Goal: Task Accomplishment & Management: Complete application form

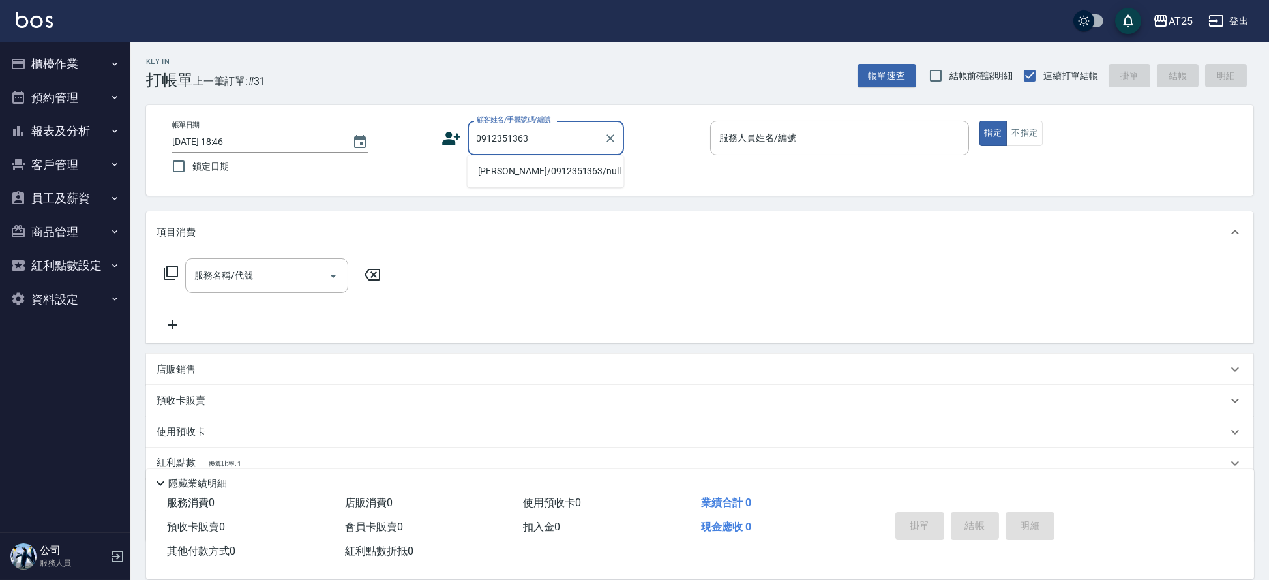
click at [554, 174] on li "劉向晟/0912351363/null" at bounding box center [546, 171] width 157 height 22
type input "劉向晟/0912351363/null"
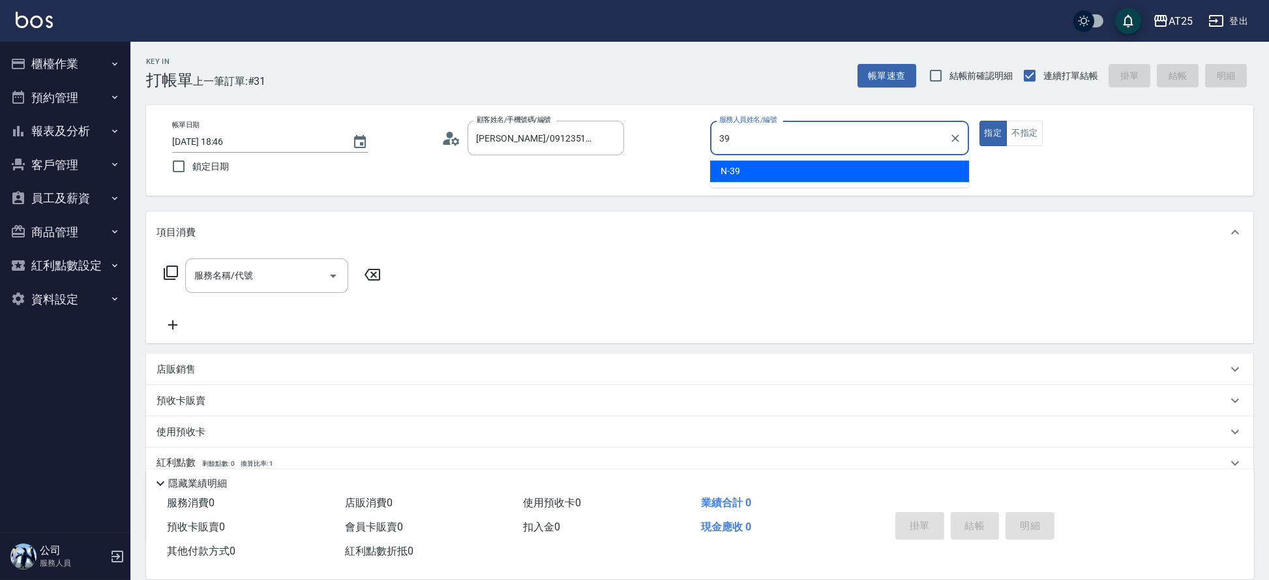
type input "N-39"
type button "true"
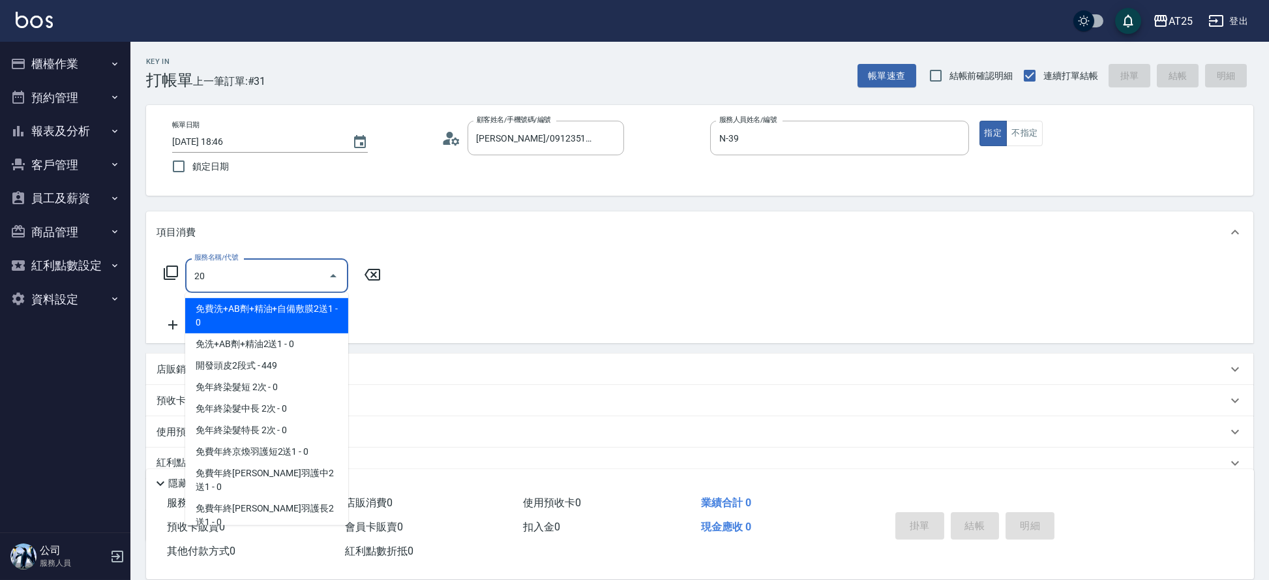
type input "201"
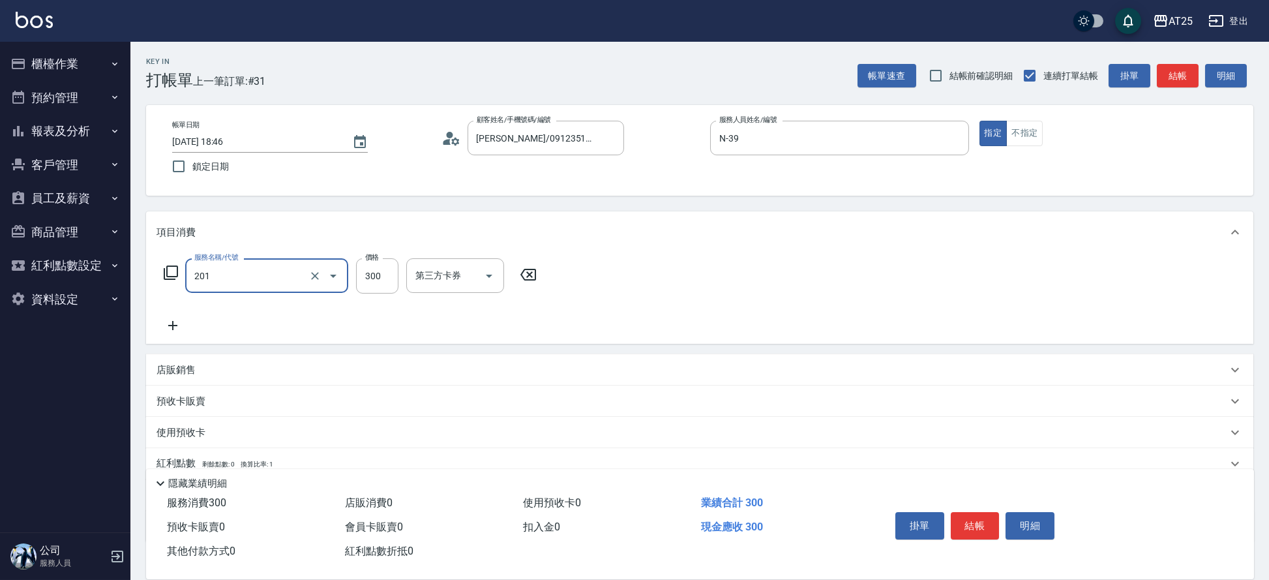
type input "30"
type input "洗髮(201)"
type input "0"
type input "50"
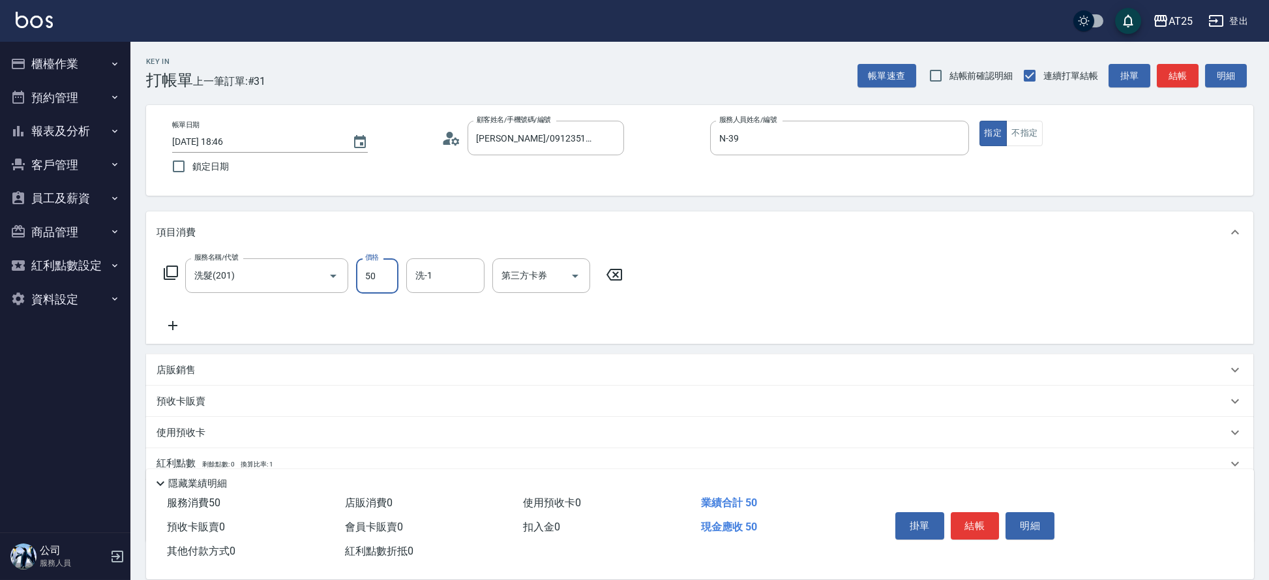
type input "500"
type input "0"
type input "33"
type input "30"
type input "330"
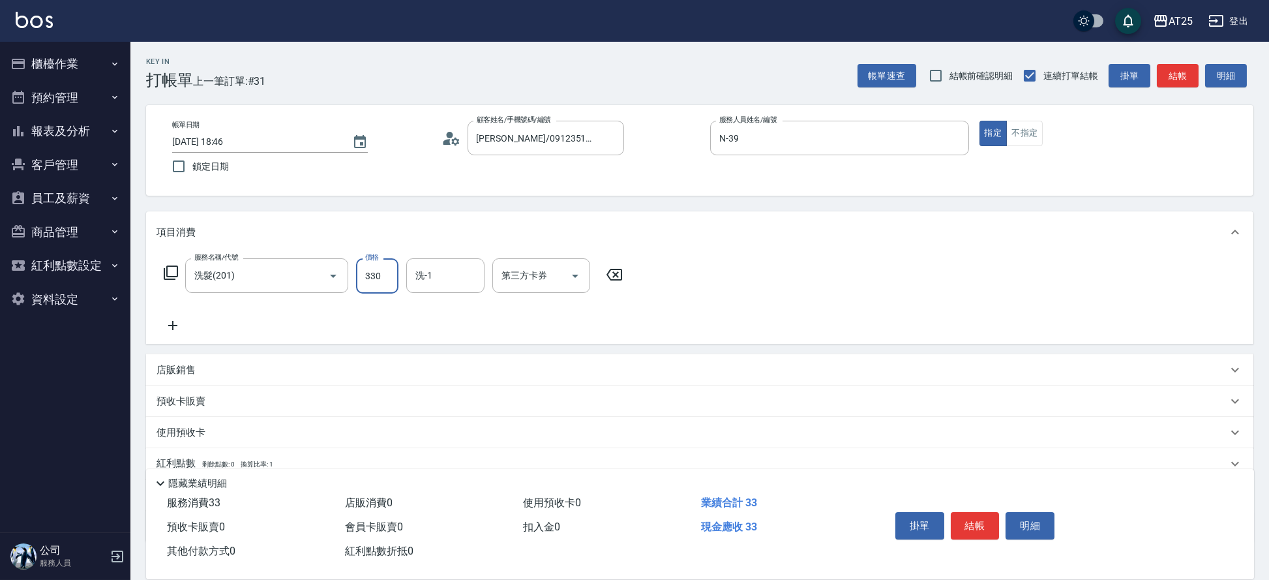
type input "330"
type input "3300"
type input "30"
type input "33"
type input "0"
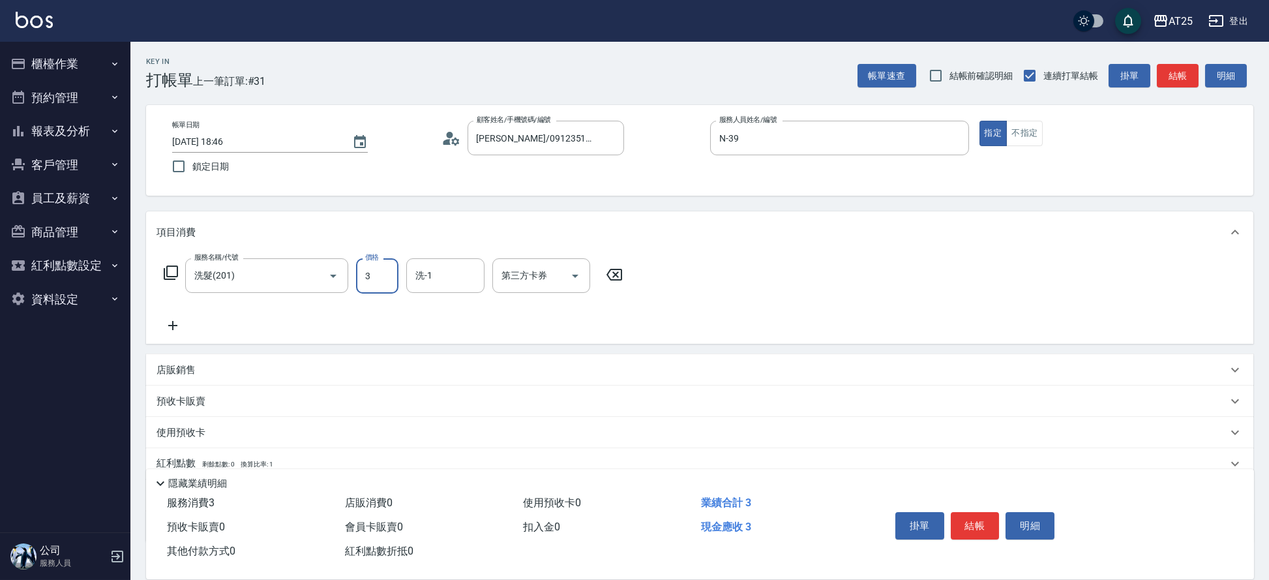
type input "30"
type input "300"
type input "小祐-117"
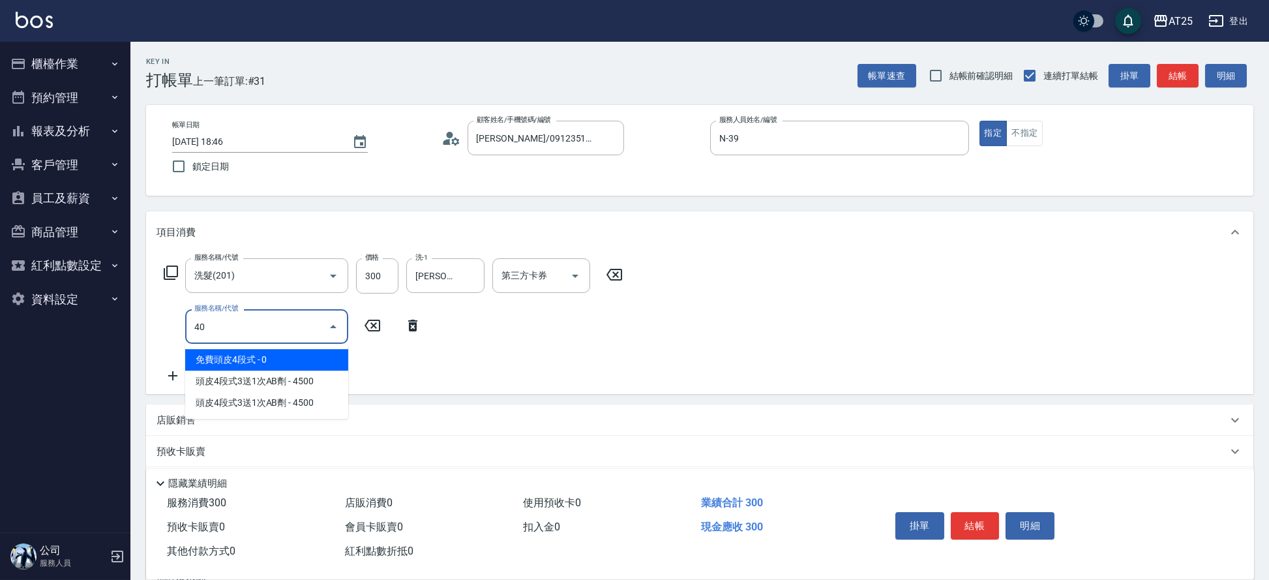
type input "401"
type input "60"
type input "剪髮(401)"
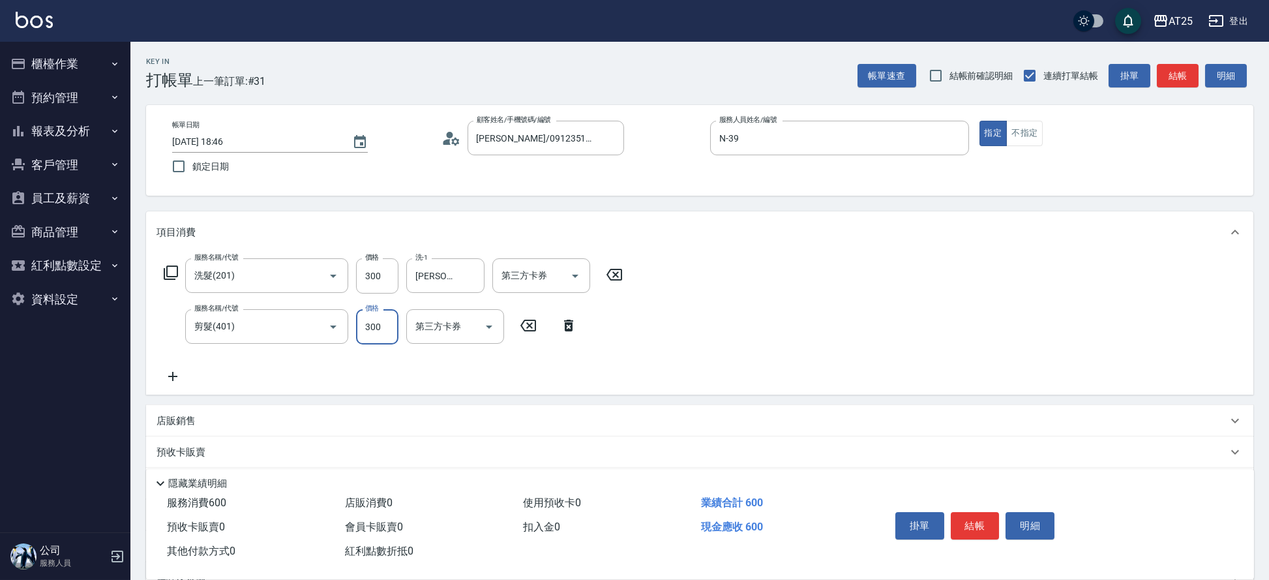
type input "30"
type input "20"
type input "50"
type input "200"
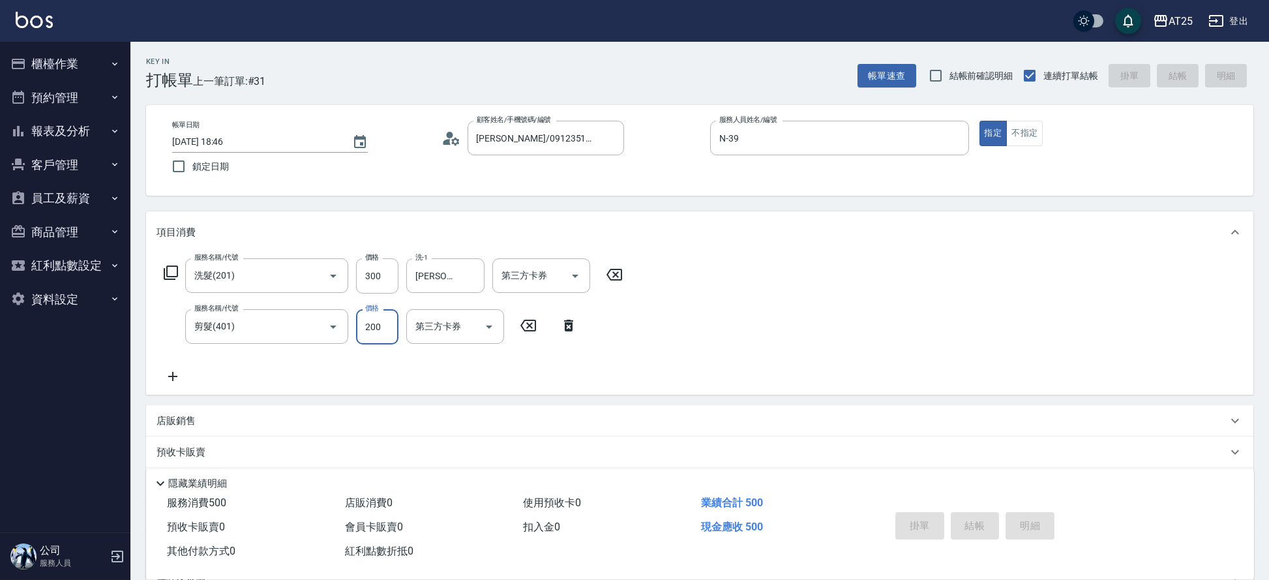
type input "2025/08/24 19:43"
type input "0"
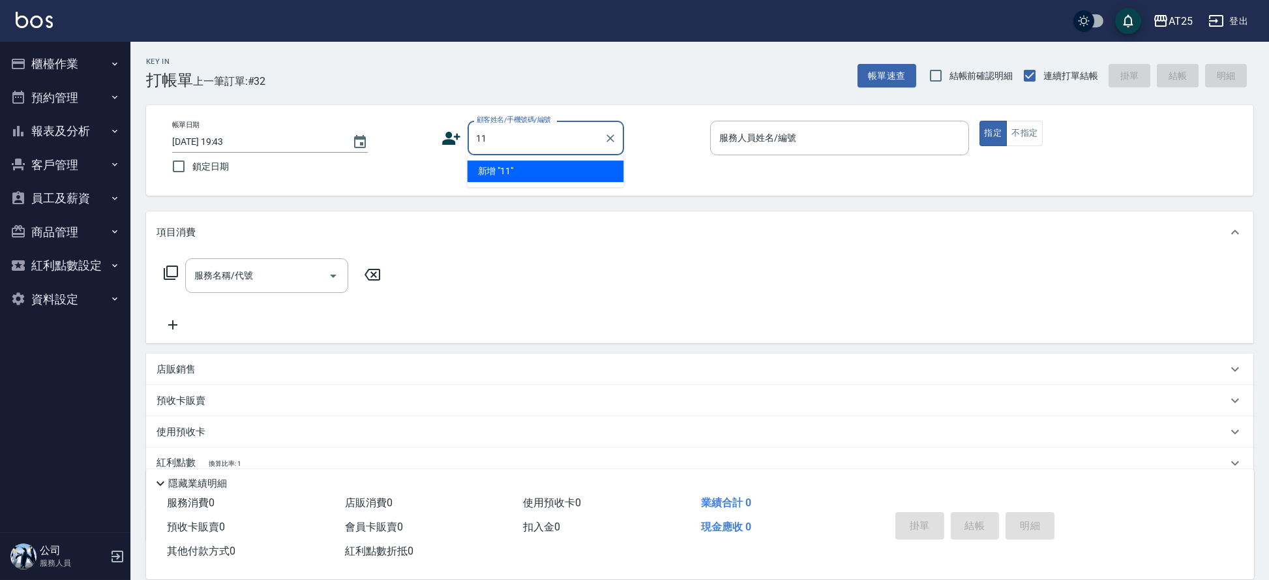
type input "11"
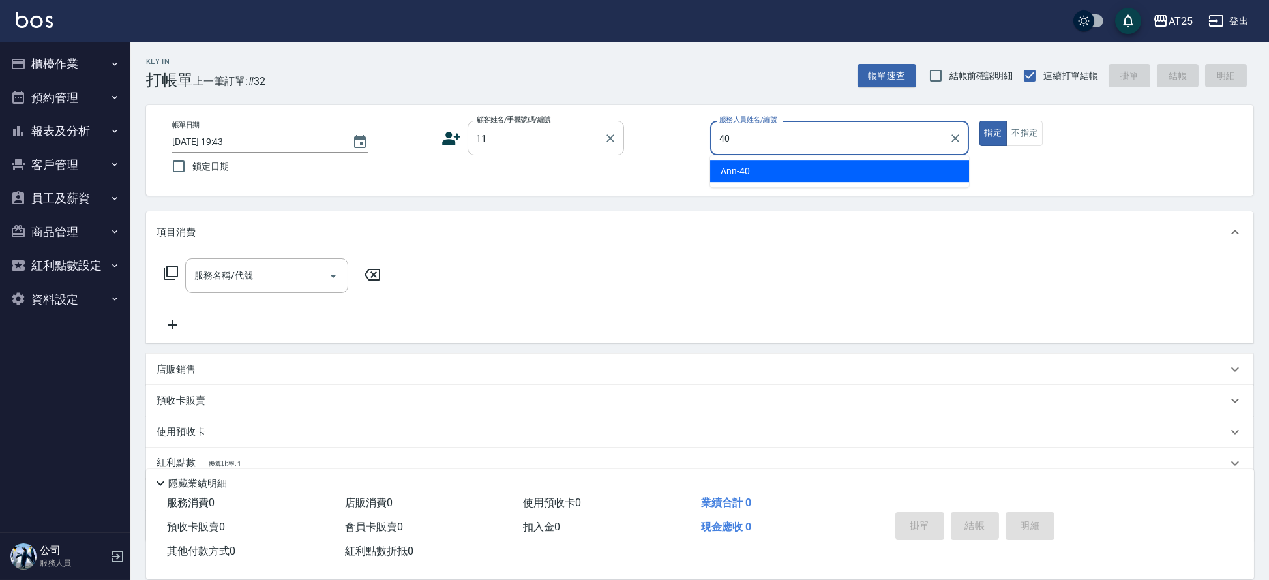
type input "Ann-40"
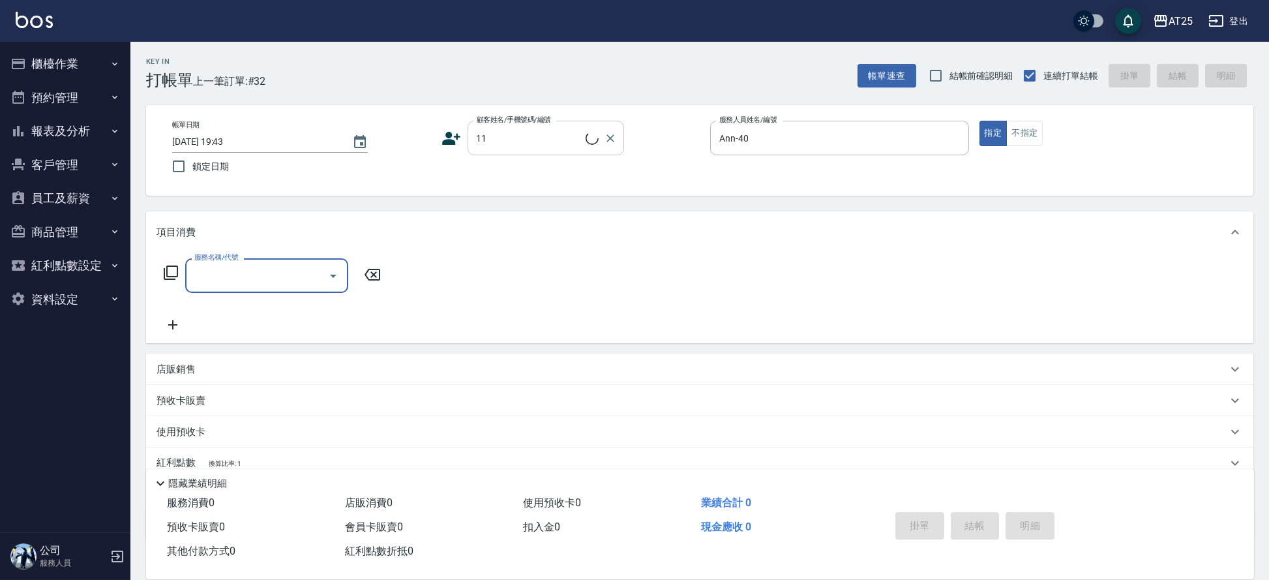
type input "新客人 姓名未設定/11/null"
type input "714"
type input "150"
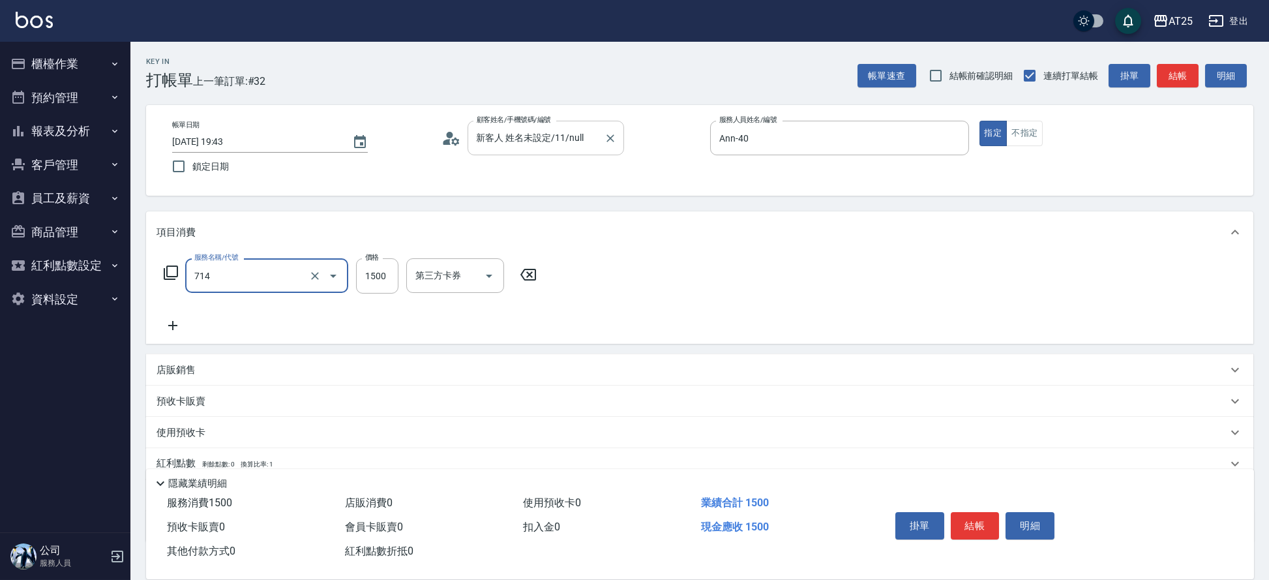
type input "拆(714)"
type input "0"
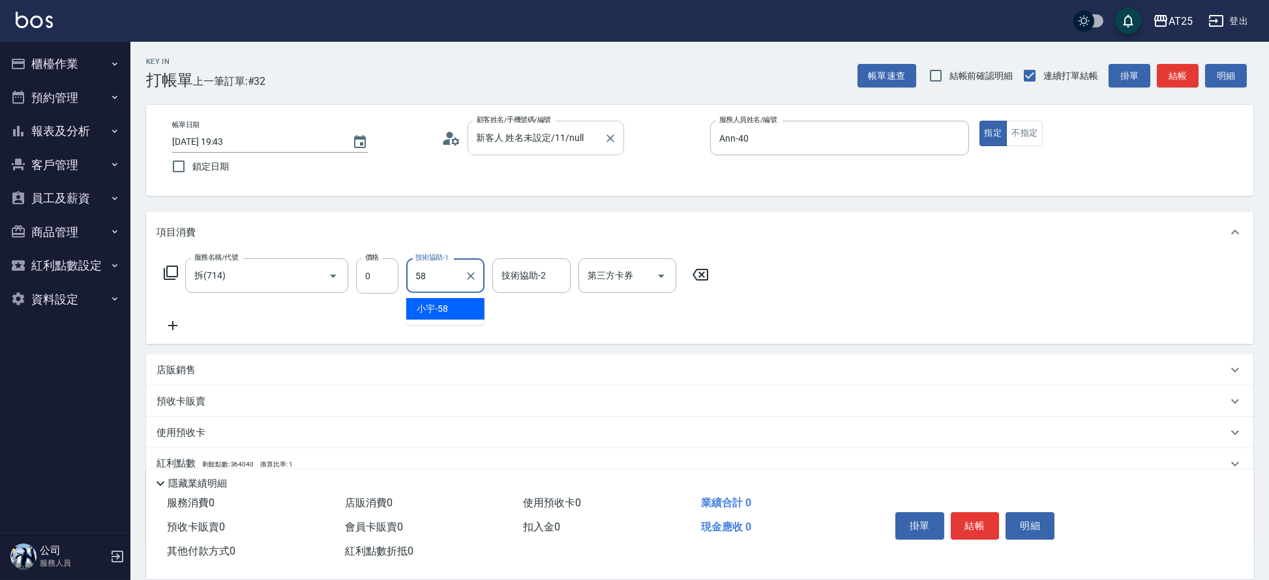
type input "小宇-58"
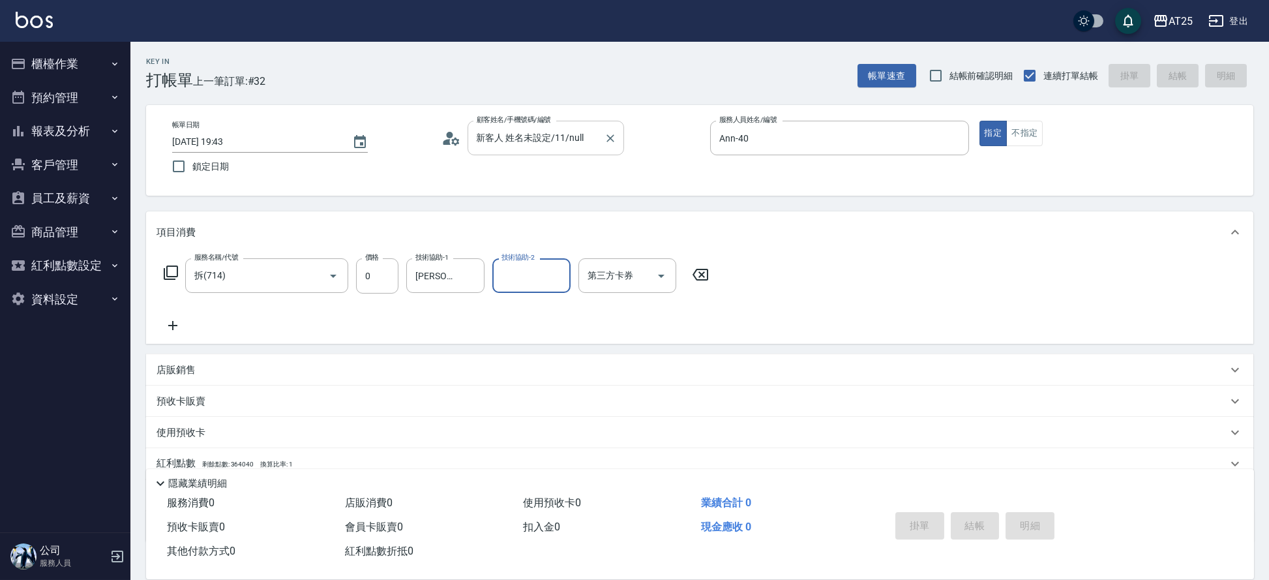
type input "2025/08/24 19:46"
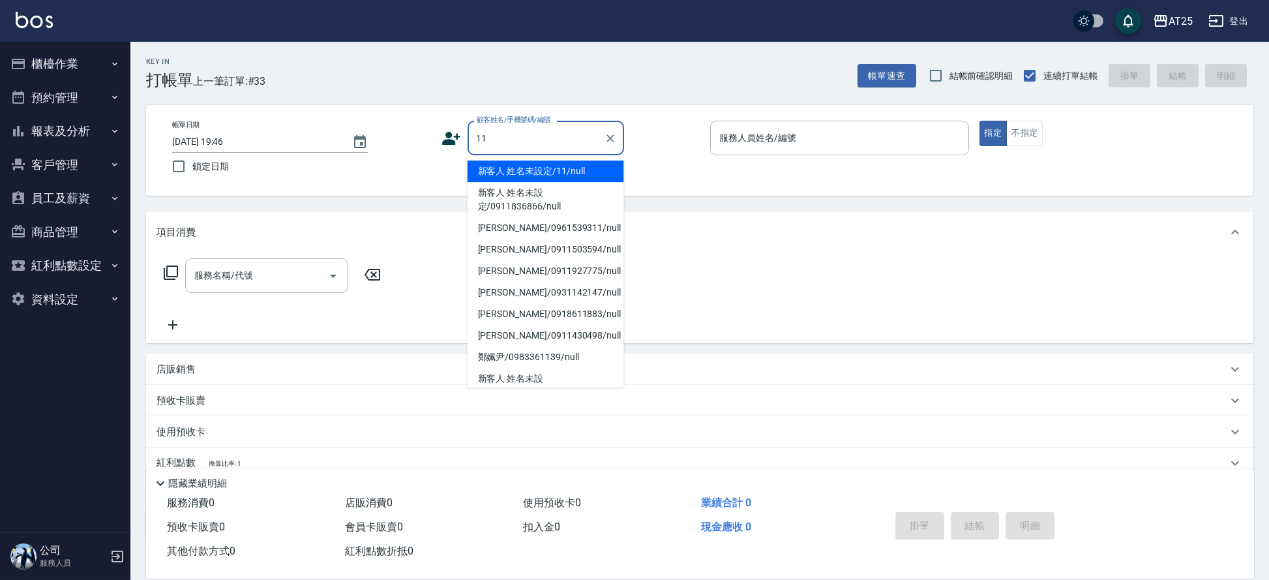
type input "新客人 姓名未設定/11/null"
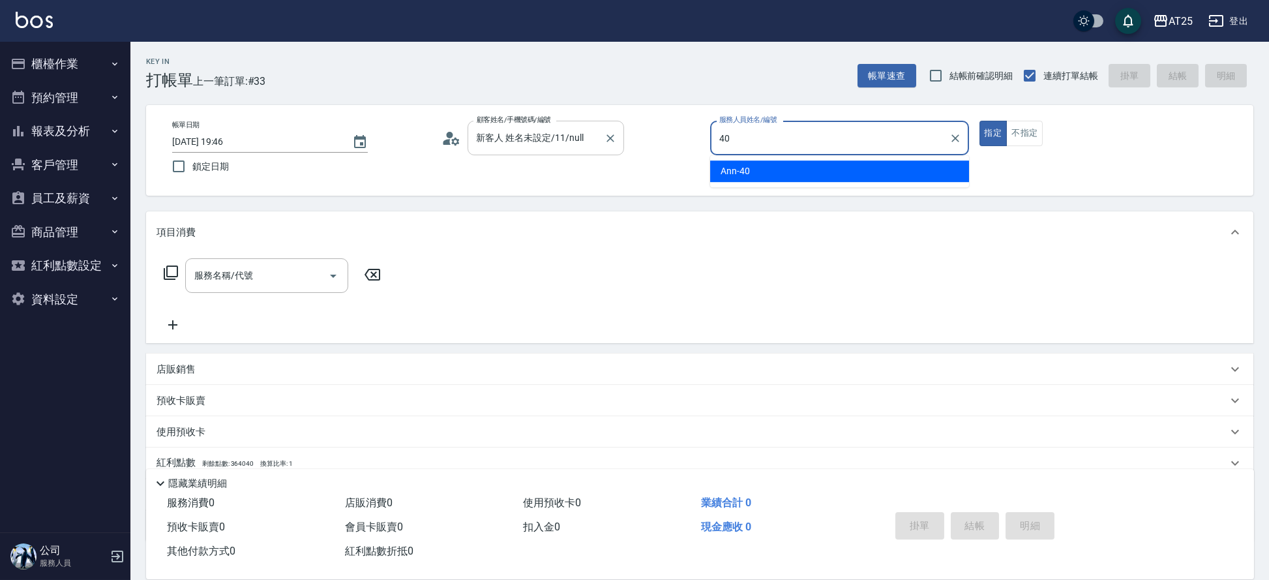
type input "Ann-40"
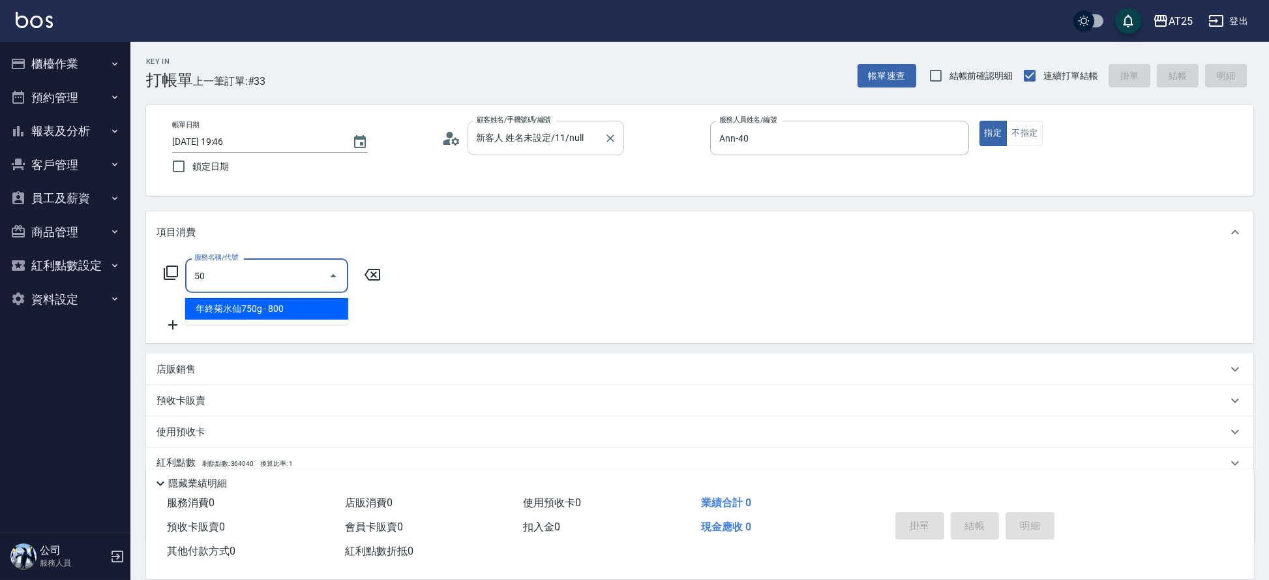
type input "501"
type input "100"
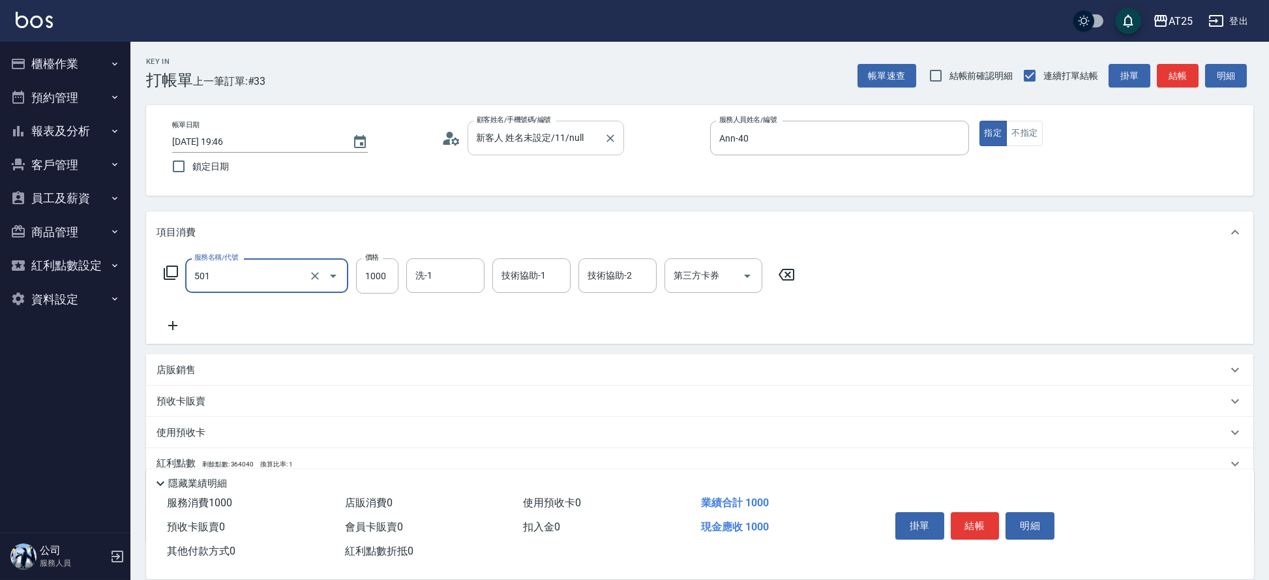
type input "染髮(501)"
type input "0"
type input "20"
type input "200"
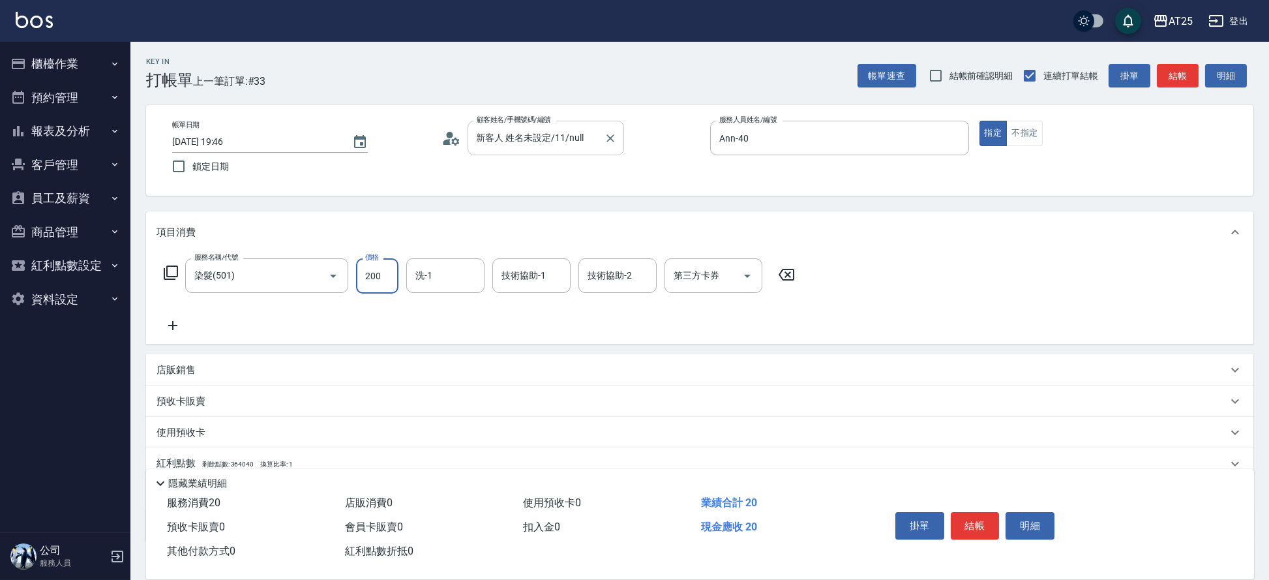
type input "200"
type input "2000"
type input "小恩-69"
type input "Jessica-80"
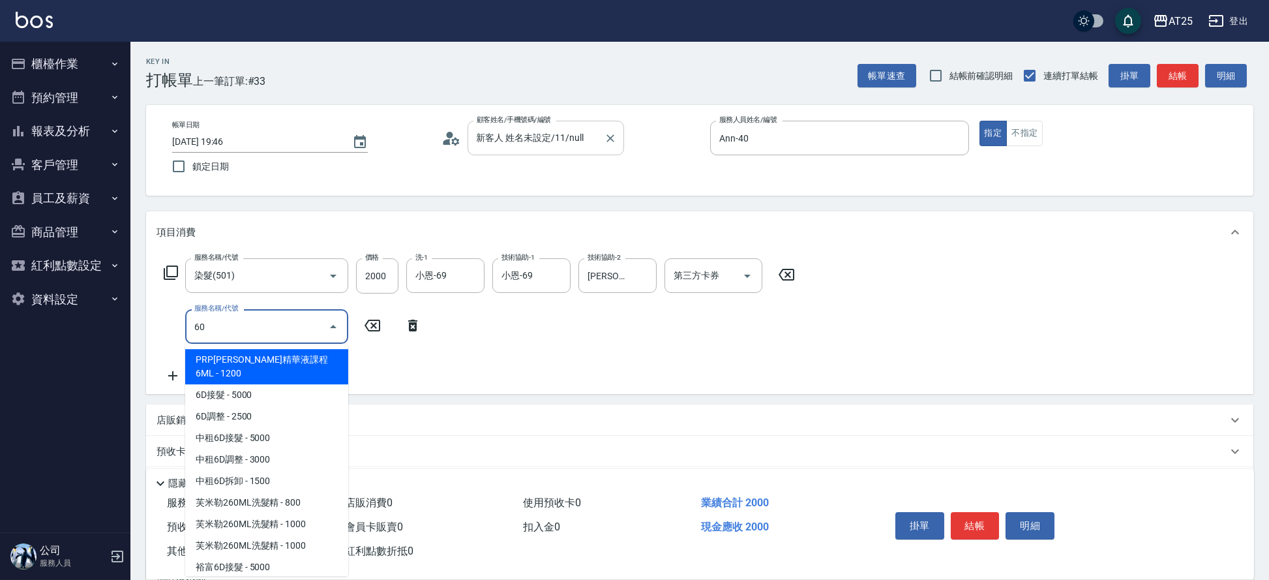
type input "601"
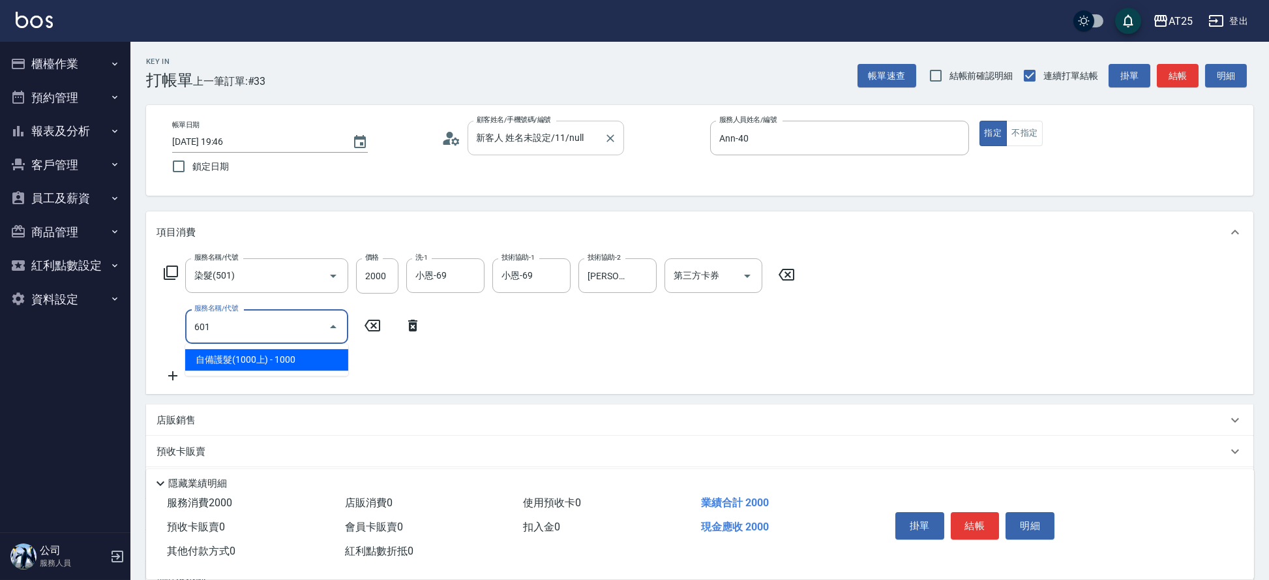
type input "300"
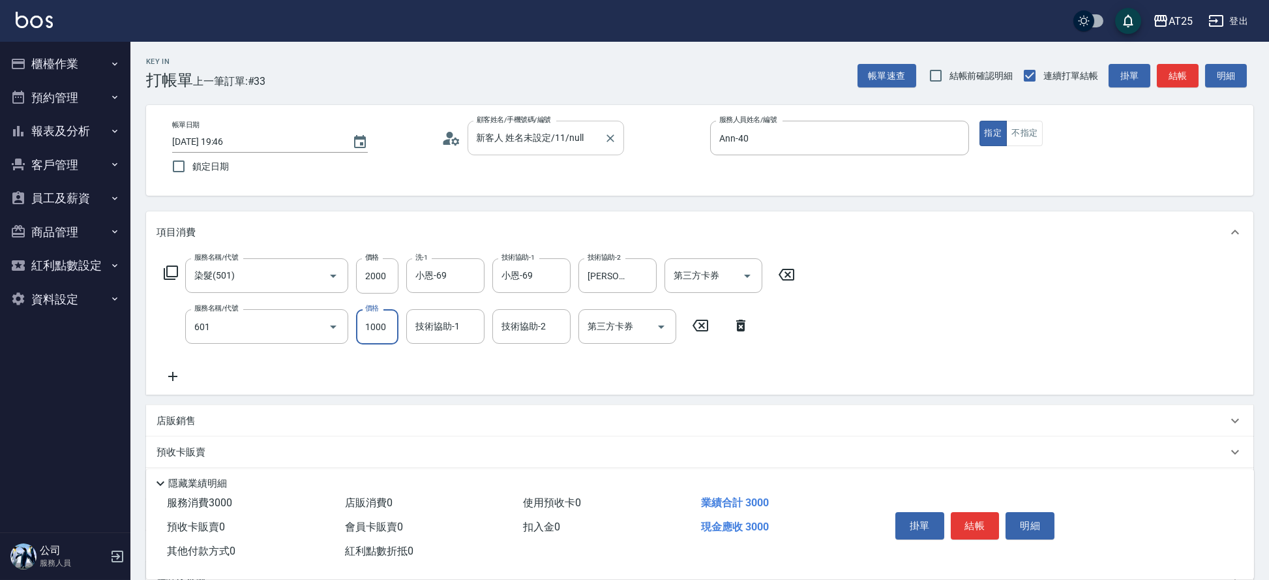
type input "自備護髮(1000上)(601)"
type input "200"
type input "20"
type input "220"
type input "200"
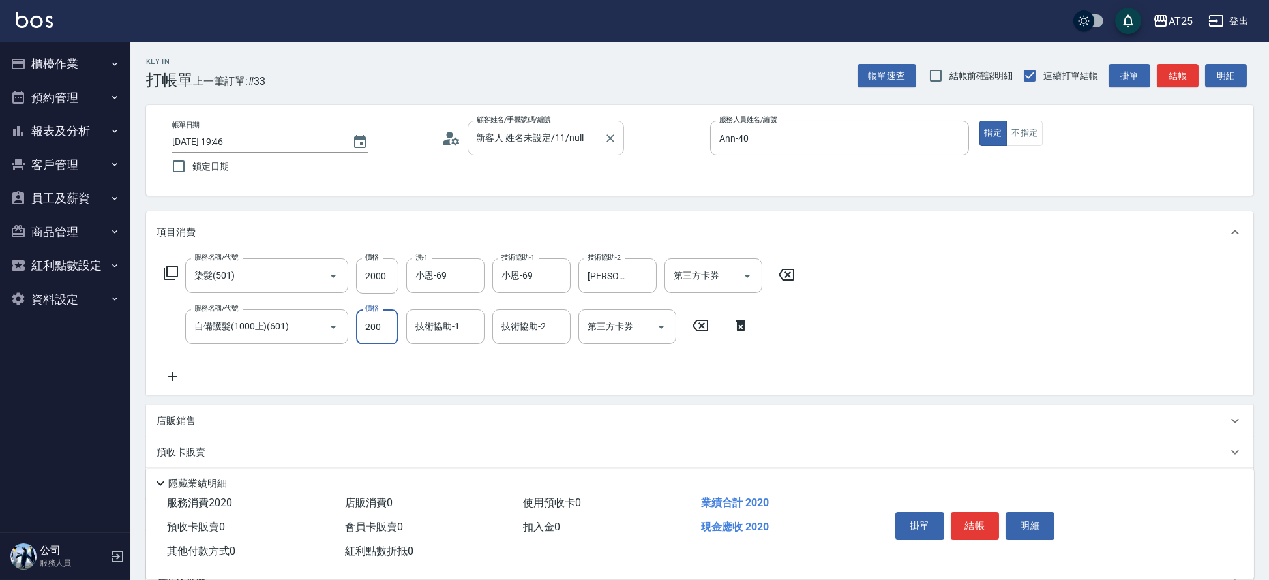
type input "400"
type input "2000"
type input "小恩-69"
type input "6"
type input "Jessica-80"
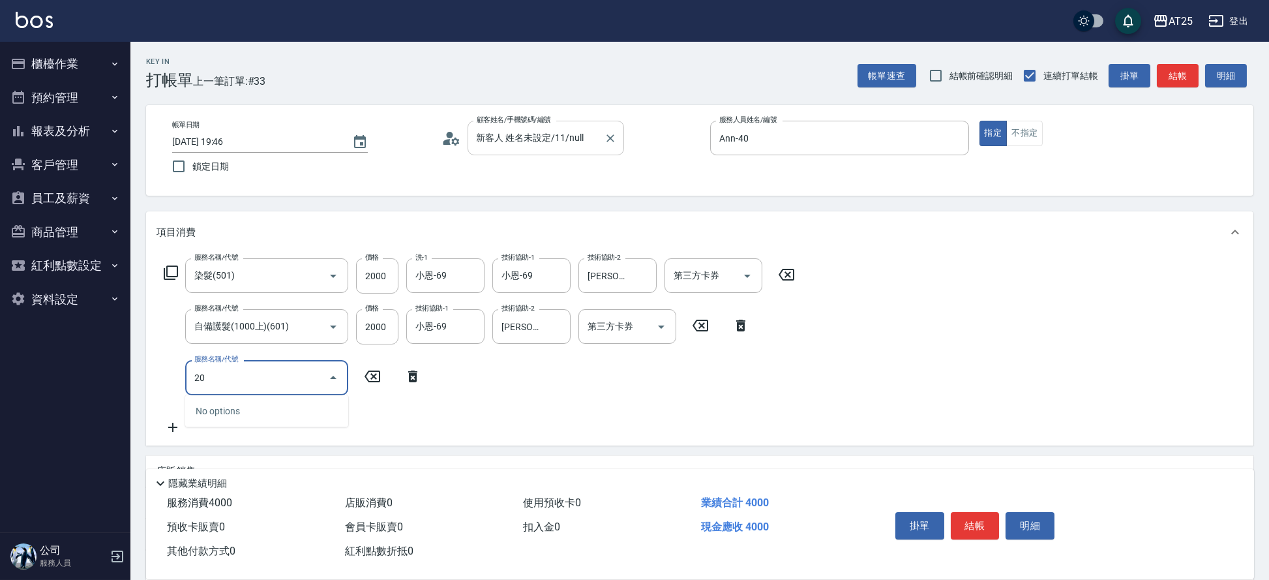
type input "201"
type input "430"
type input "洗髮(201)"
type input "0"
type input "400"
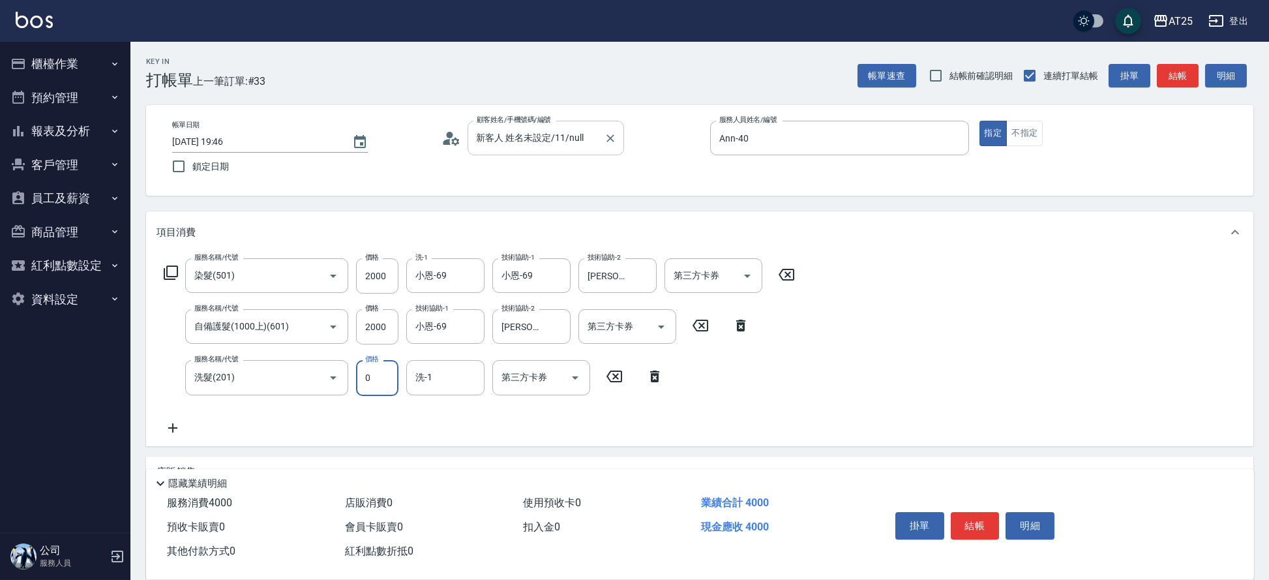
type input "0"
type input "Jessica-80"
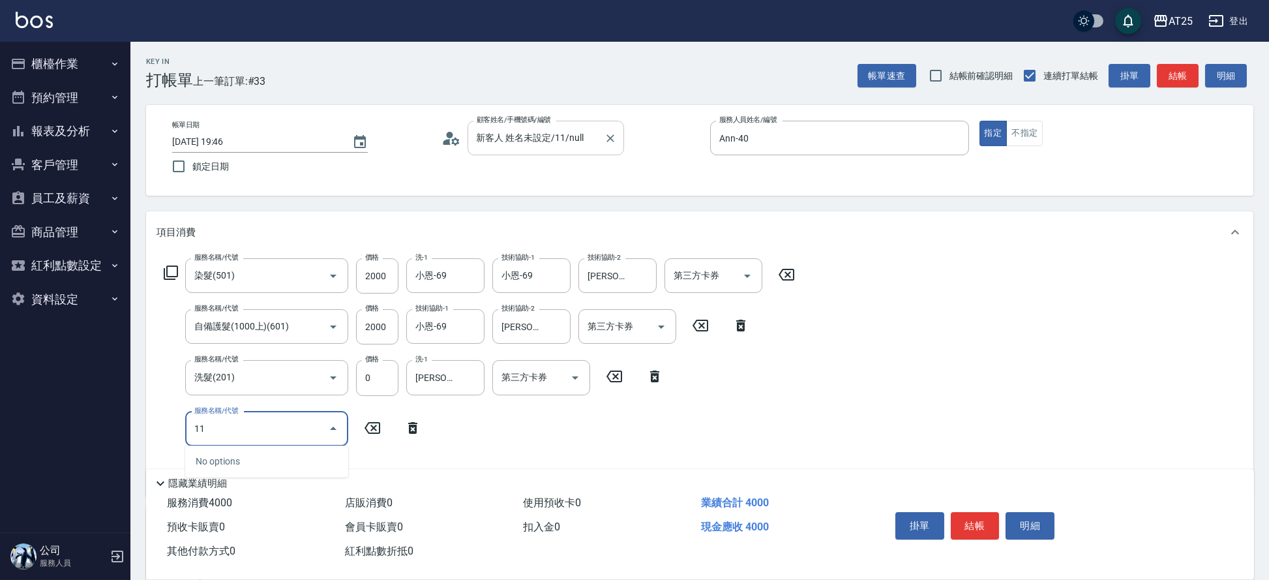
type input "114"
type input "700"
type input "自備敷膜(114)"
type input "400"
type input "10"
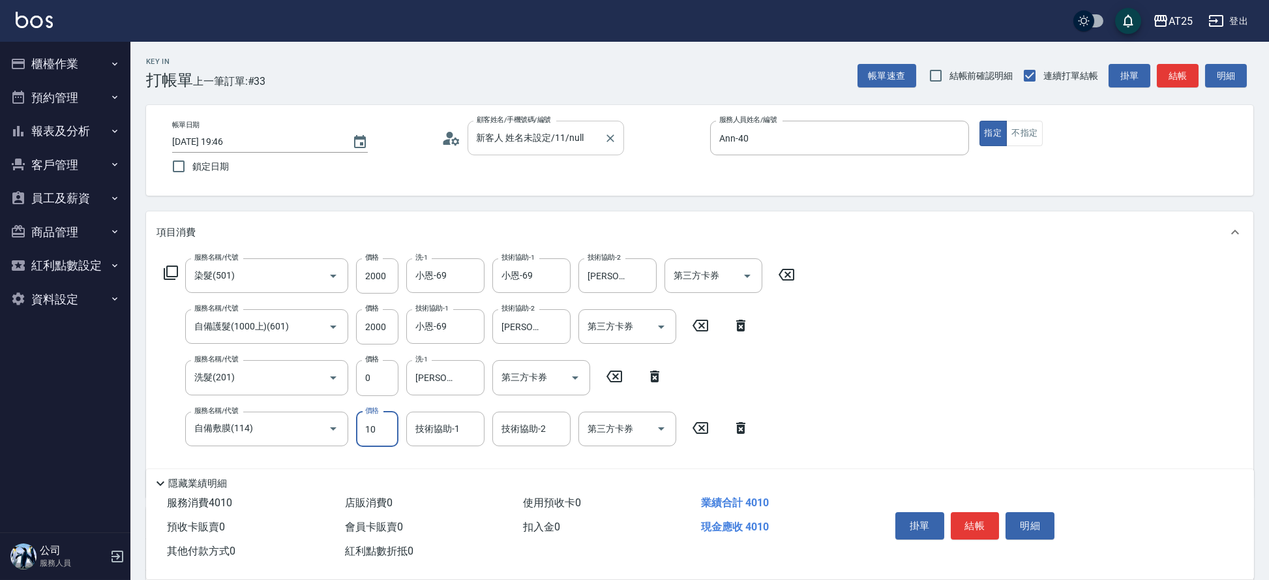
type input "410"
type input "100"
type input "500"
type input "1000"
type input "小恩-69"
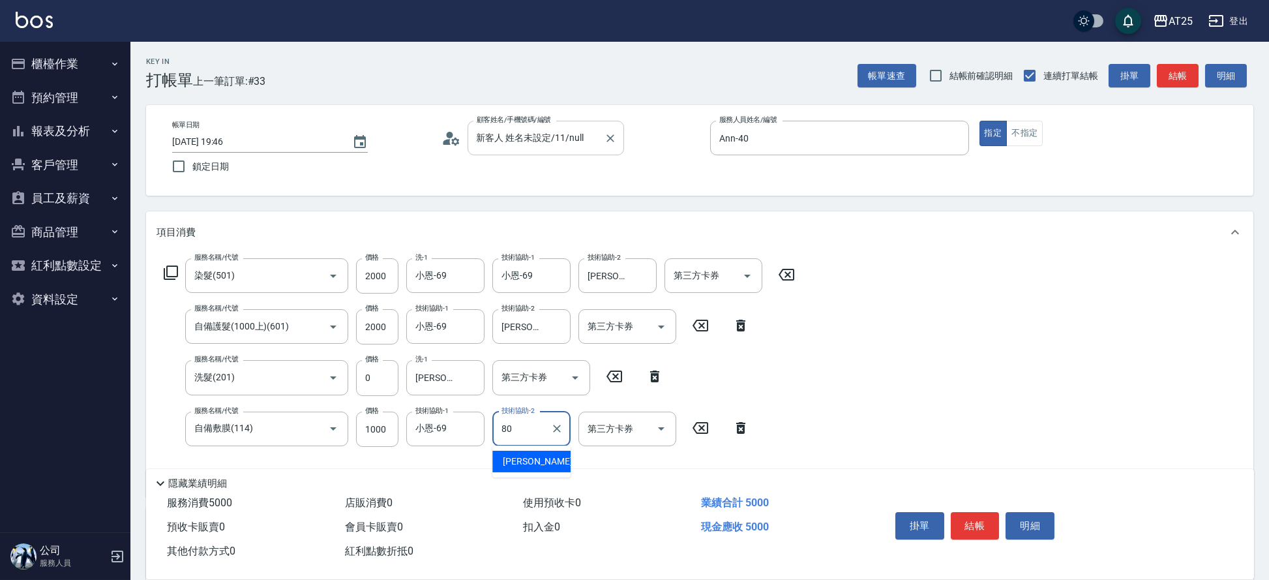
type input "Jessica-80"
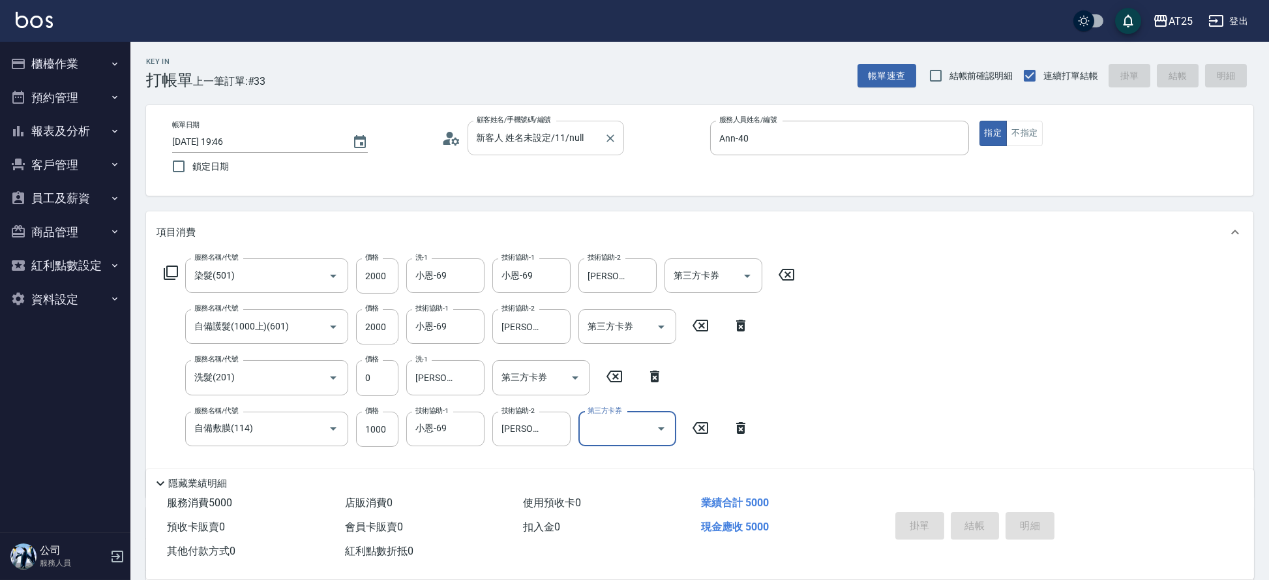
type input "0"
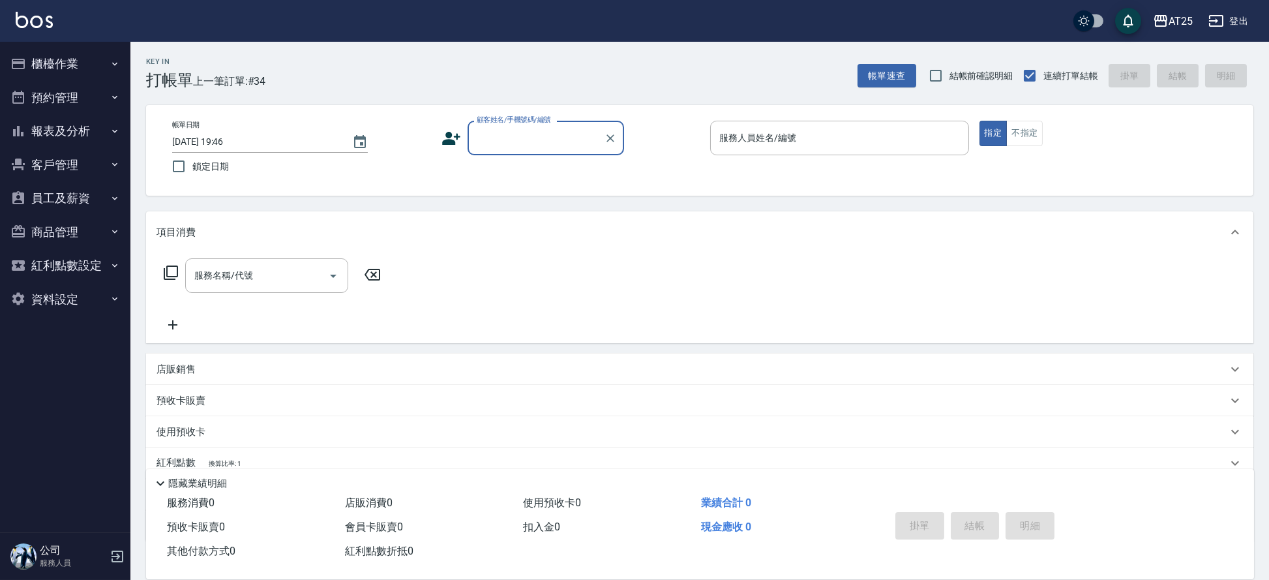
click at [533, 140] on input "顧客姓名/手機號碼/編號" at bounding box center [535, 138] width 125 height 23
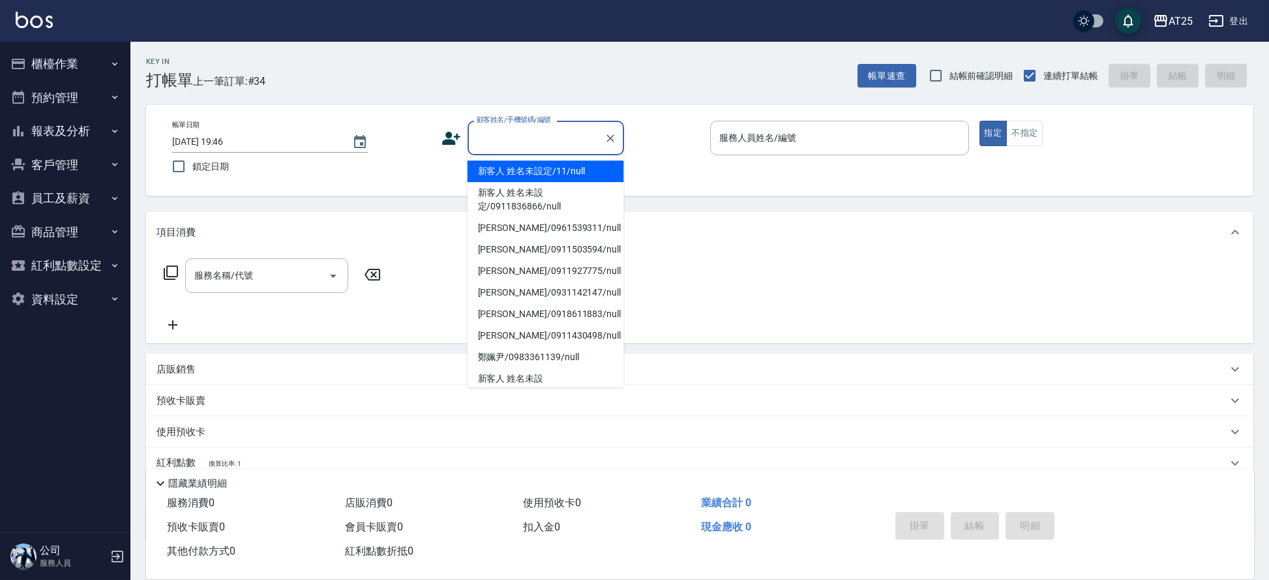
click at [564, 170] on li "新客人 姓名未設定/11/null" at bounding box center [546, 171] width 157 height 22
type input "新客人 姓名未設定/11/null"
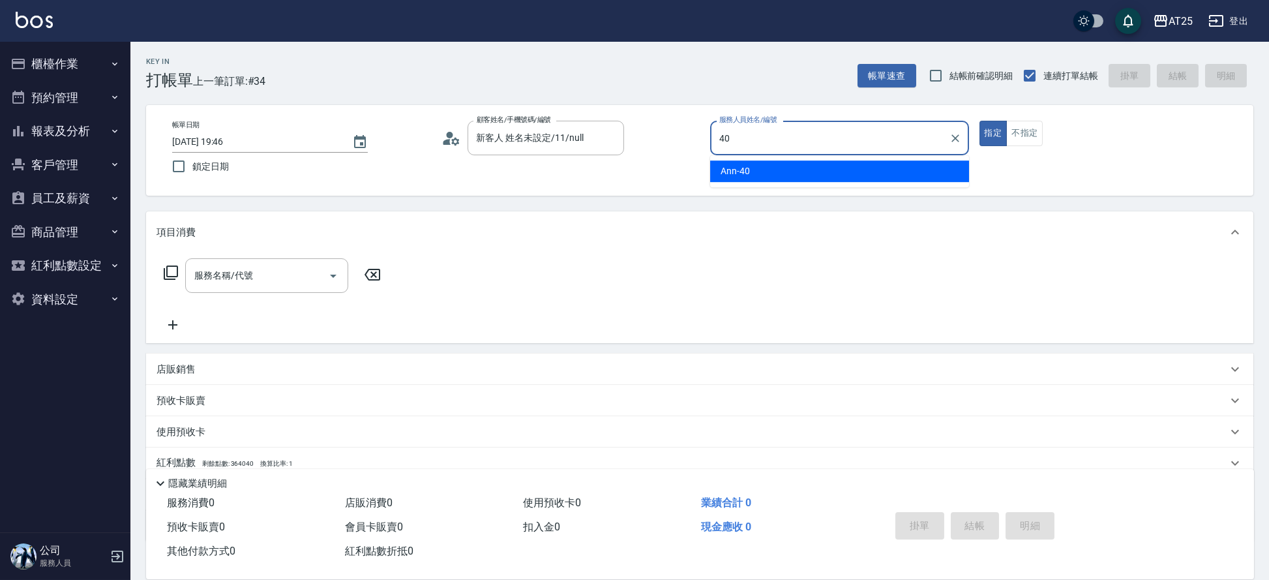
type input "Ann-40"
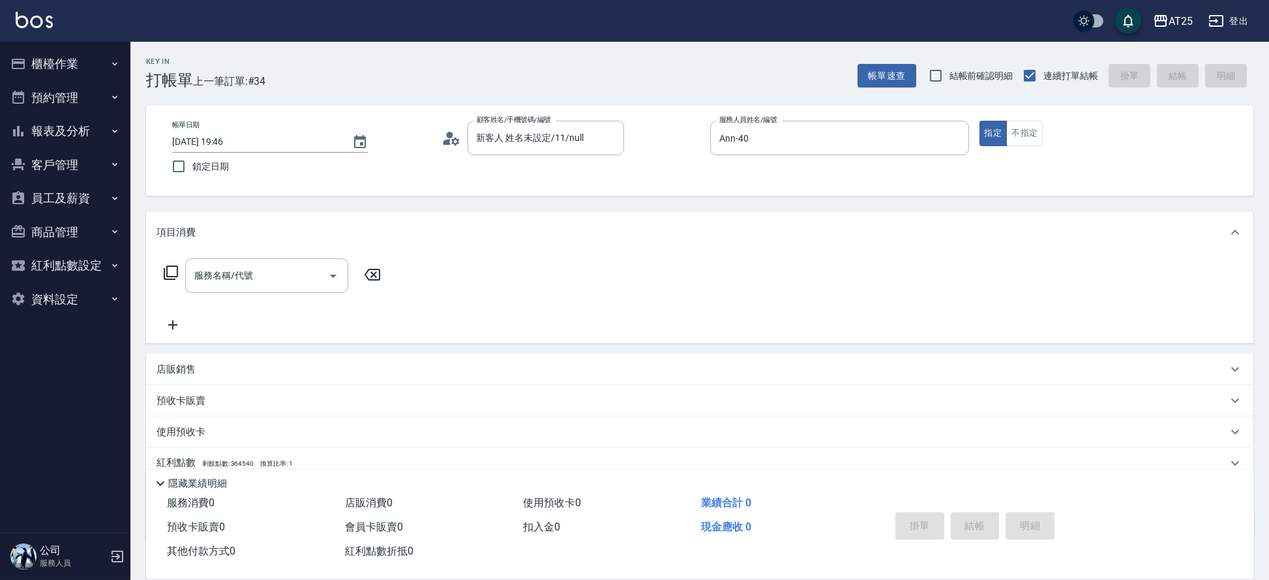
click at [170, 268] on icon at bounding box center [171, 273] width 16 height 16
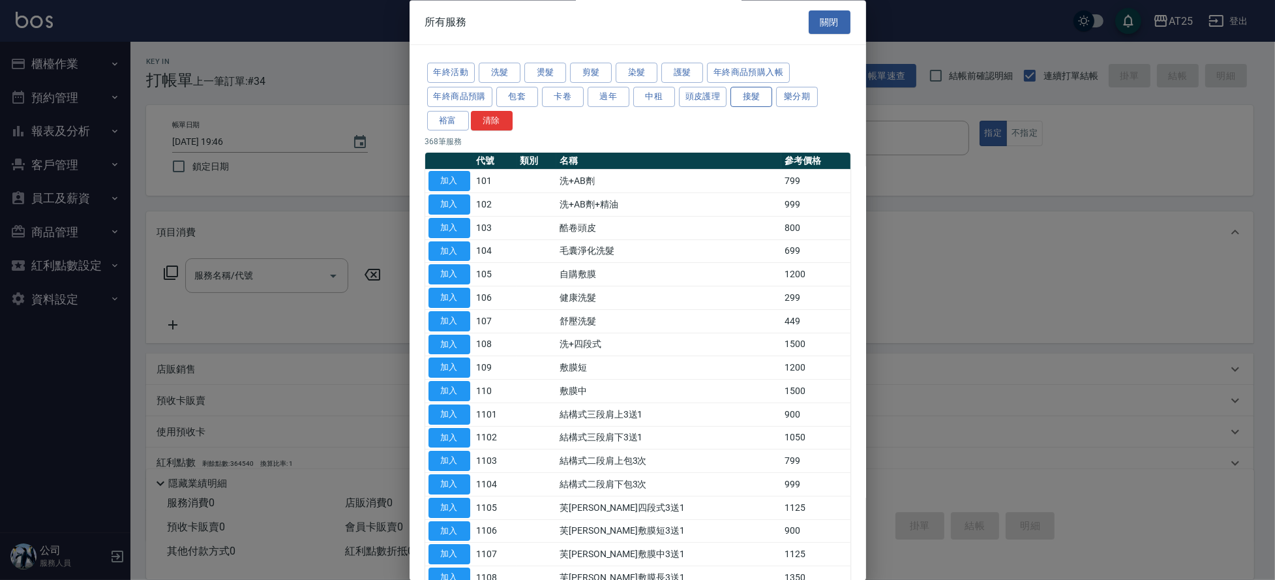
click at [748, 96] on button "接髮" at bounding box center [751, 97] width 42 height 20
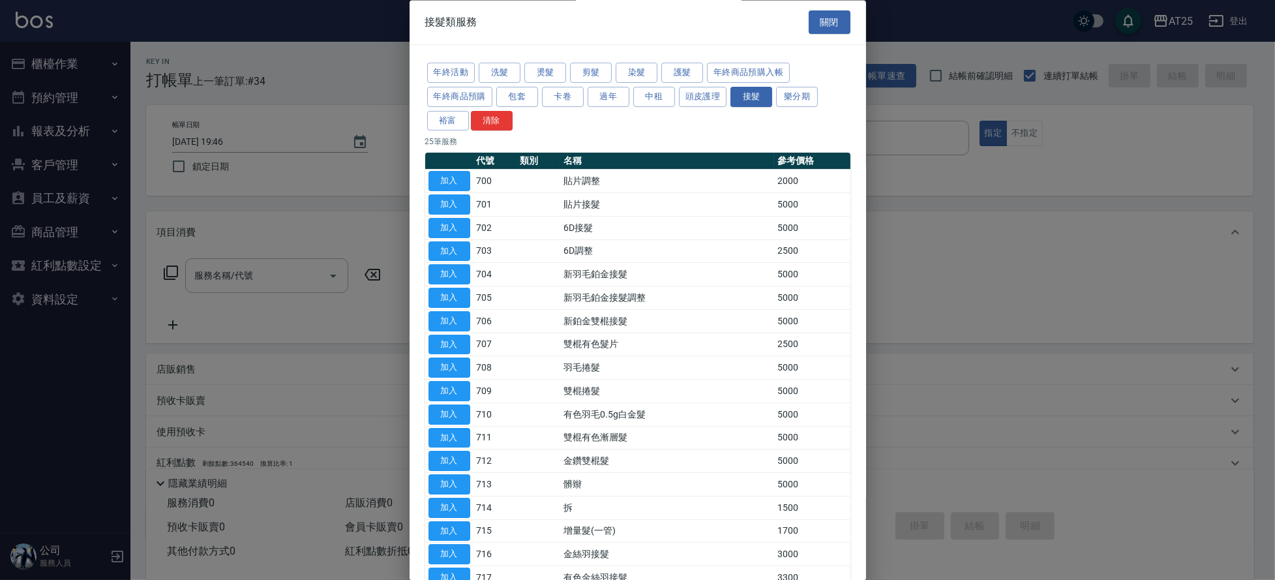
scroll to position [243, 0]
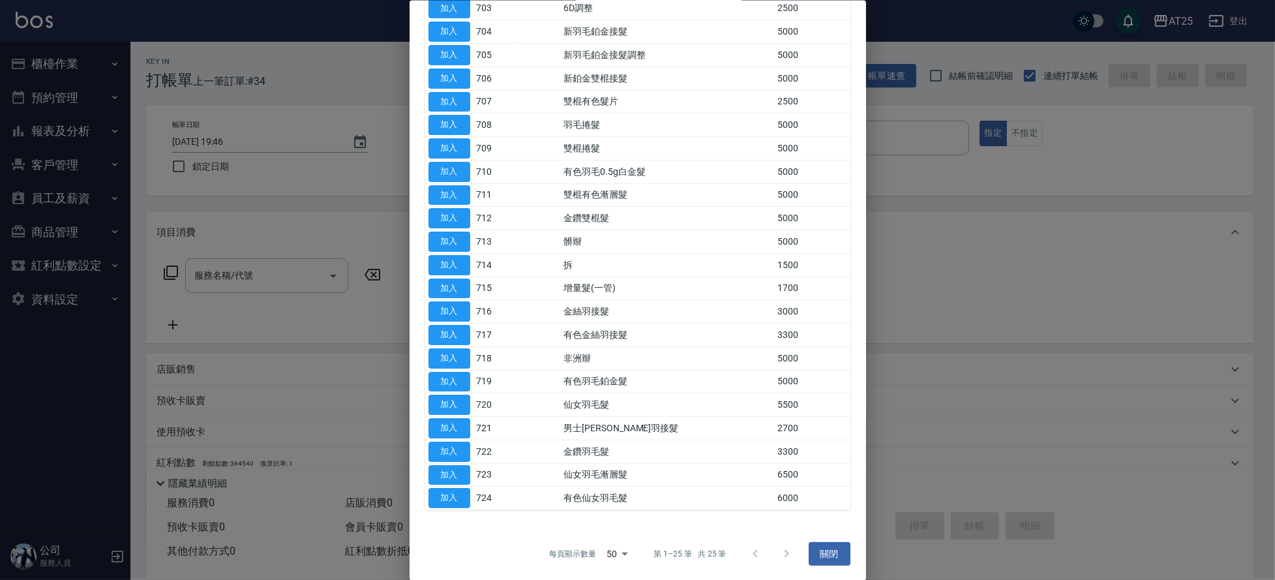
click at [459, 307] on button "加入" at bounding box center [449, 311] width 42 height 20
type input "金絲羽接髮(716)"
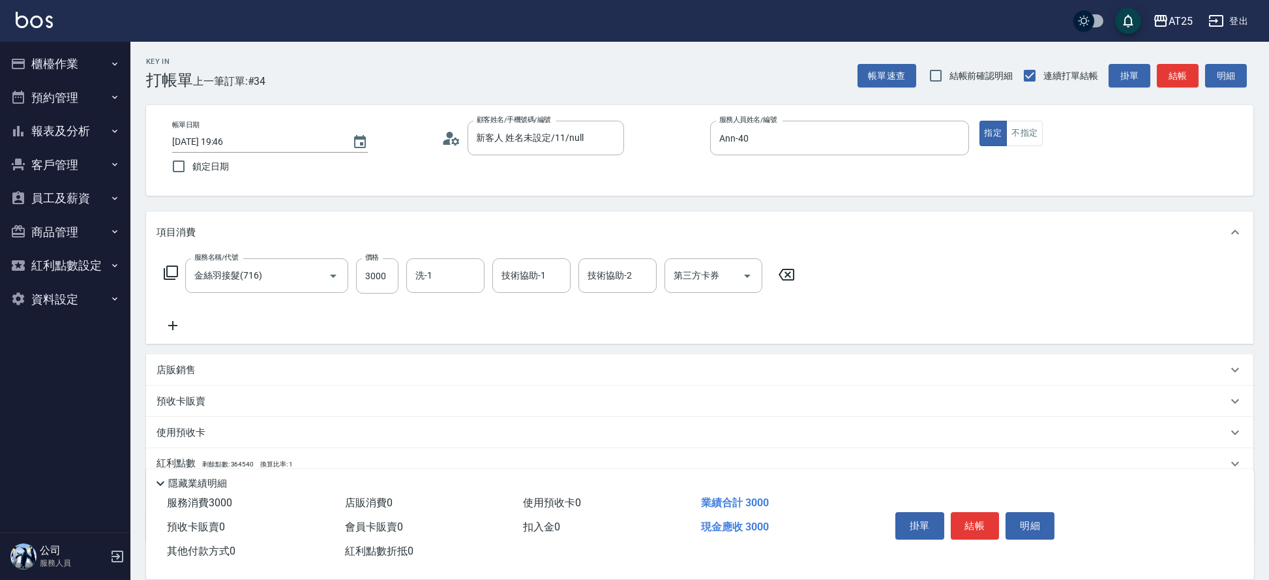
click at [167, 265] on icon at bounding box center [171, 273] width 16 height 16
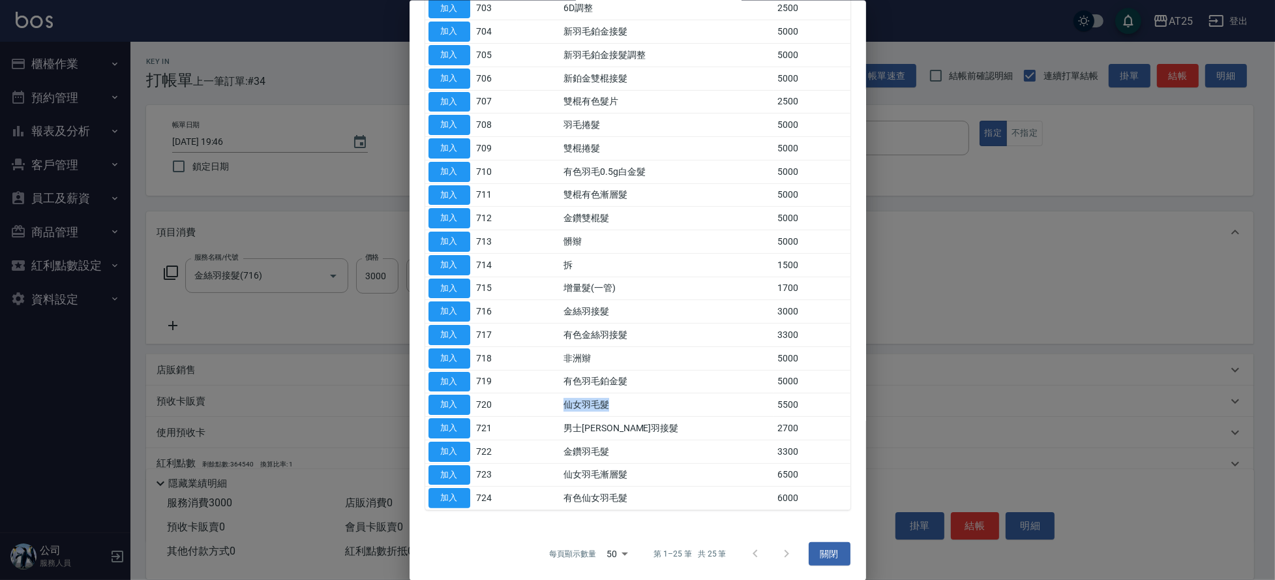
drag, startPoint x: 562, startPoint y: 400, endPoint x: 689, endPoint y: 404, distance: 127.2
click at [689, 404] on tr "加入 720 仙女羽毛髮 5500" at bounding box center [637, 404] width 425 height 23
click at [619, 441] on td "金鑽羽毛髮" at bounding box center [667, 451] width 214 height 23
click at [449, 447] on button "加入" at bounding box center [449, 451] width 42 height 20
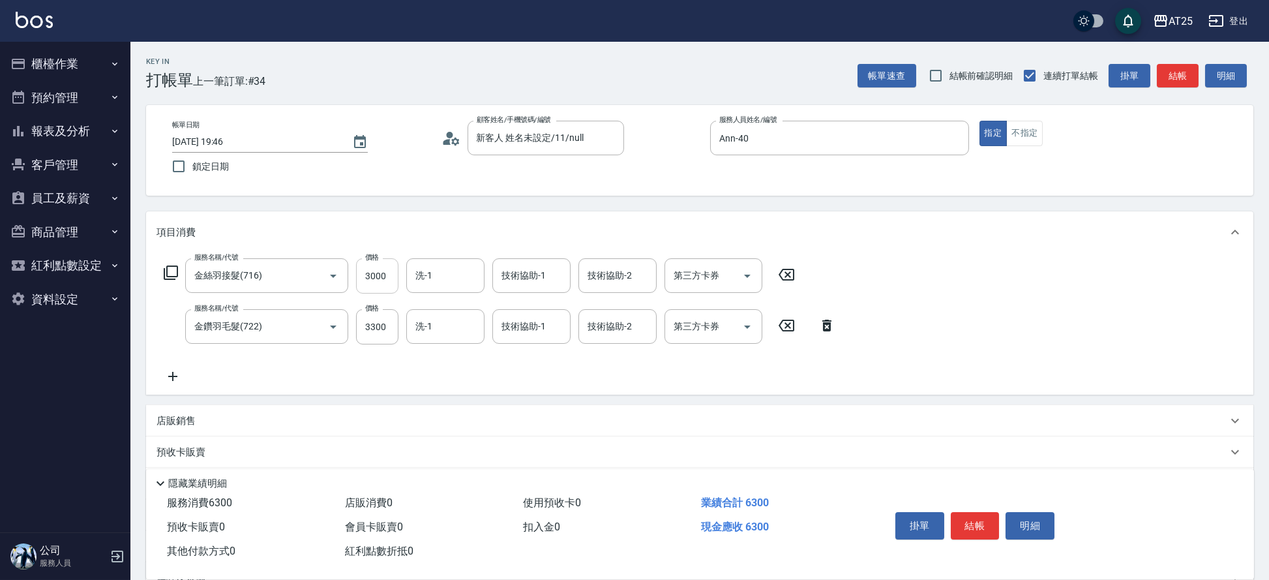
click at [368, 272] on input "3000" at bounding box center [377, 275] width 42 height 35
click at [378, 269] on input "3000" at bounding box center [377, 275] width 42 height 35
type input "330"
type input "11"
type input "340"
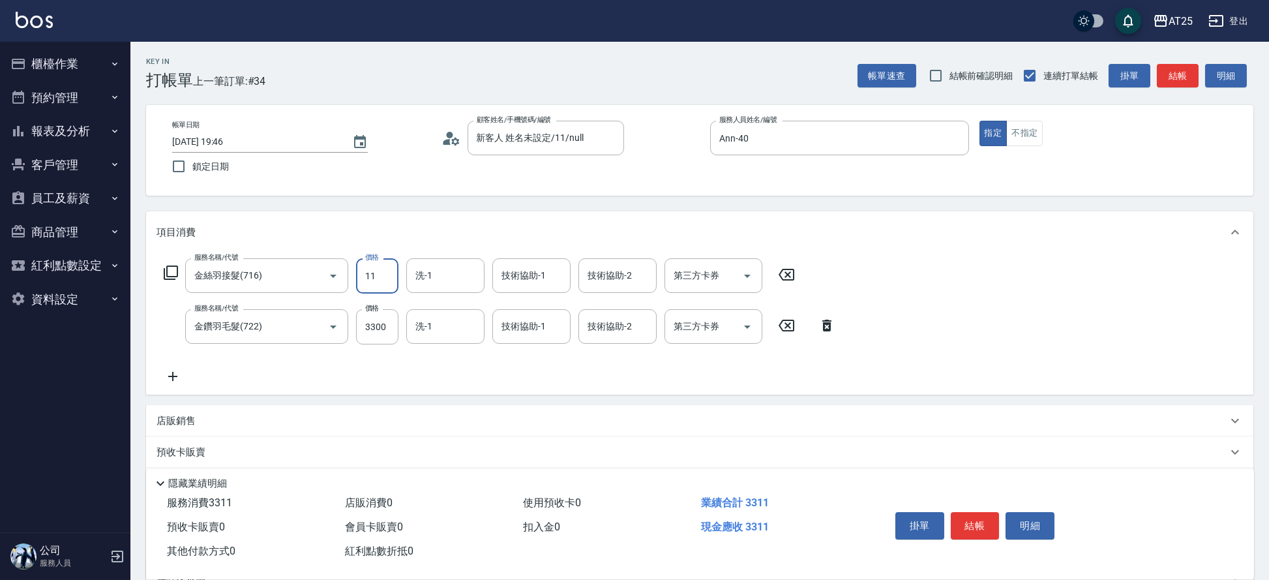
type input "117"
type input "440"
type input "1172"
type input "1500"
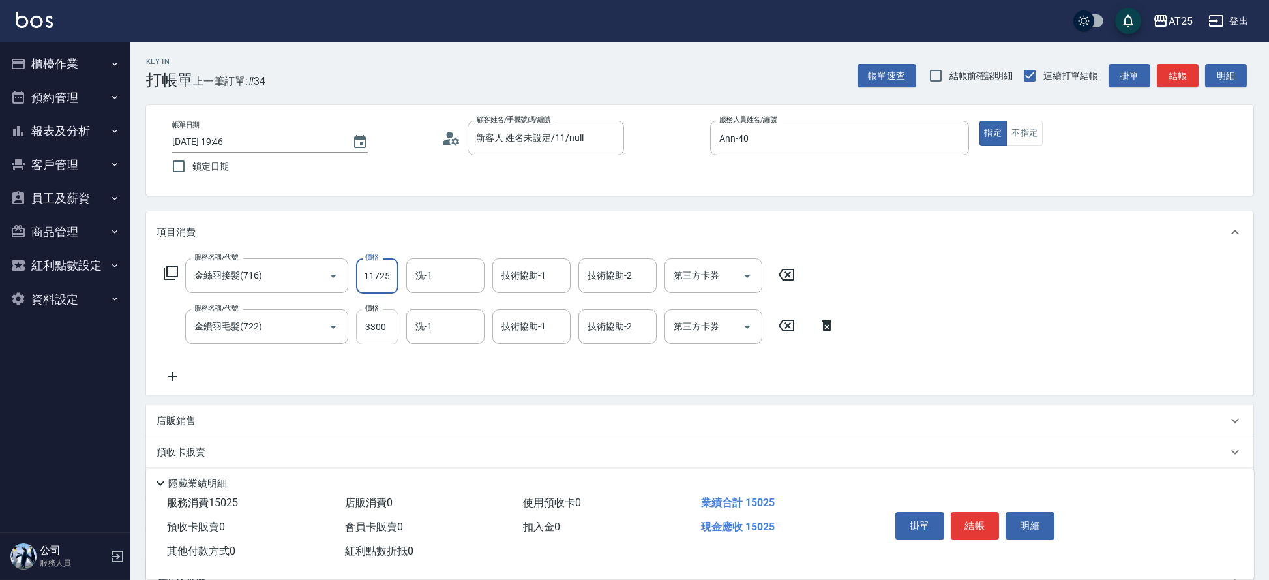
type input "11725"
click at [381, 320] on input "3300" at bounding box center [377, 326] width 42 height 35
type input "1170"
type input "11"
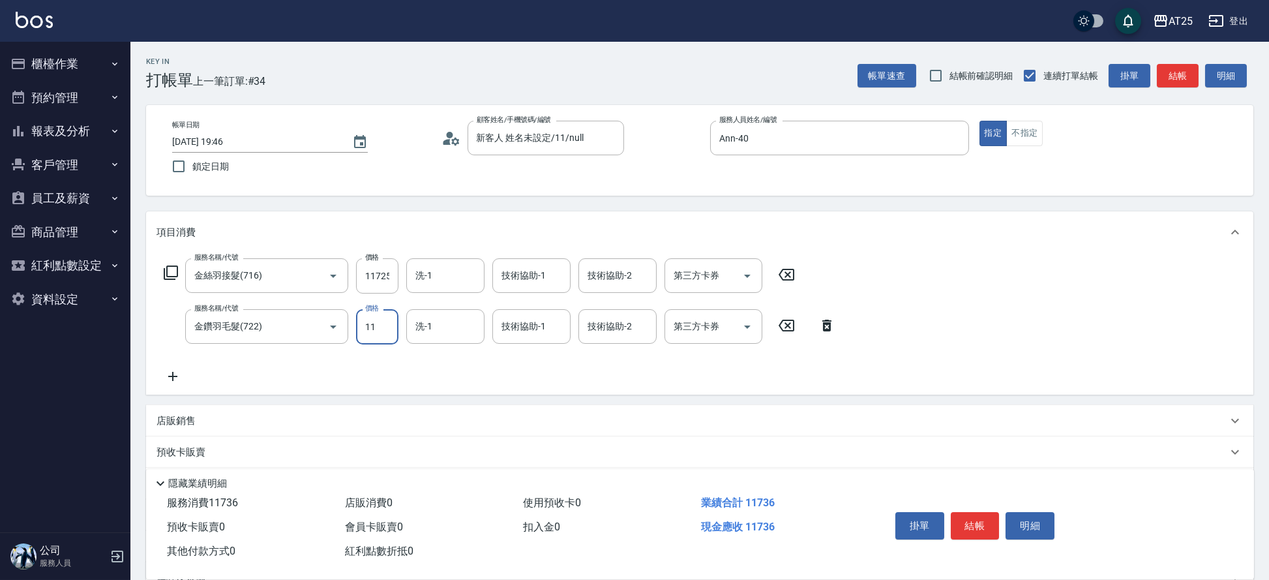
type input "1180"
type input "117"
type input "1280"
type input "1172"
type input "2340"
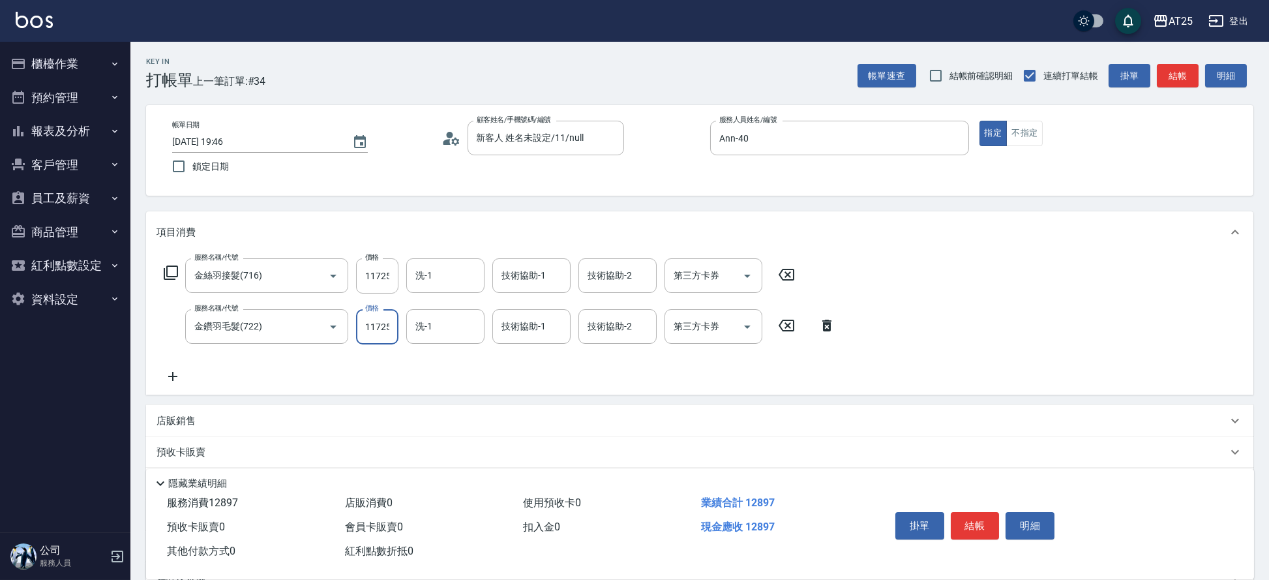
scroll to position [0, 1]
type input "11725"
click at [470, 267] on input "洗-1" at bounding box center [445, 275] width 67 height 23
type input "Jessica-80"
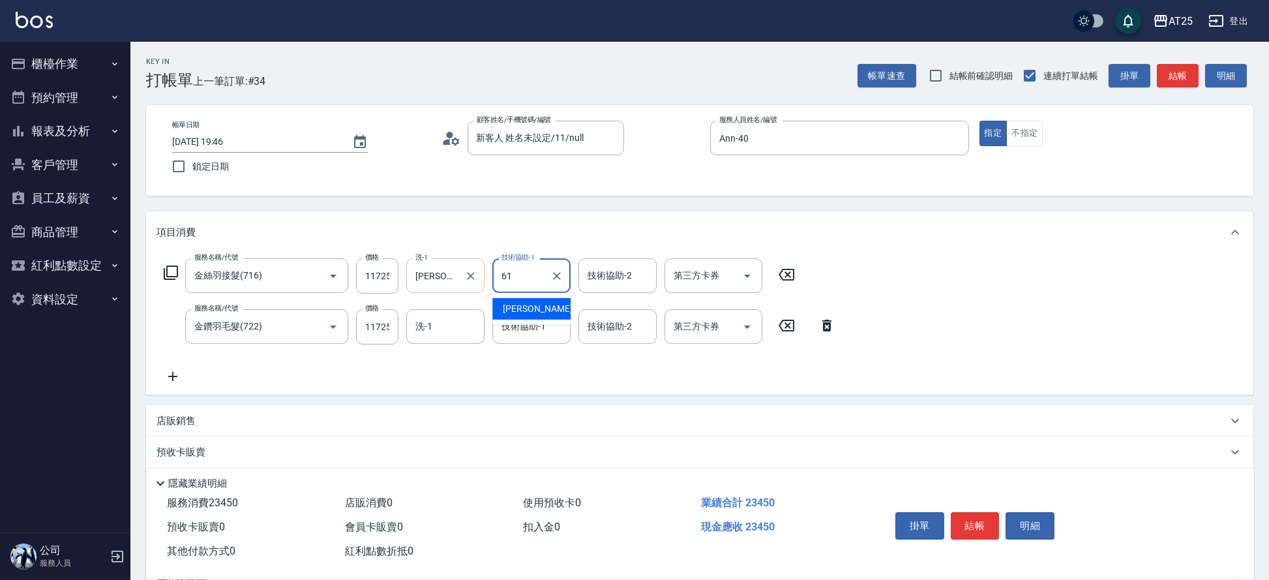
type input "游惠文-61"
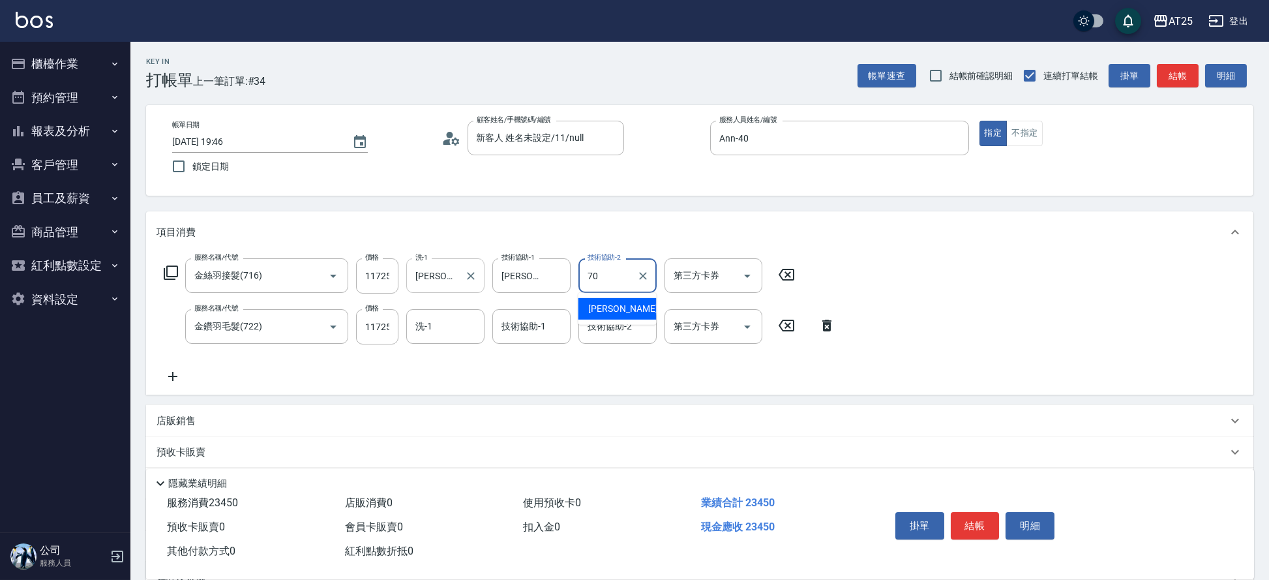
type input "惠均-70"
click at [523, 325] on input "技術協助-1" at bounding box center [531, 326] width 67 height 23
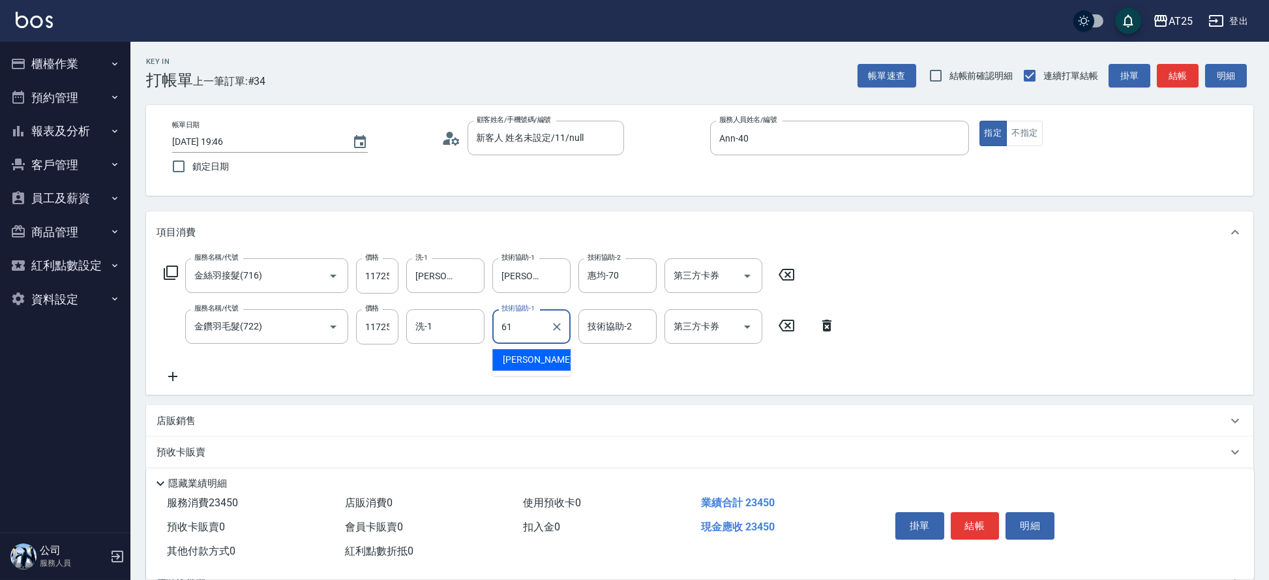
type input "游惠文-61"
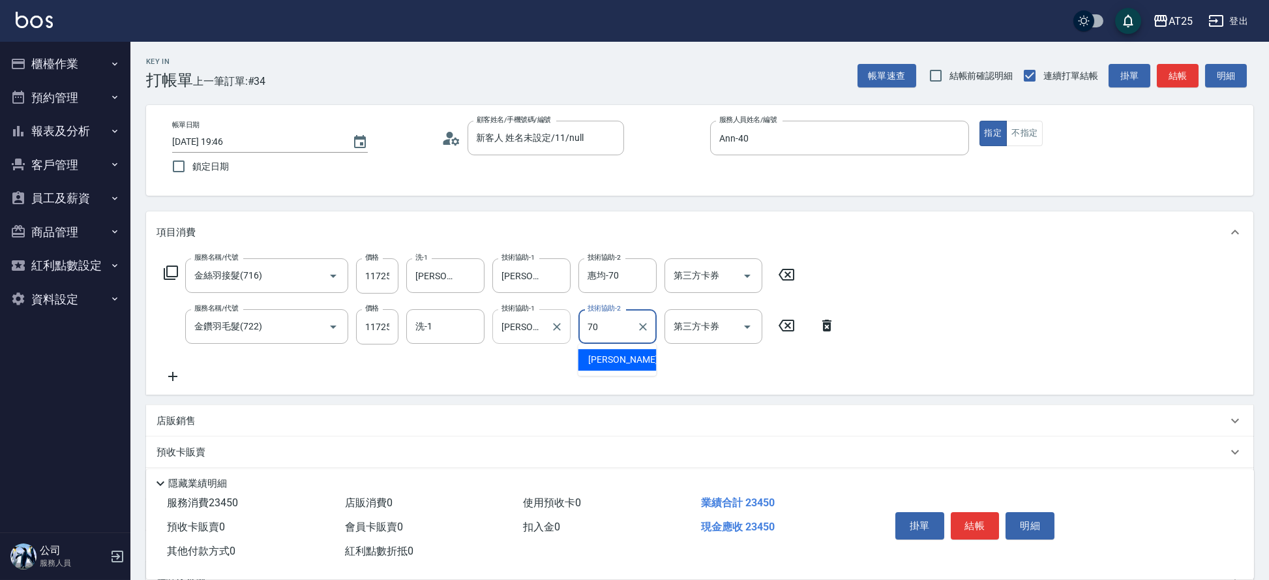
type input "惠均-70"
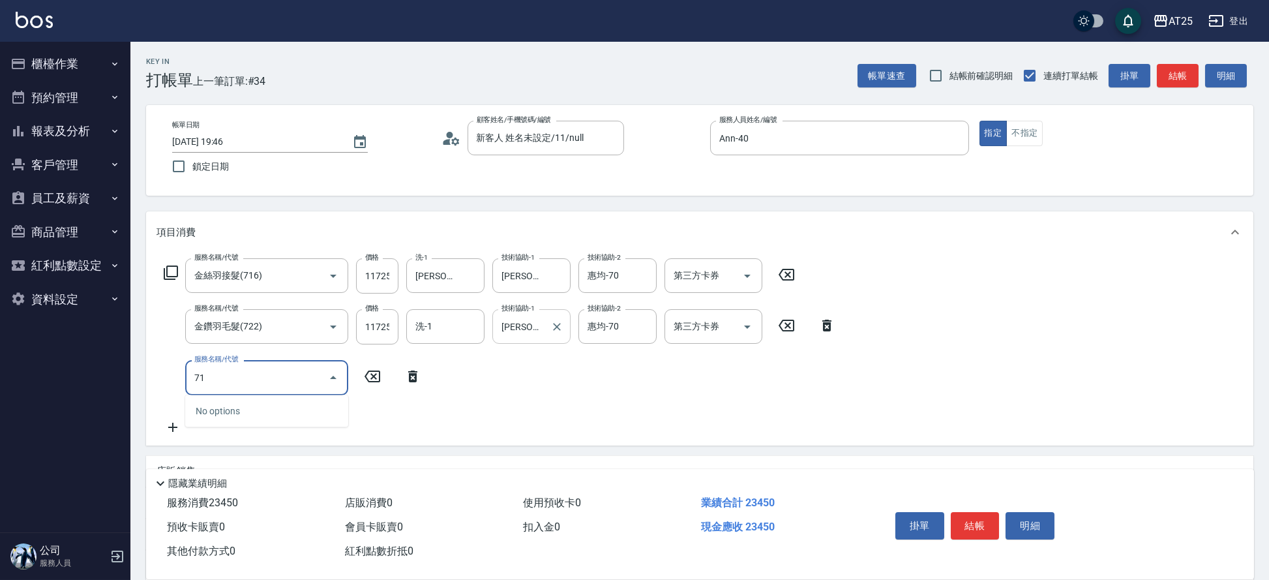
type input "716"
type input "2640"
type input "金絲羽接髮(716)"
type input "2340"
type input "0"
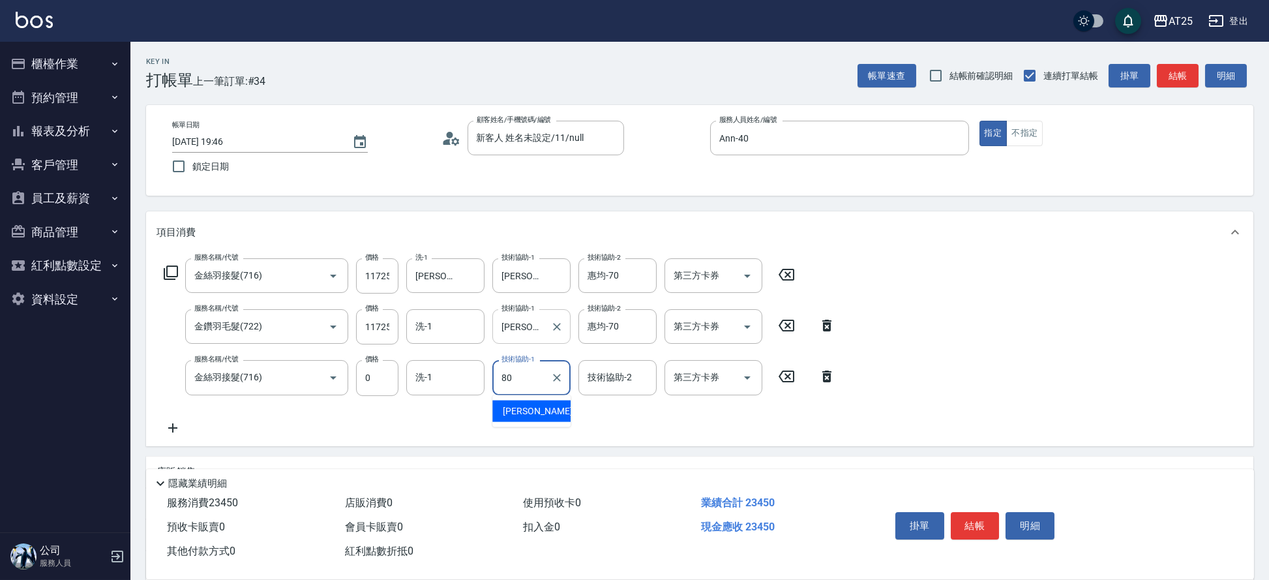
type input "Jessica-80"
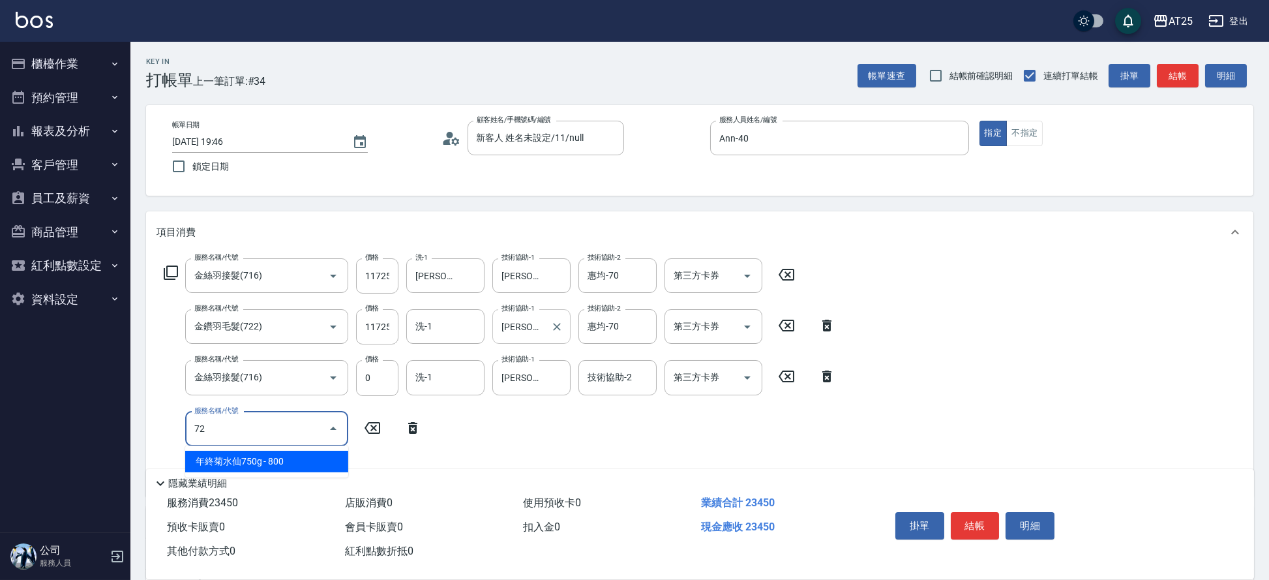
type input "722"
type input "2670"
type input "金鑽羽毛髮(722)"
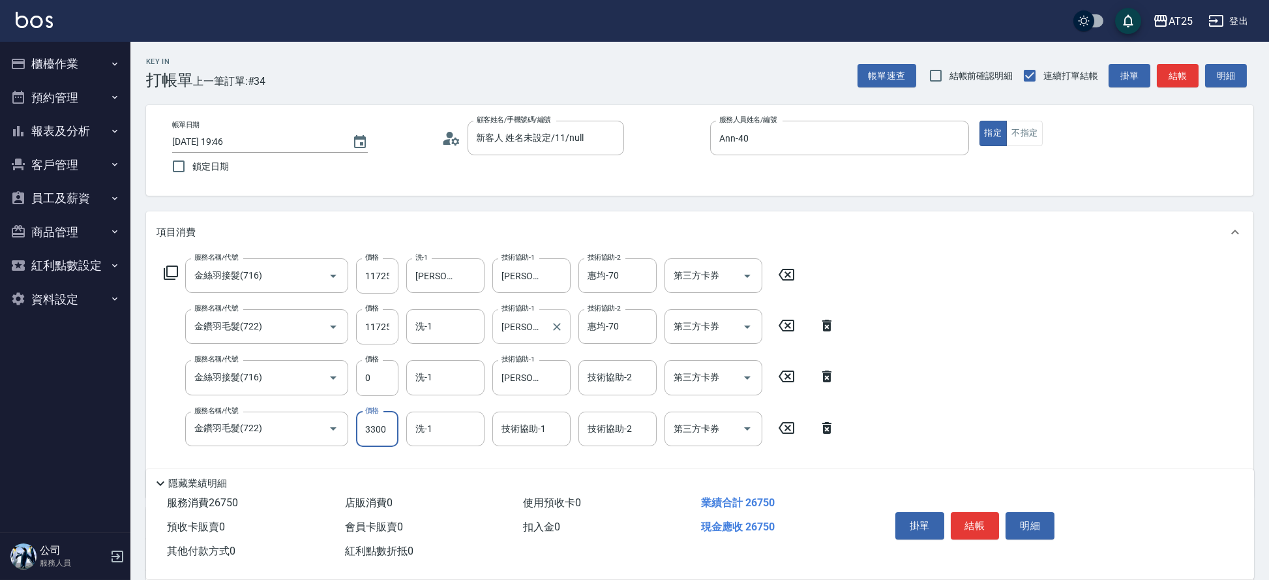
type input "0"
type input "2340"
type input "0"
type input "Jessica-80"
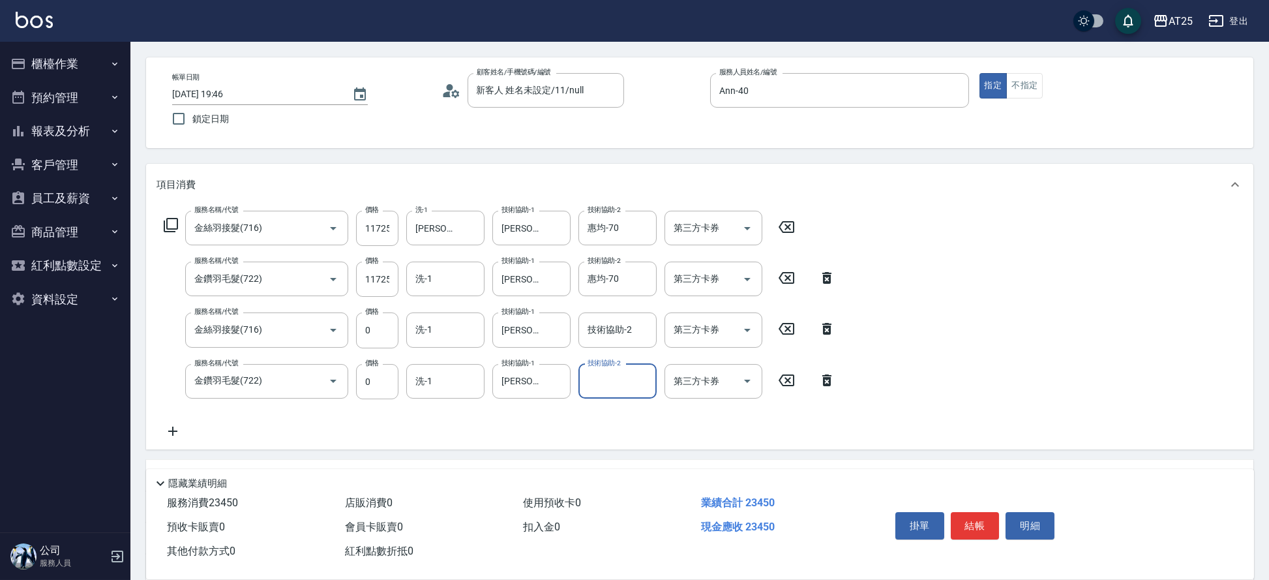
scroll to position [80, 0]
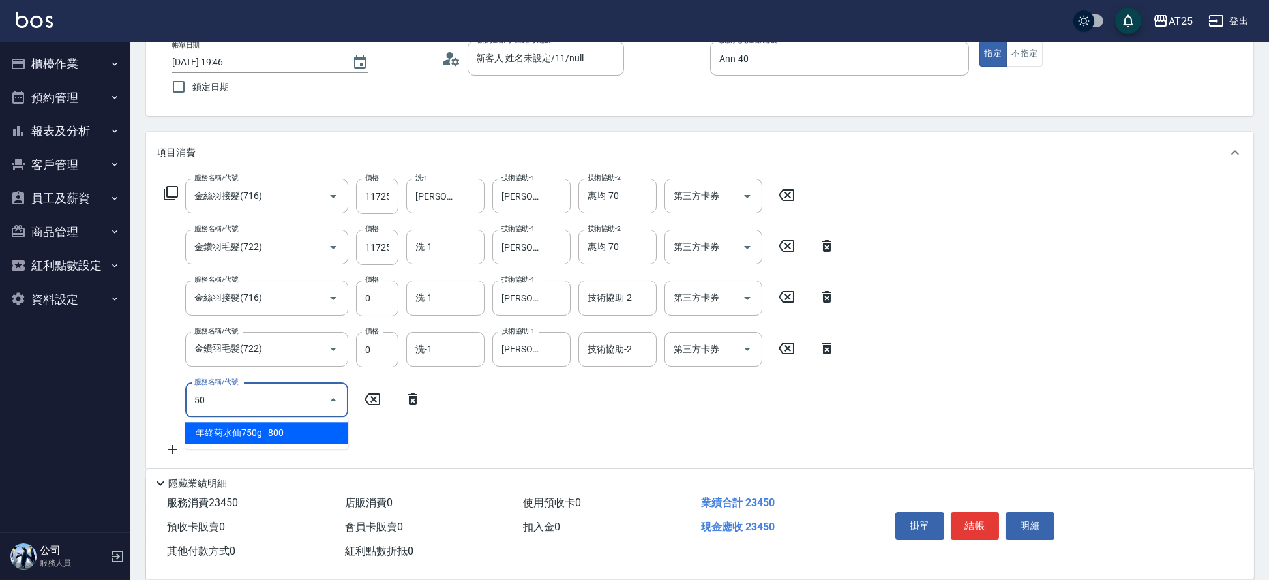
type input "501"
type input "2440"
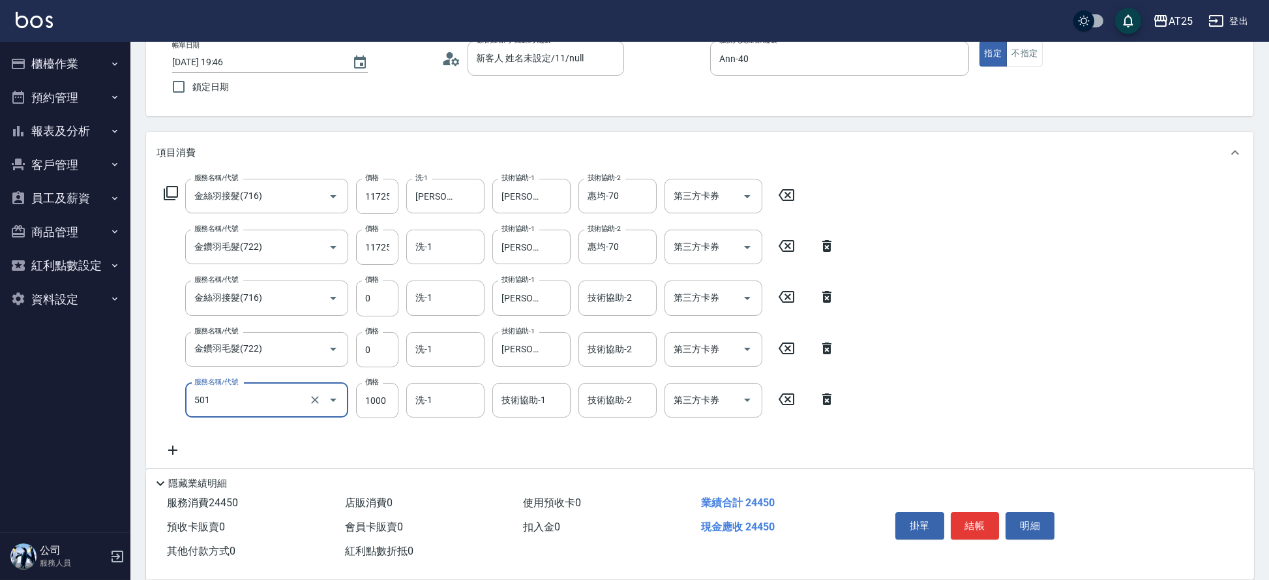
type input "染髮(501)"
type input "2340"
type input "0"
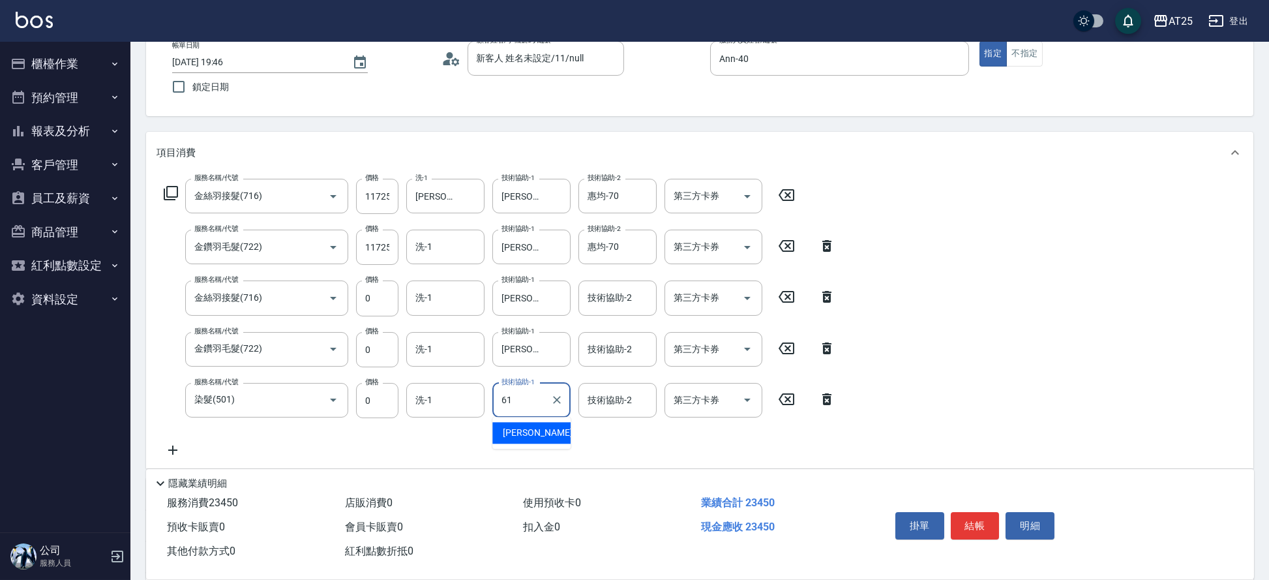
type input "游惠文-61"
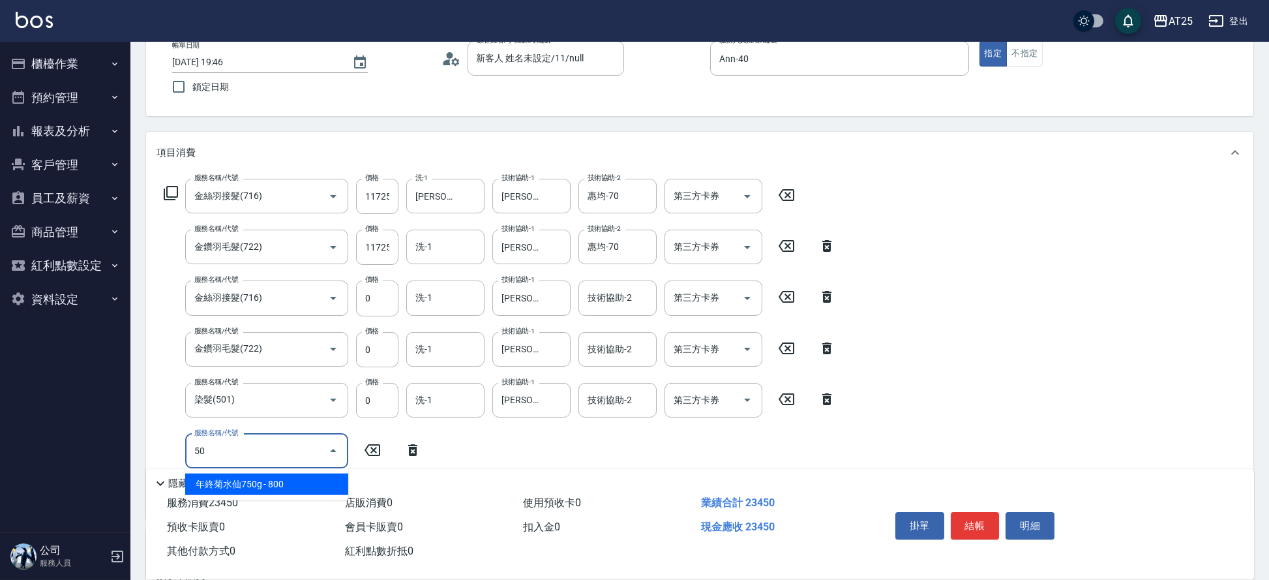
type input "502"
type input "2390"
type input "漂髮(502)"
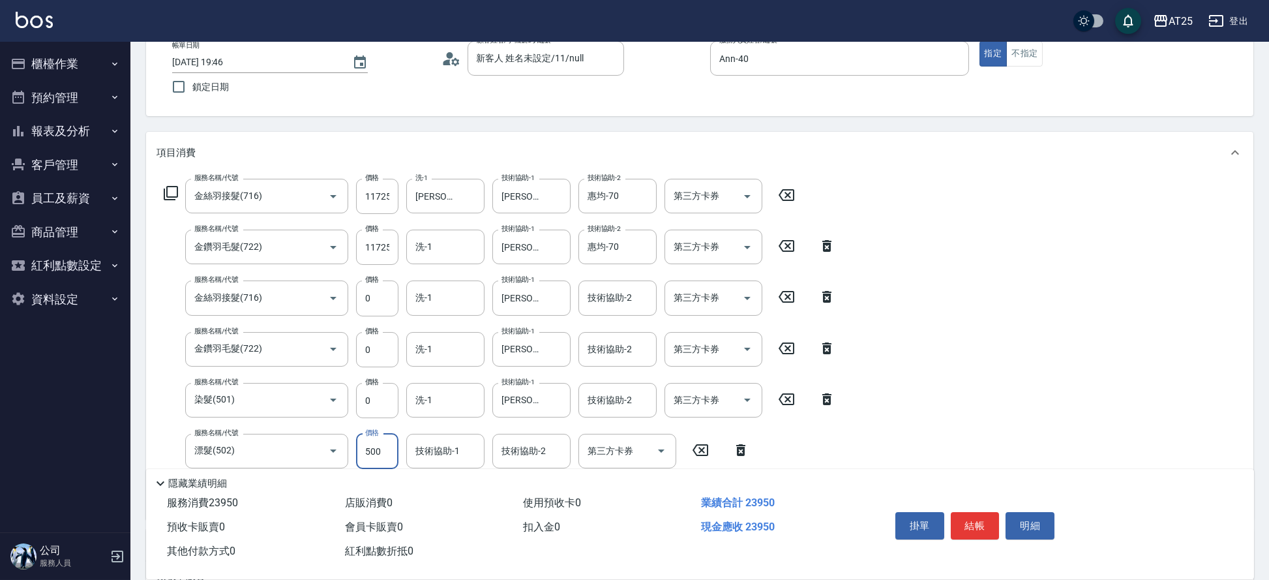
type input "0"
type input "2340"
type input "0"
type input "6"
type input "Jessica-80"
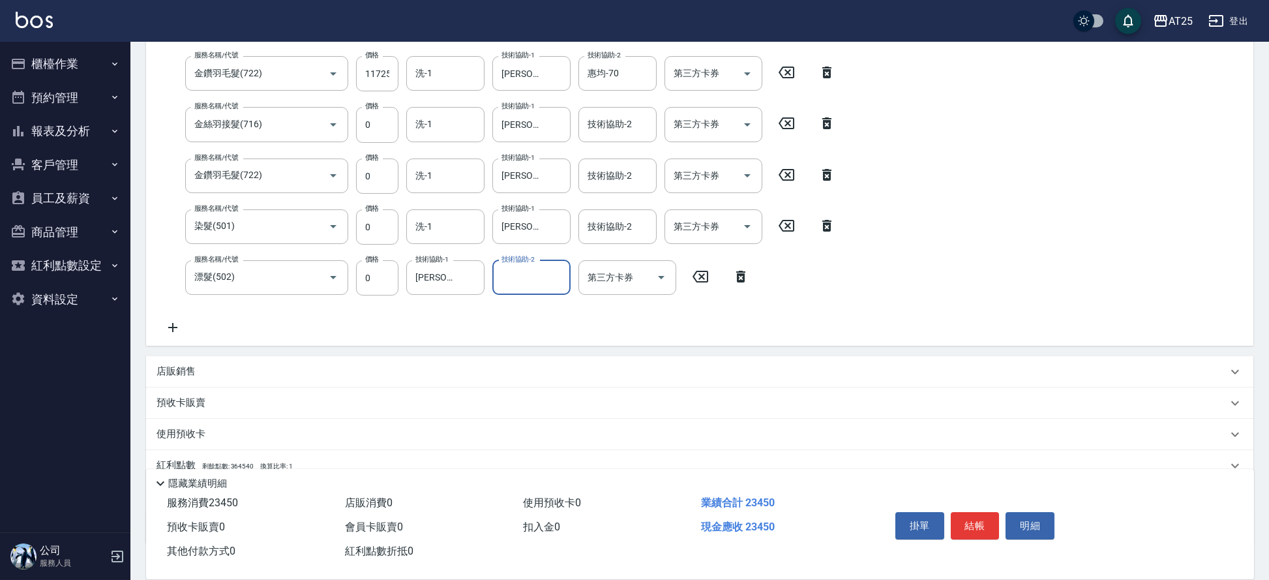
scroll to position [340, 0]
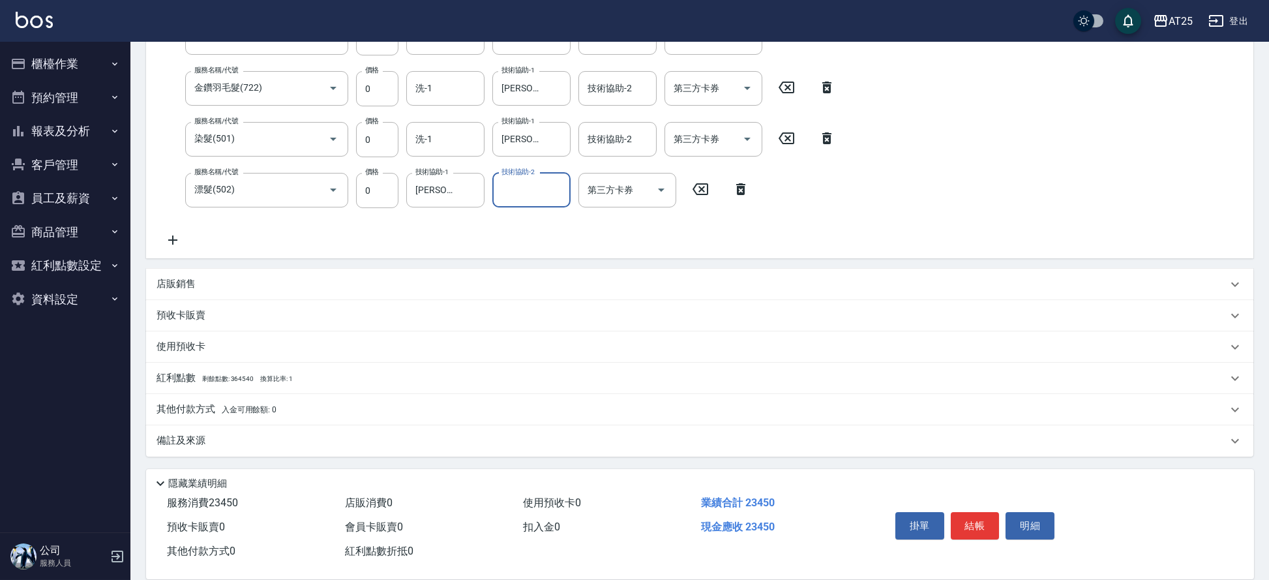
drag, startPoint x: 281, startPoint y: 406, endPoint x: 712, endPoint y: 396, distance: 431.2
click at [282, 406] on div "其他付款方式 入金可用餘額: 0" at bounding box center [692, 409] width 1071 height 14
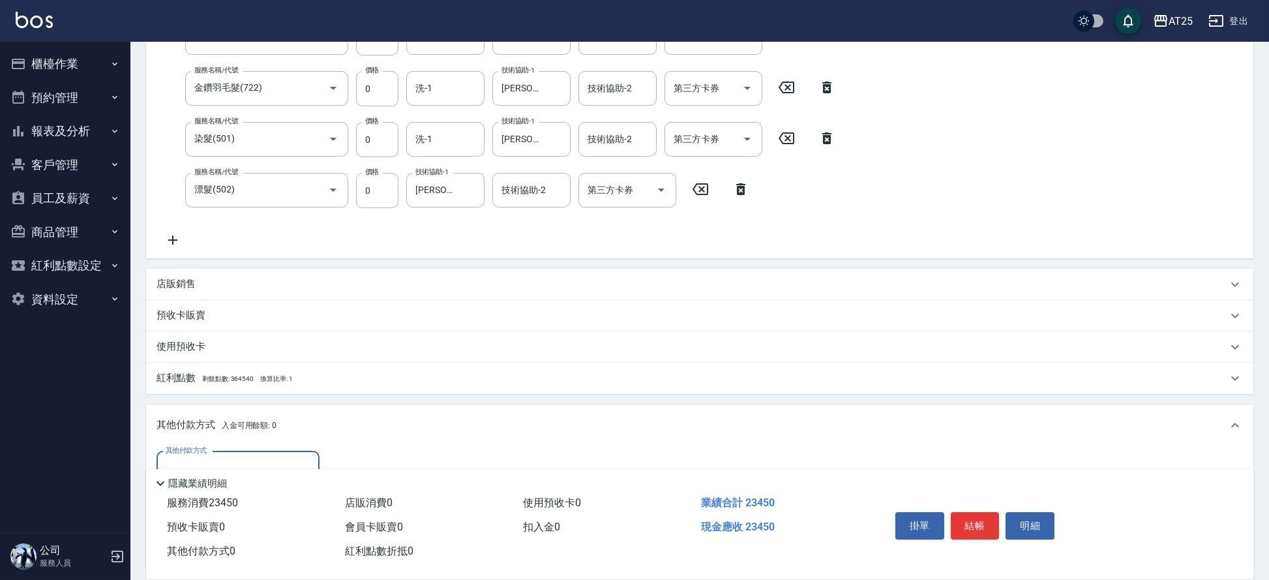
scroll to position [494, 0]
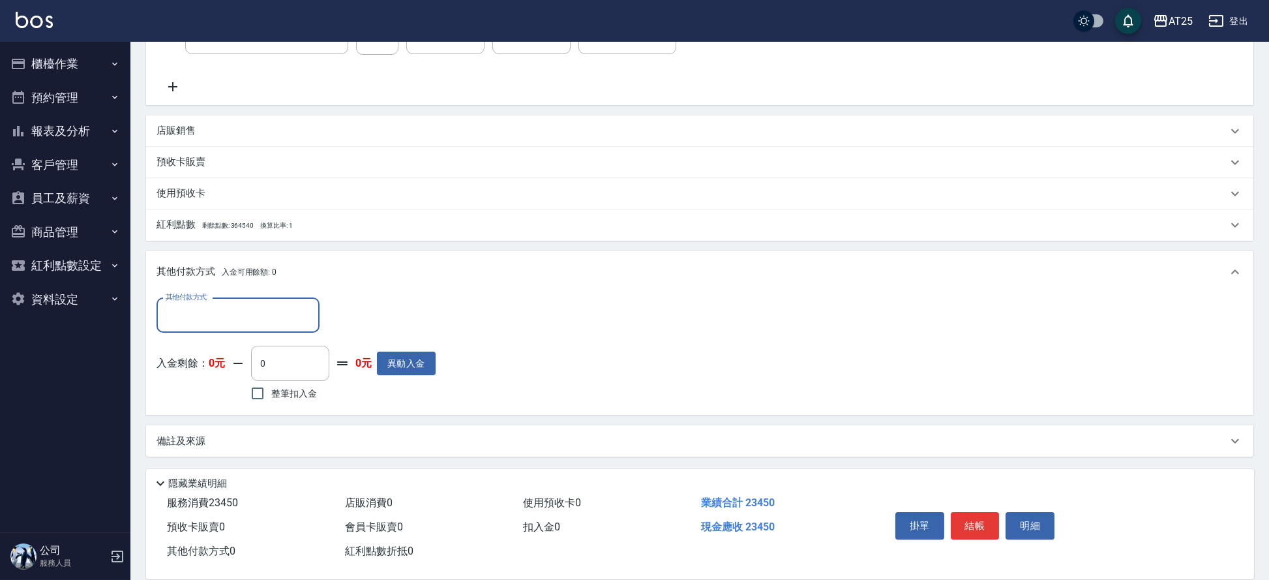
click at [288, 328] on div "其他付款方式" at bounding box center [238, 315] width 163 height 35
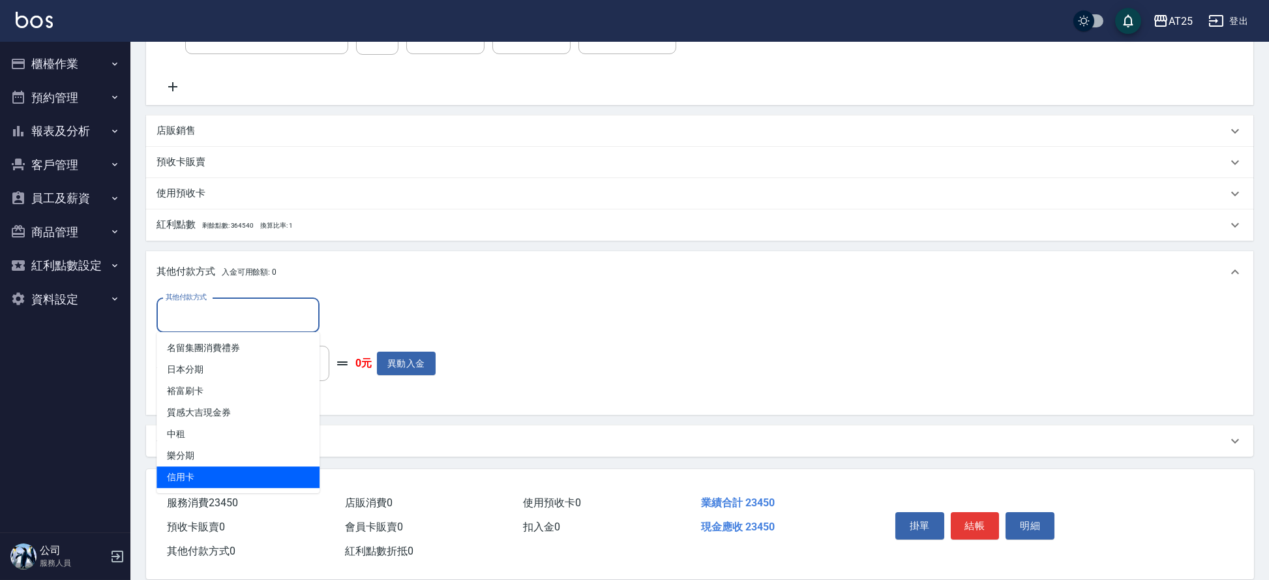
click at [246, 475] on span "信用卡" at bounding box center [238, 477] width 163 height 22
type input "信用卡"
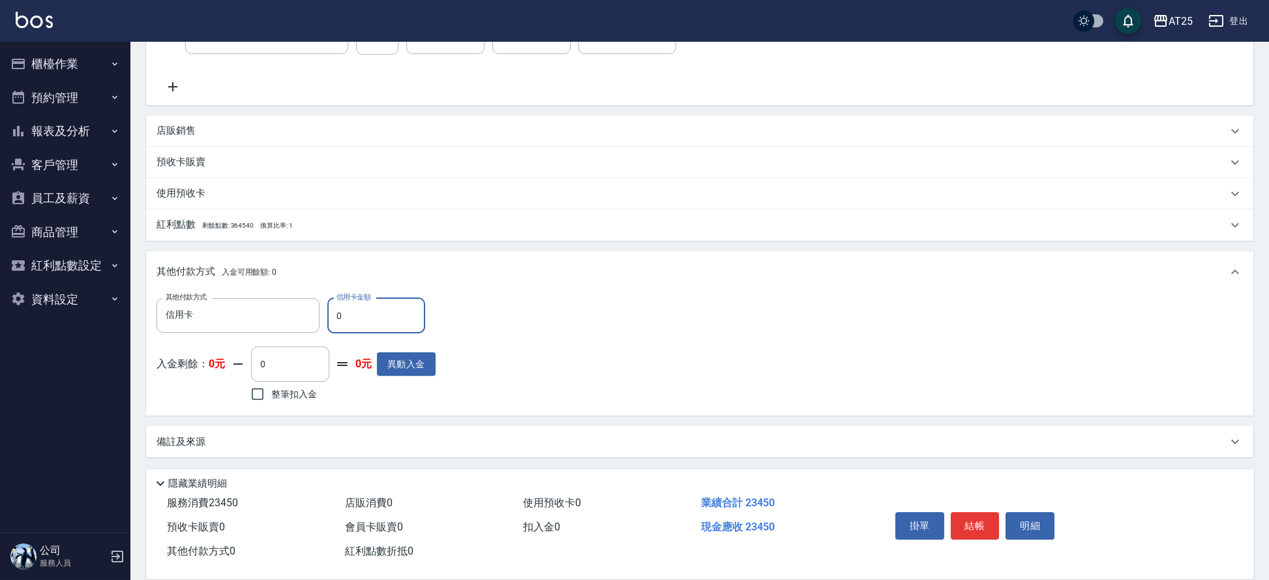
drag, startPoint x: 361, startPoint y: 304, endPoint x: 326, endPoint y: 307, distance: 35.4
click at [326, 307] on div "其他付款方式 信用卡 其他付款方式 信用卡金額 0 信用卡金額" at bounding box center [296, 315] width 279 height 35
type input "14"
type input "2330"
type input "146"
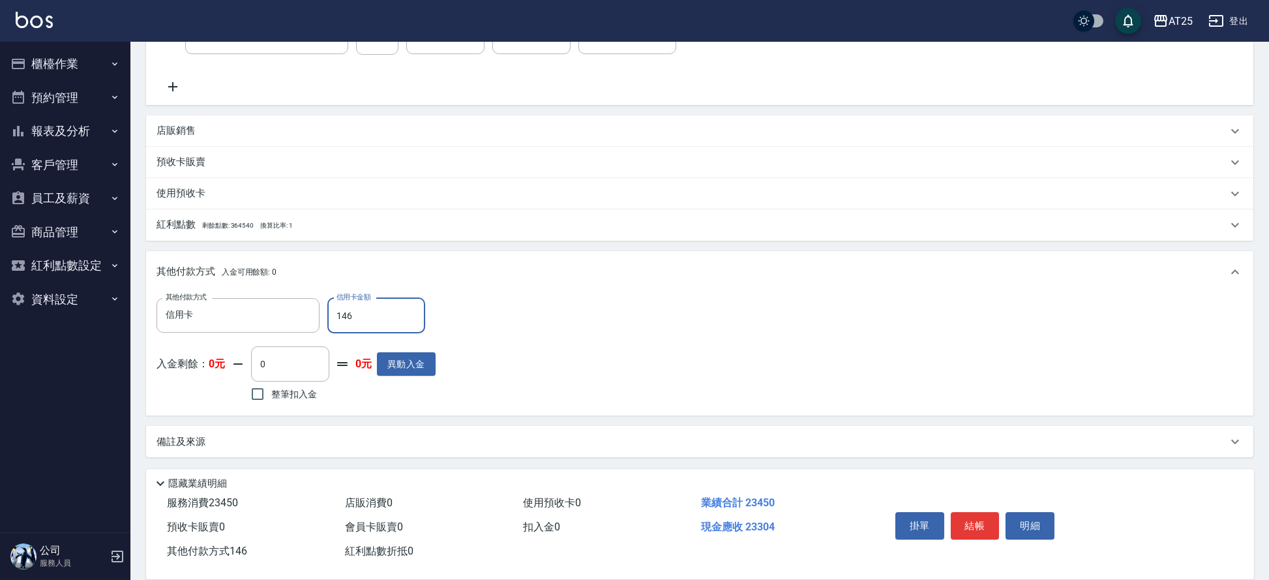
type input "2190"
type input "14650"
type input "880"
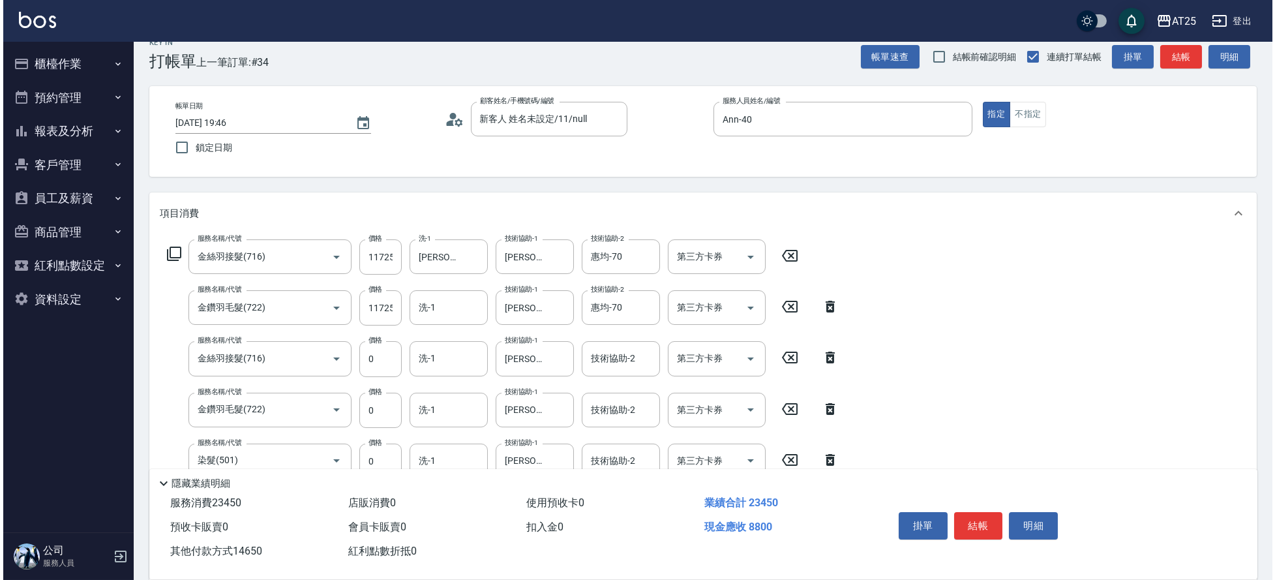
scroll to position [12, 0]
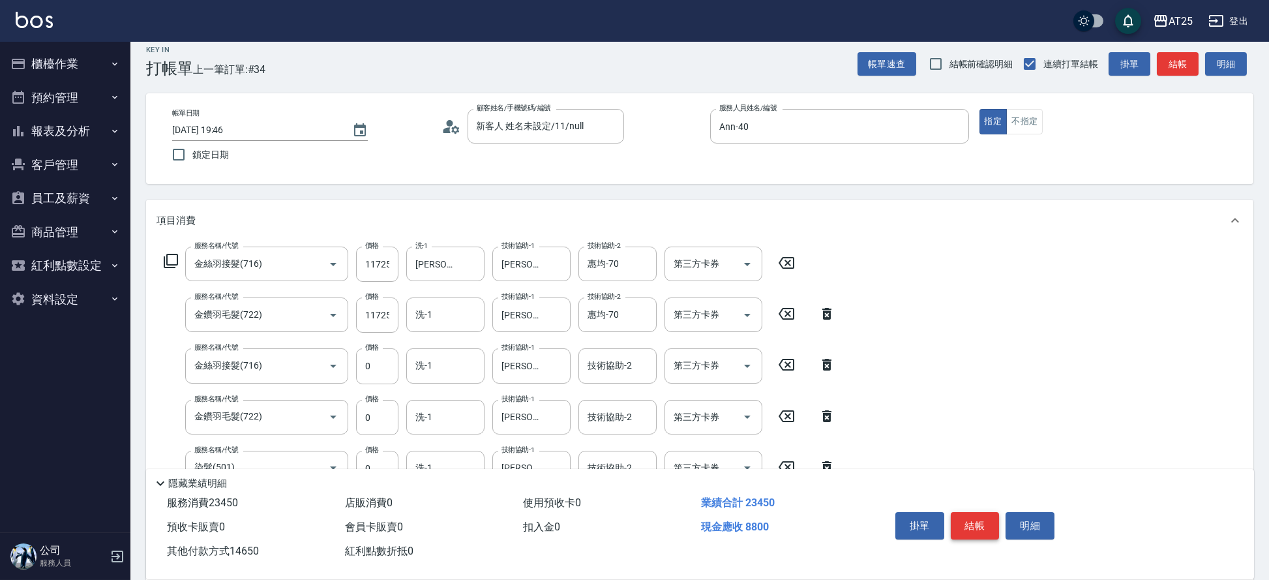
type input "14650"
click at [970, 524] on button "結帳" at bounding box center [975, 525] width 49 height 27
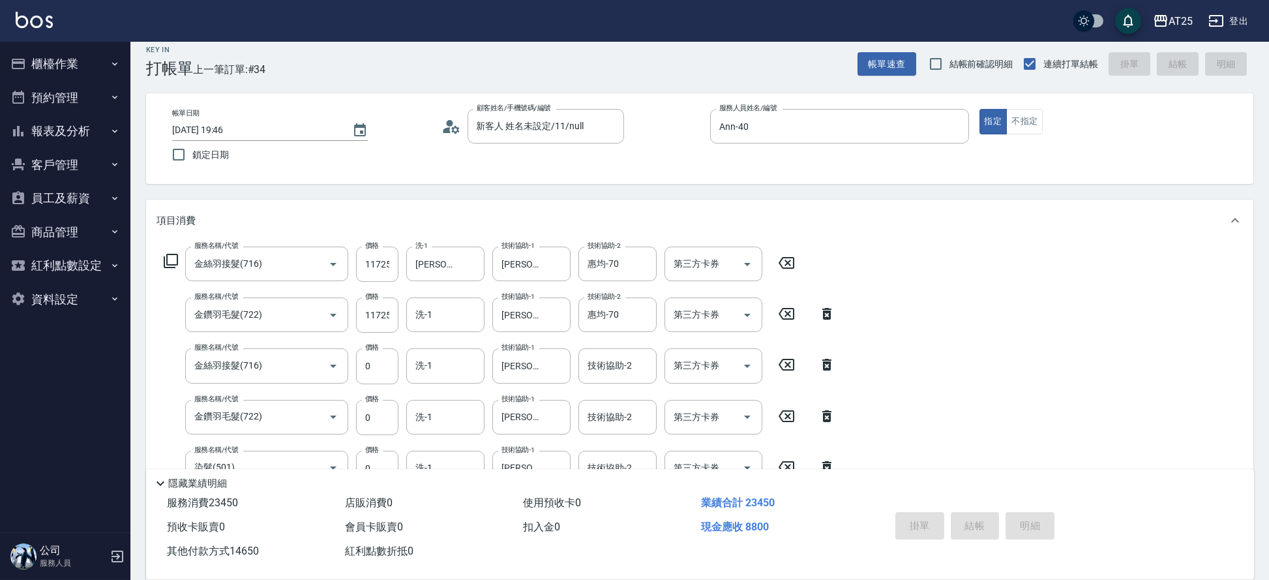
type input "2025/08/24 19:48"
type input "0"
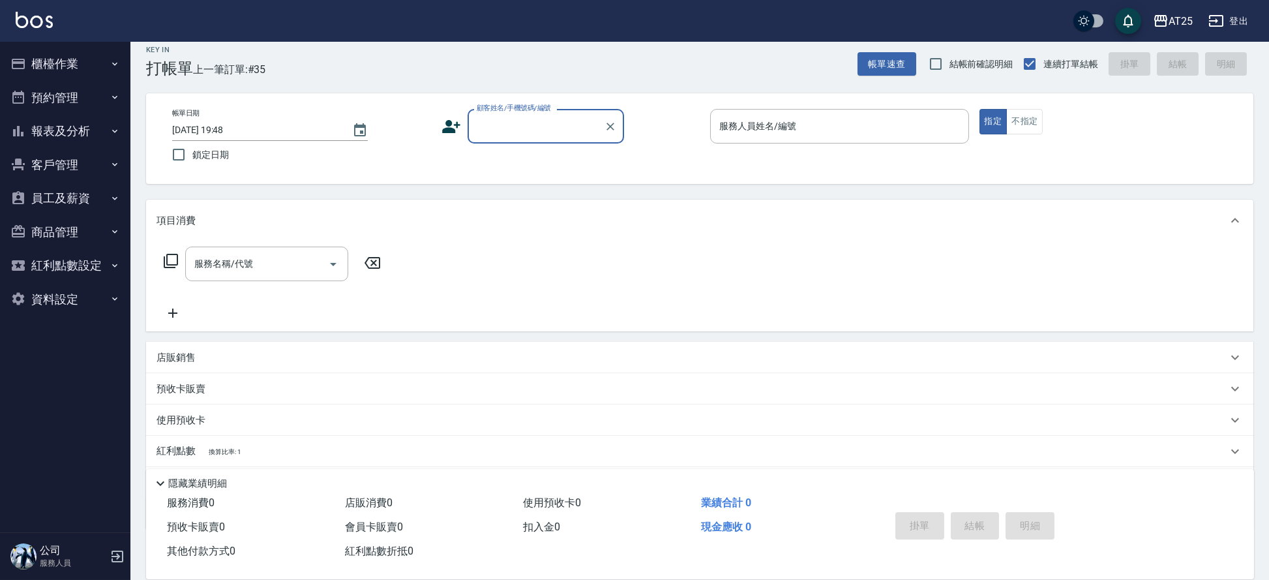
click at [530, 126] on input "顧客姓名/手機號碼/編號" at bounding box center [535, 126] width 125 height 23
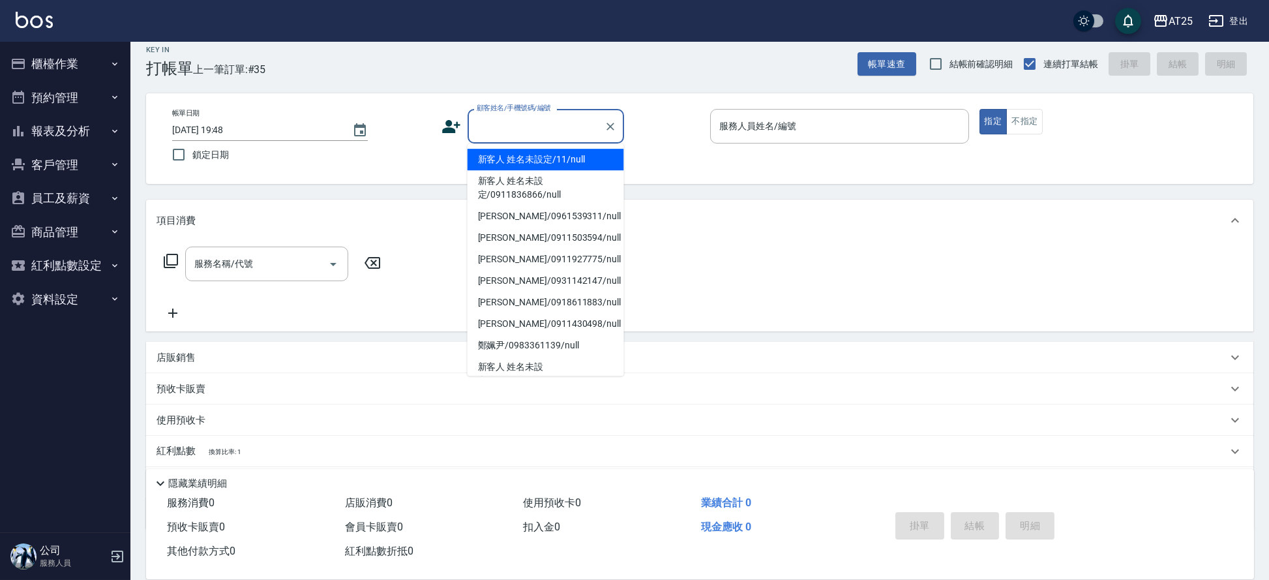
click at [563, 157] on li "新客人 姓名未設定/11/null" at bounding box center [546, 160] width 157 height 22
type input "新客人 姓名未設定/11/null"
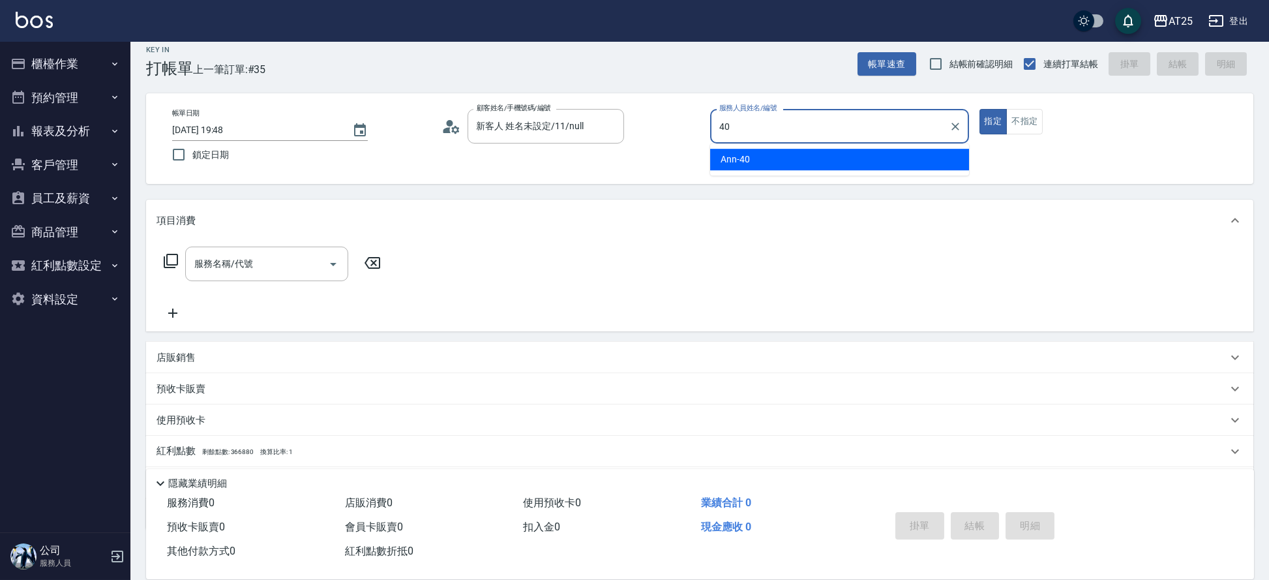
type input "Ann-40"
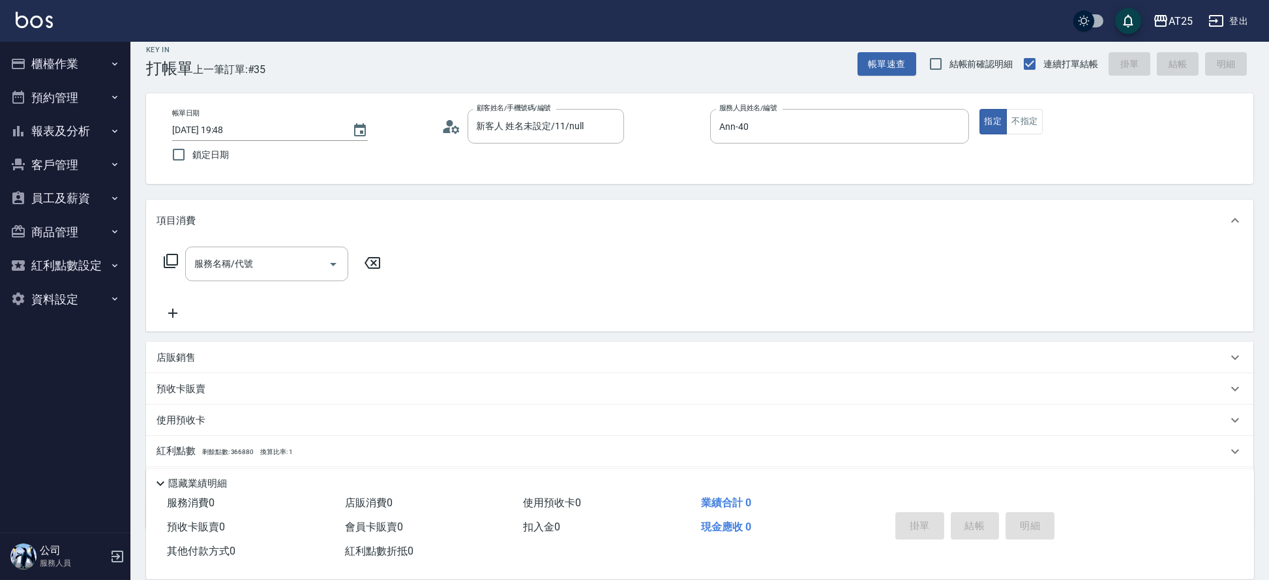
click at [172, 259] on icon at bounding box center [171, 261] width 16 height 16
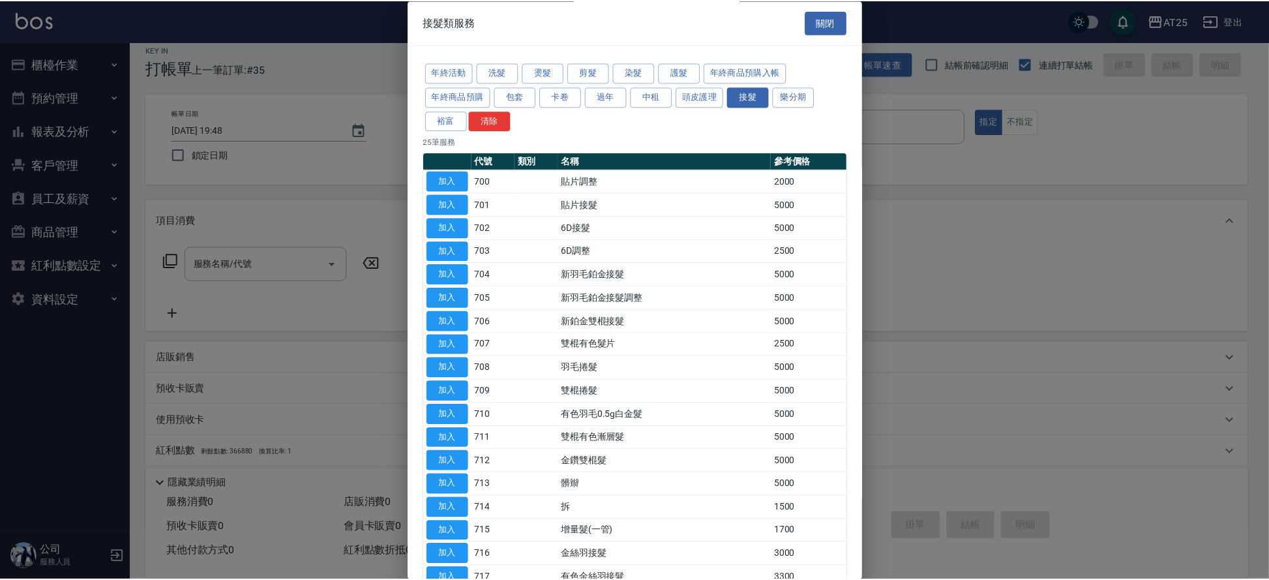
scroll to position [16, 0]
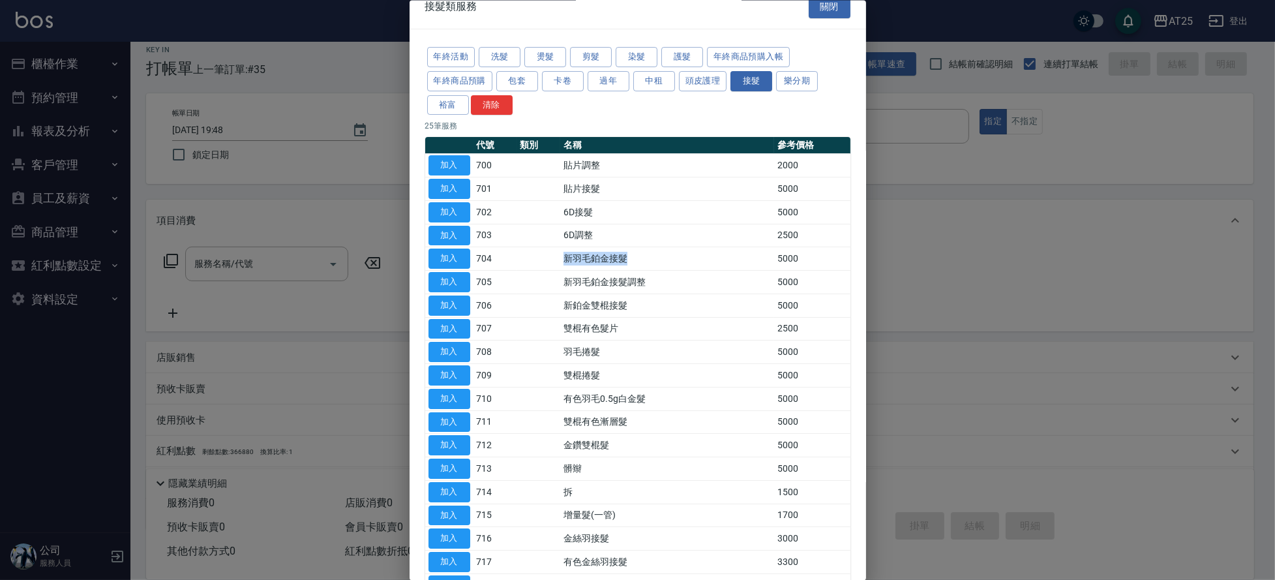
drag, startPoint x: 554, startPoint y: 254, endPoint x: 643, endPoint y: 253, distance: 89.3
click at [643, 252] on tr "加入 704 新羽毛鉑金接髮 5000" at bounding box center [637, 257] width 425 height 23
click at [457, 253] on button "加入" at bounding box center [449, 258] width 42 height 20
type input "新羽毛鉑金接髮(704)"
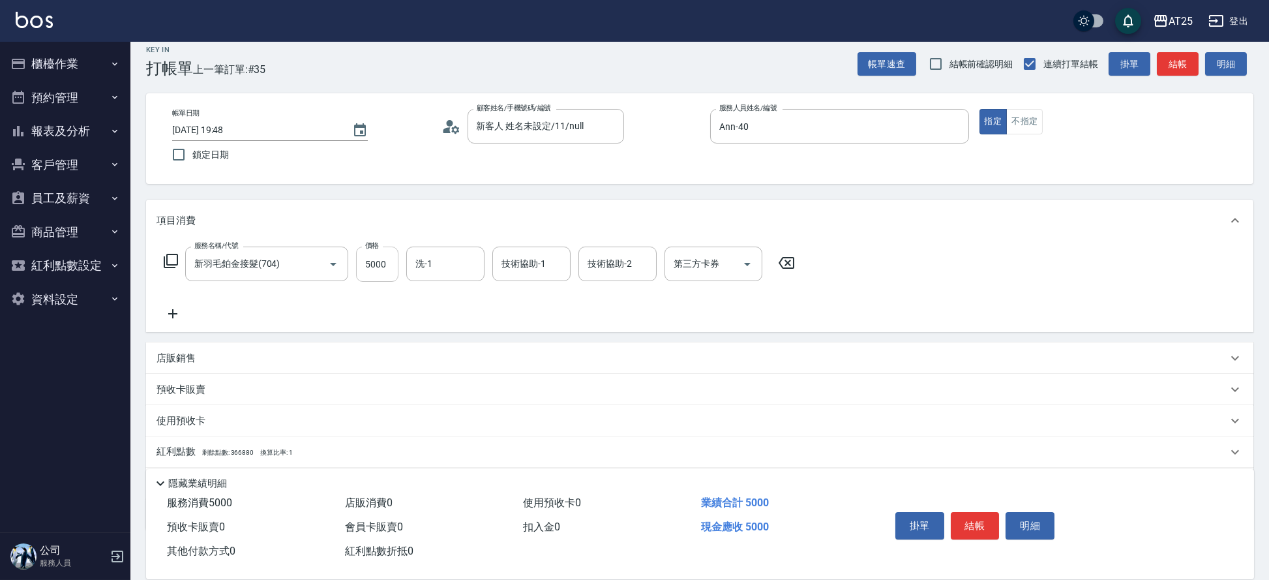
click at [389, 267] on input "5000" at bounding box center [377, 263] width 42 height 35
type input "0"
type input "18"
type input "10"
type input "182"
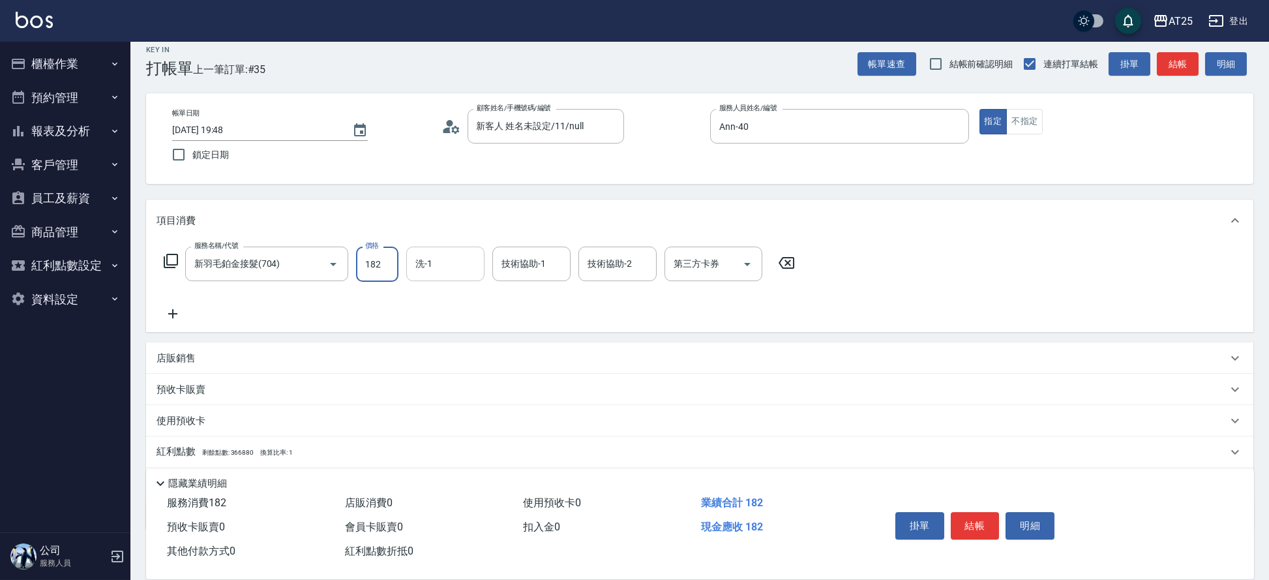
type input "180"
type input "1823"
type input "1820"
type input "18239"
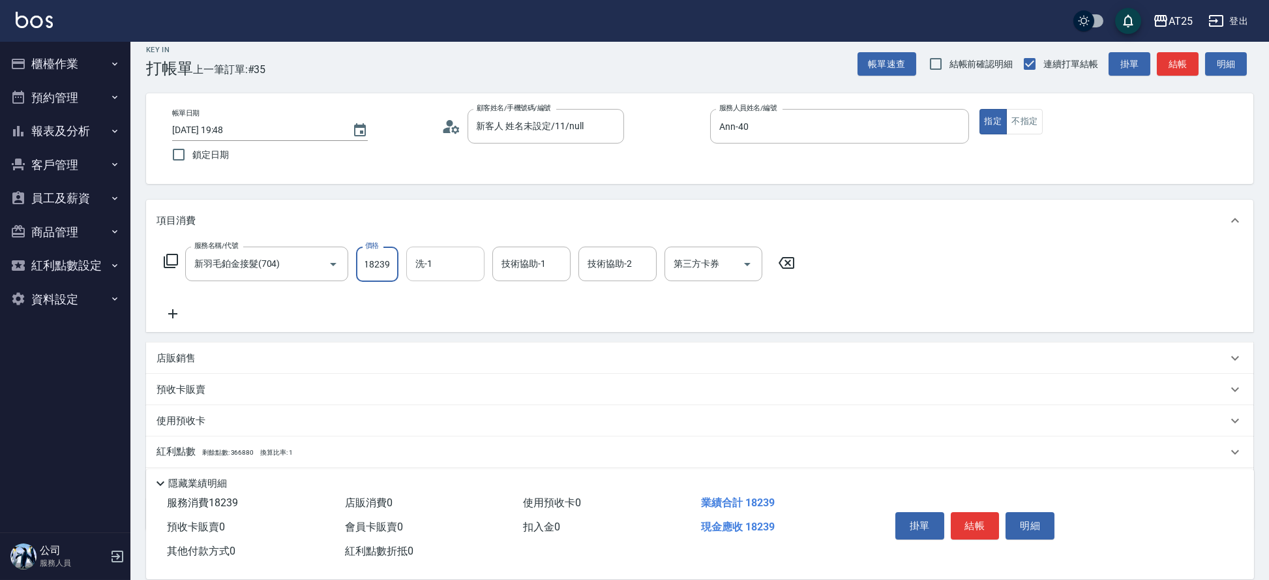
click at [459, 253] on input "洗-1" at bounding box center [445, 263] width 67 height 23
type input "小恩-69"
type input "惠均-70"
type input "小恩-69"
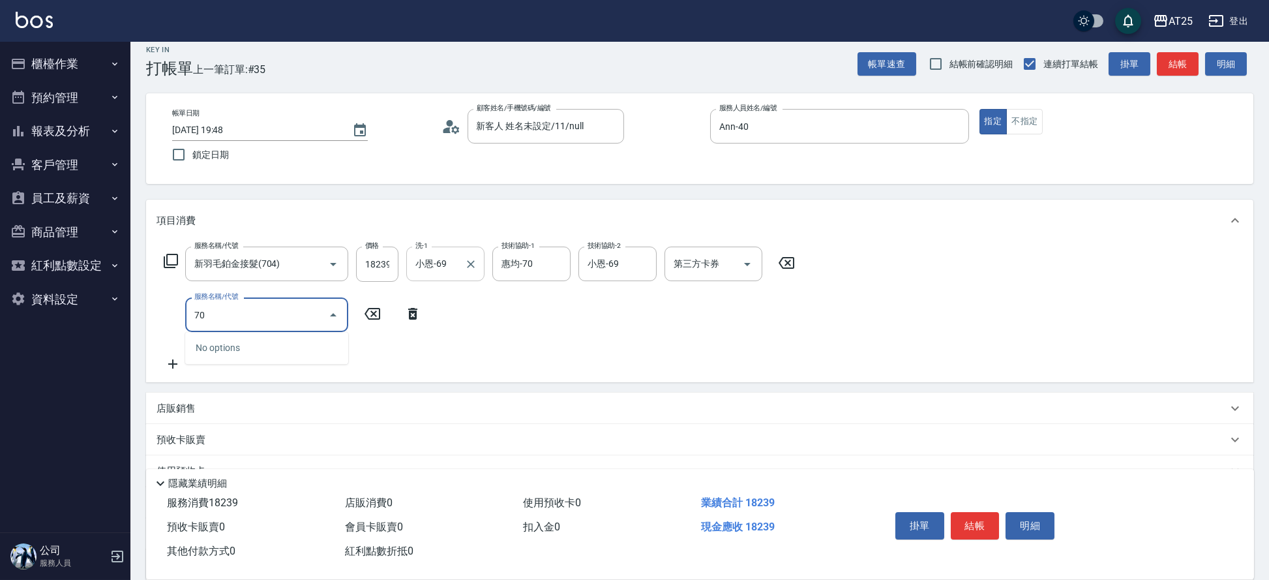
type input "705"
type input "2320"
type input "新羽毛鉑金接髮調整(705)"
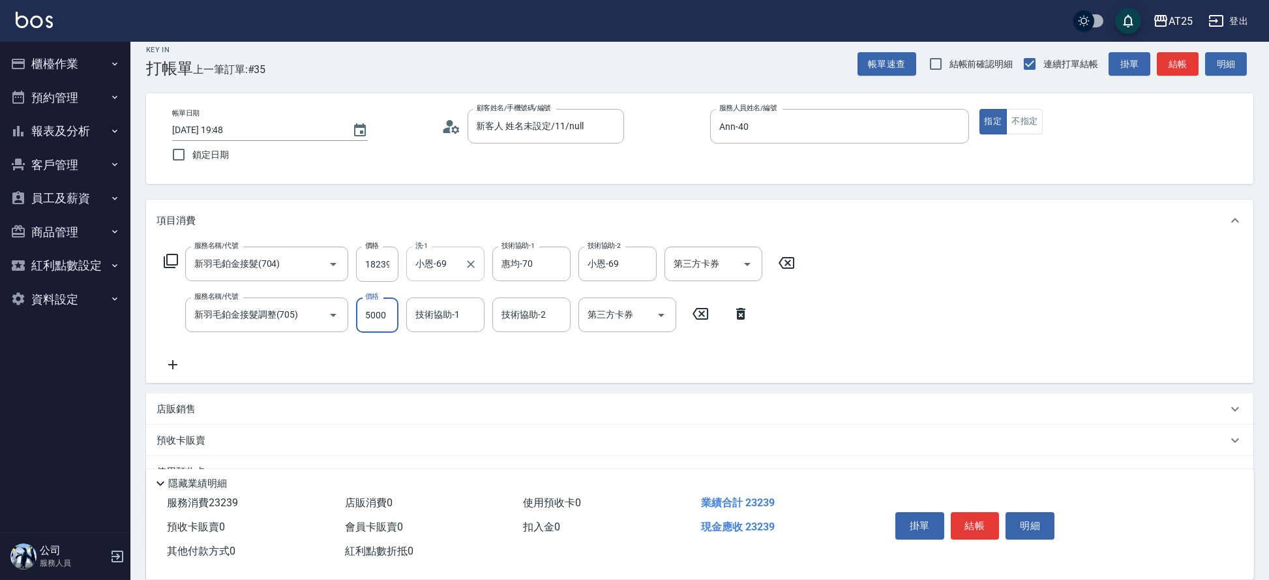
type input "1820"
type input "0"
type input "Jessica-80"
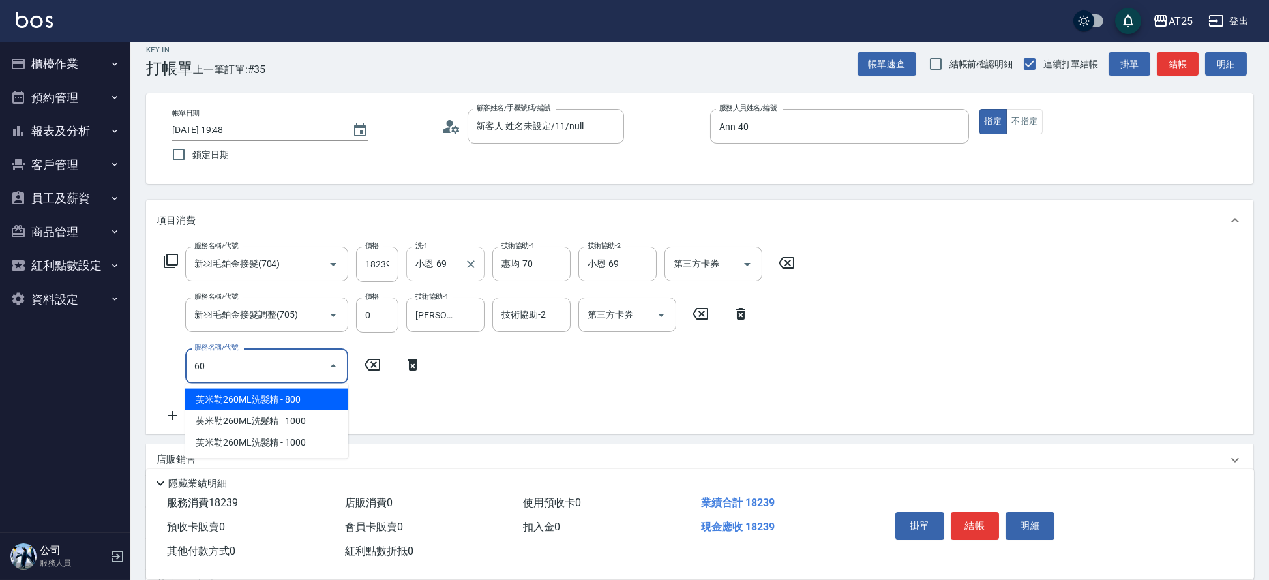
type input "601"
type input "1920"
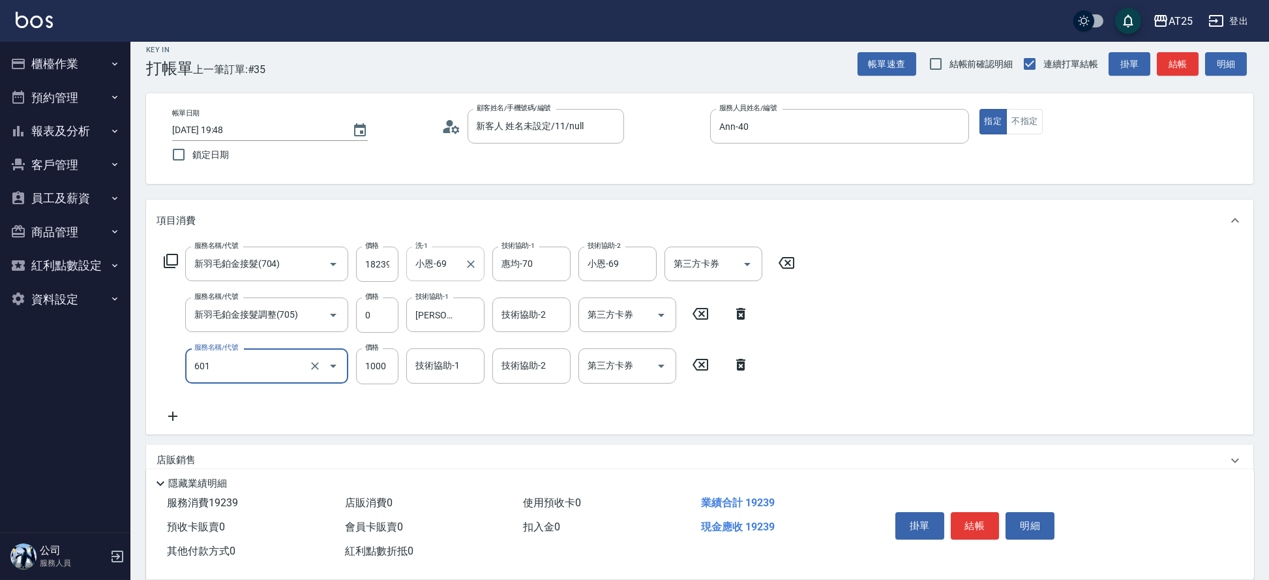
type input "自備護髮(1000上)(601)"
type input "1820"
type input "0"
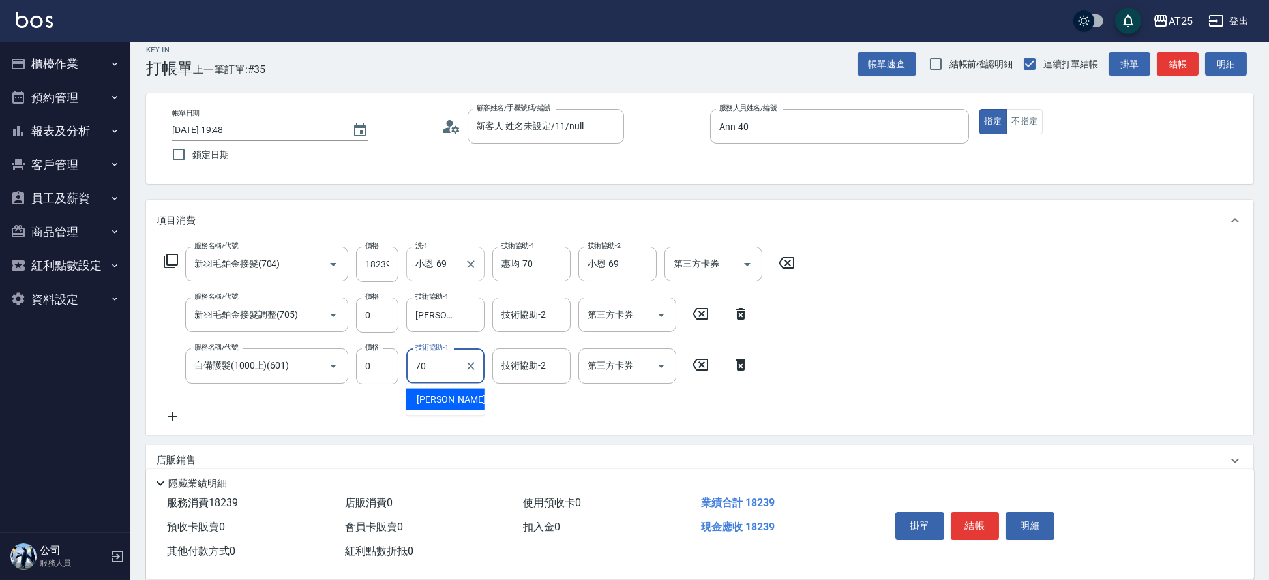
type input "惠均-70"
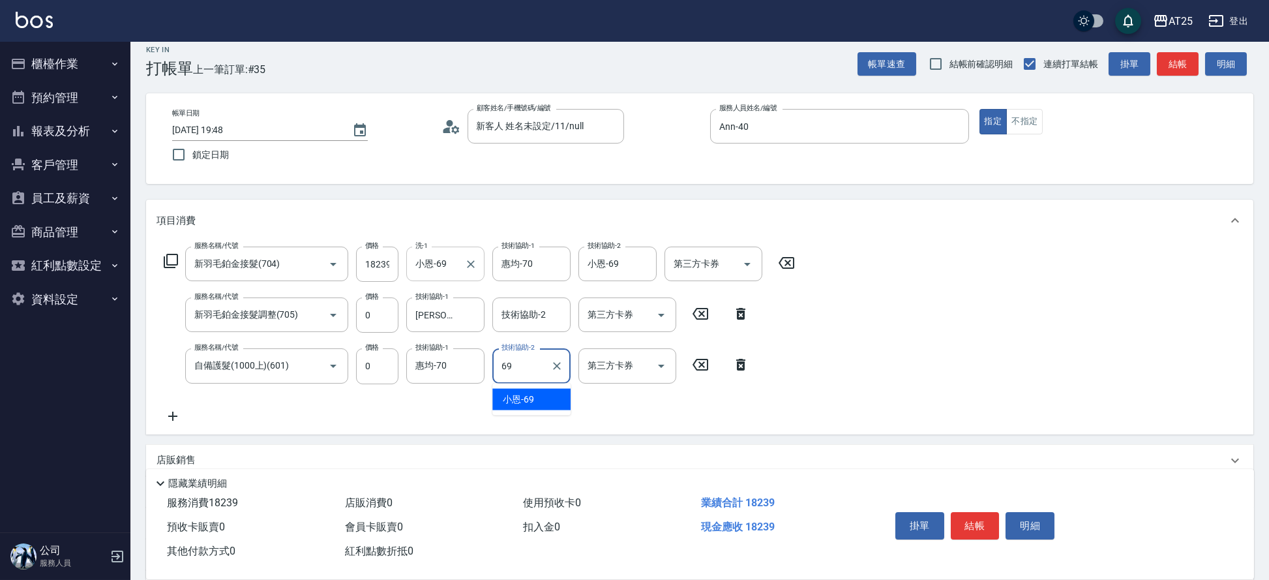
type input "小恩-69"
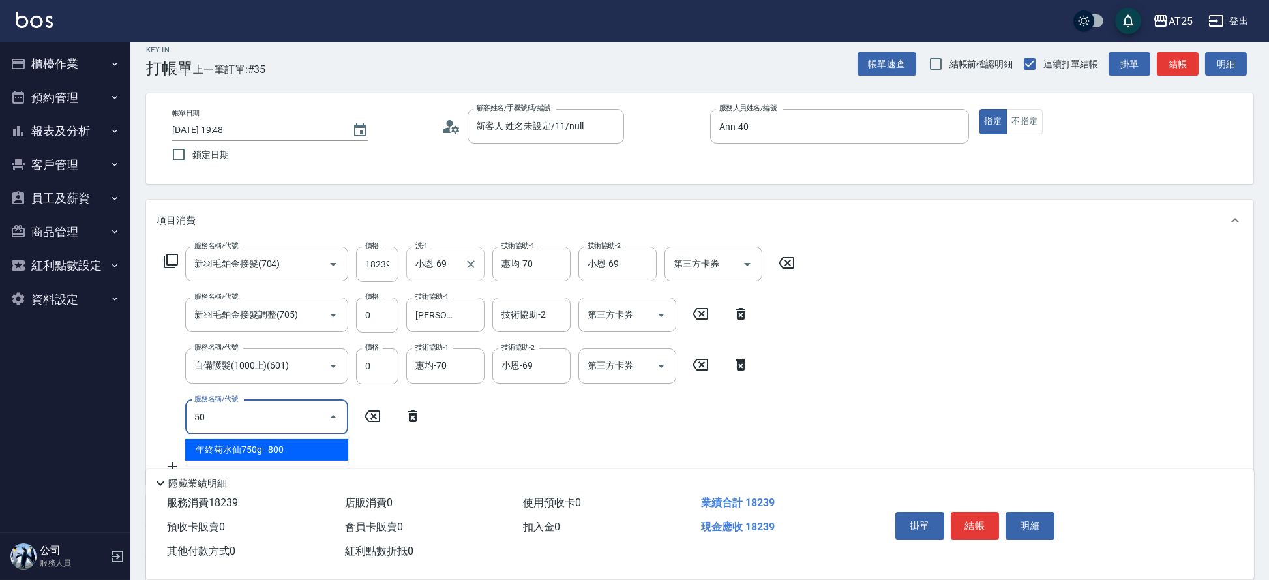
type input "501"
type input "1920"
type input "染髮(501)"
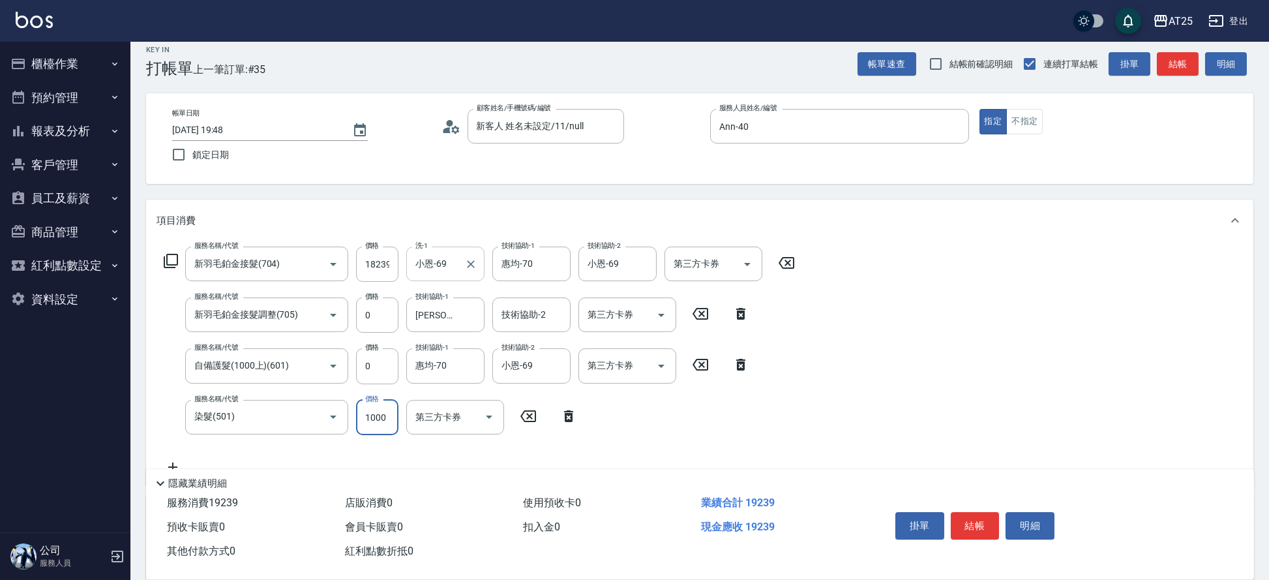
type input "0"
type input "1820"
type input "0"
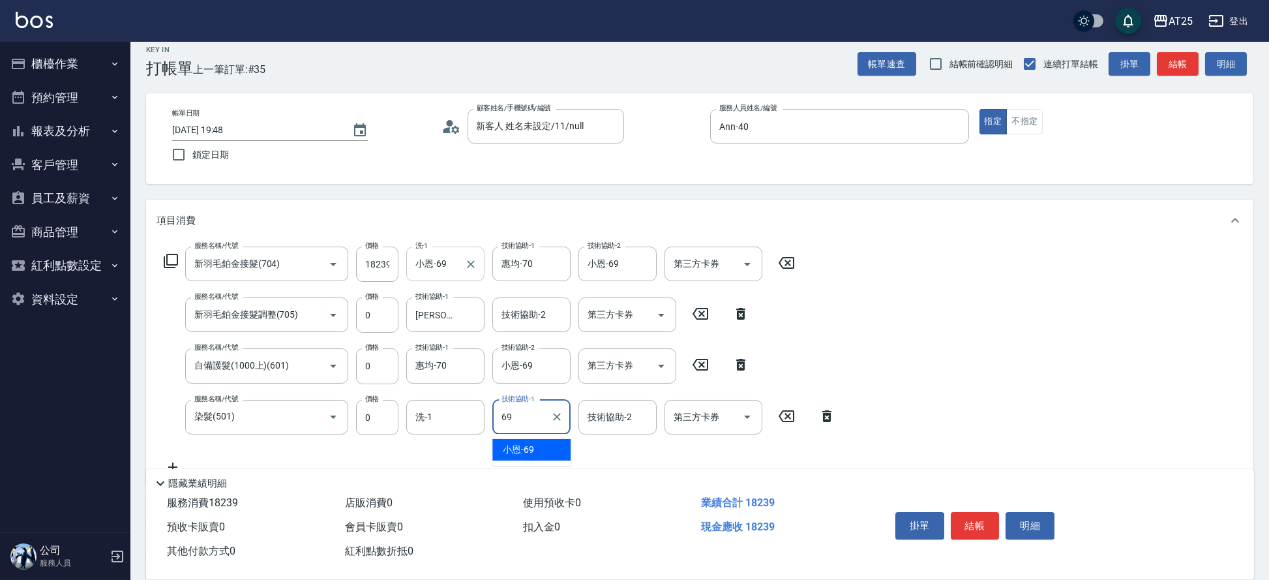
type input "小恩-69"
type input "惠均-70"
drag, startPoint x: 1191, startPoint y: 308, endPoint x: 1226, endPoint y: 298, distance: 36.7
click at [1213, 302] on div "服務名稱/代號 新羽毛鉑金接髮(704) 服務名稱/代號 價格 18239 價格 洗-1 小恩-69 洗-1 技術協助-1 惠均-70 技術協助-1 技術協助…" at bounding box center [699, 388] width 1107 height 294
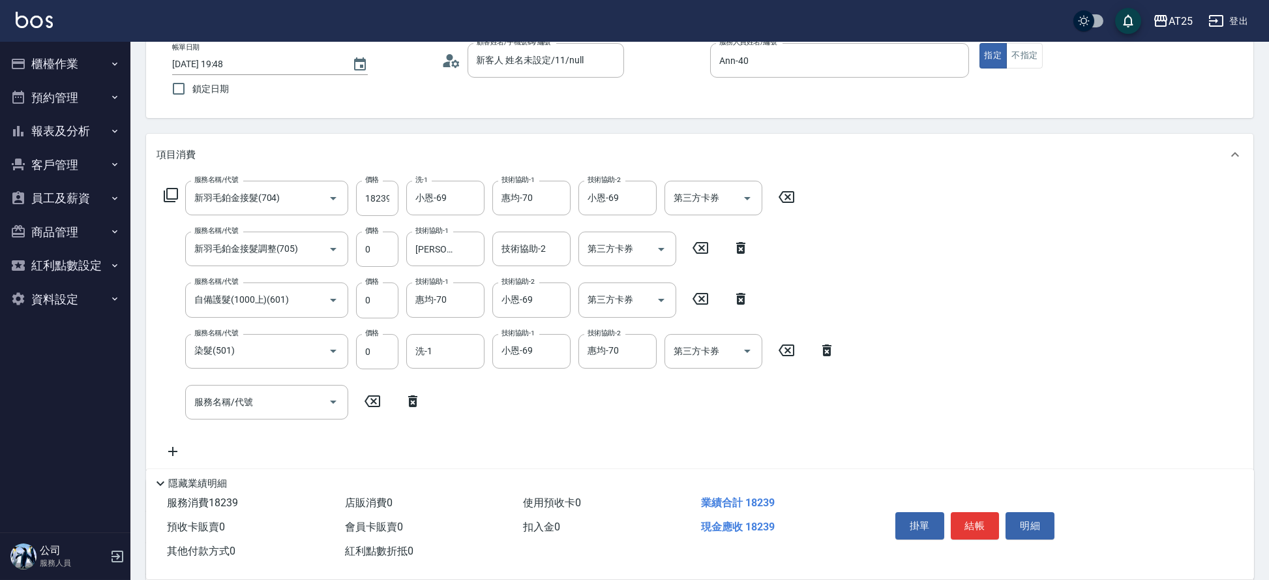
scroll to position [82, 0]
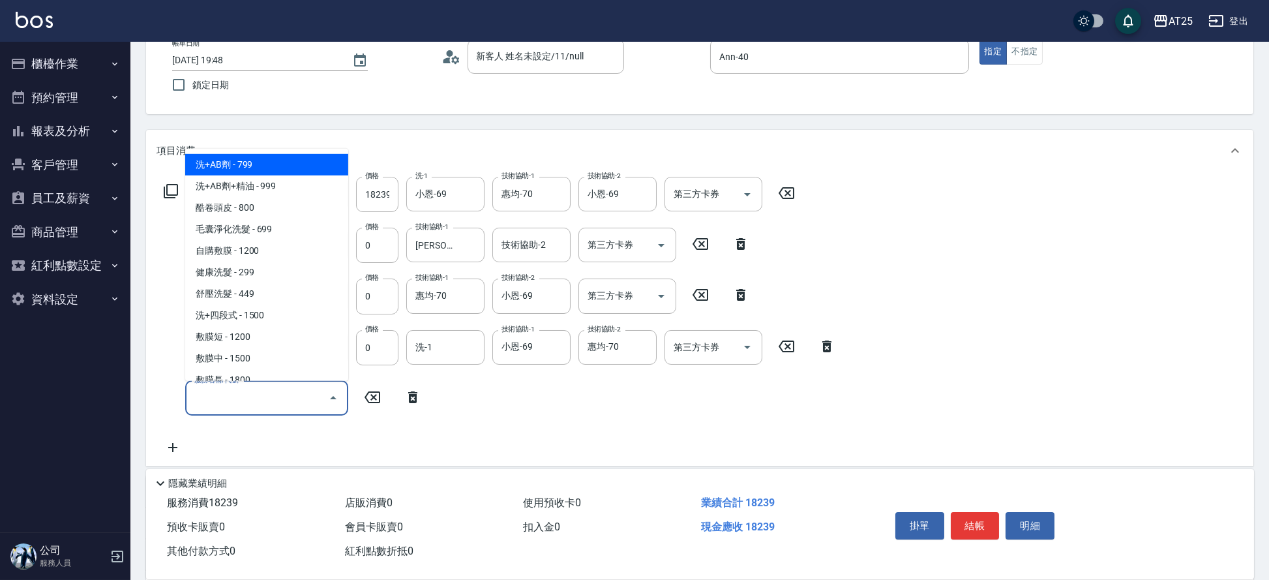
click at [234, 408] on input "服務名稱/代號" at bounding box center [257, 398] width 132 height 23
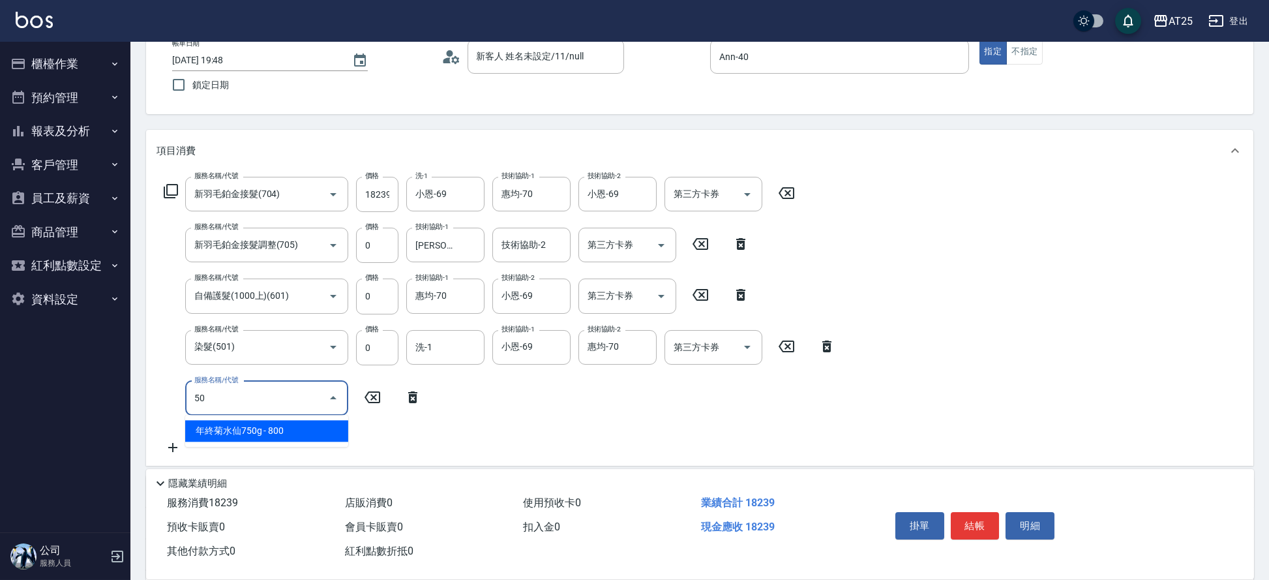
type input "502"
type input "1870"
type input "漂髮(502)"
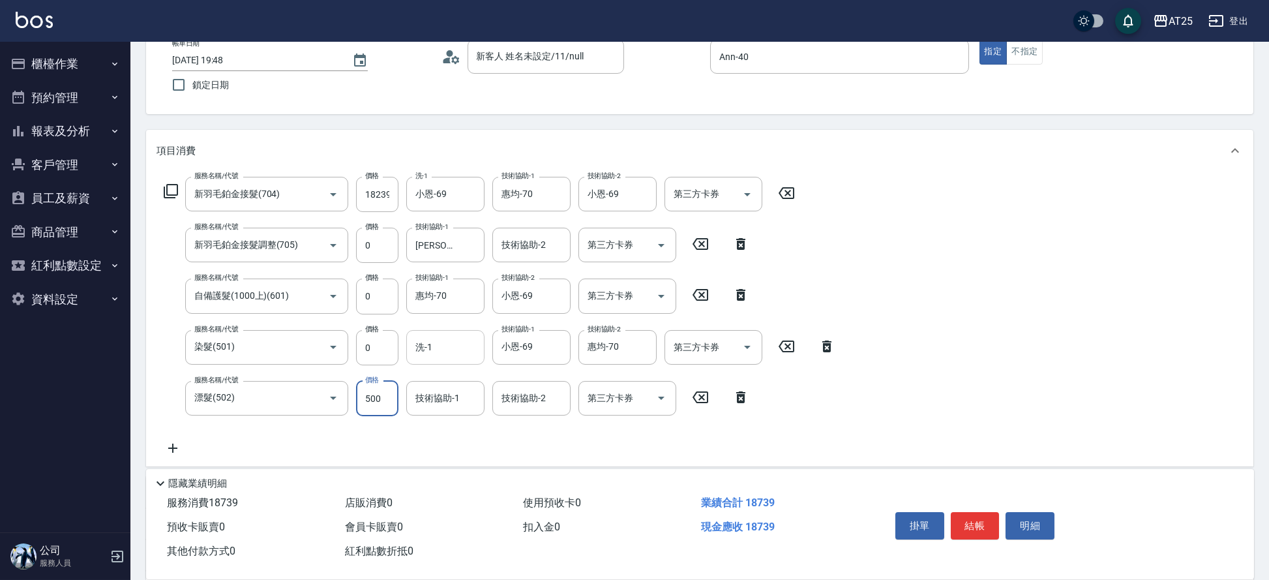
type input "0"
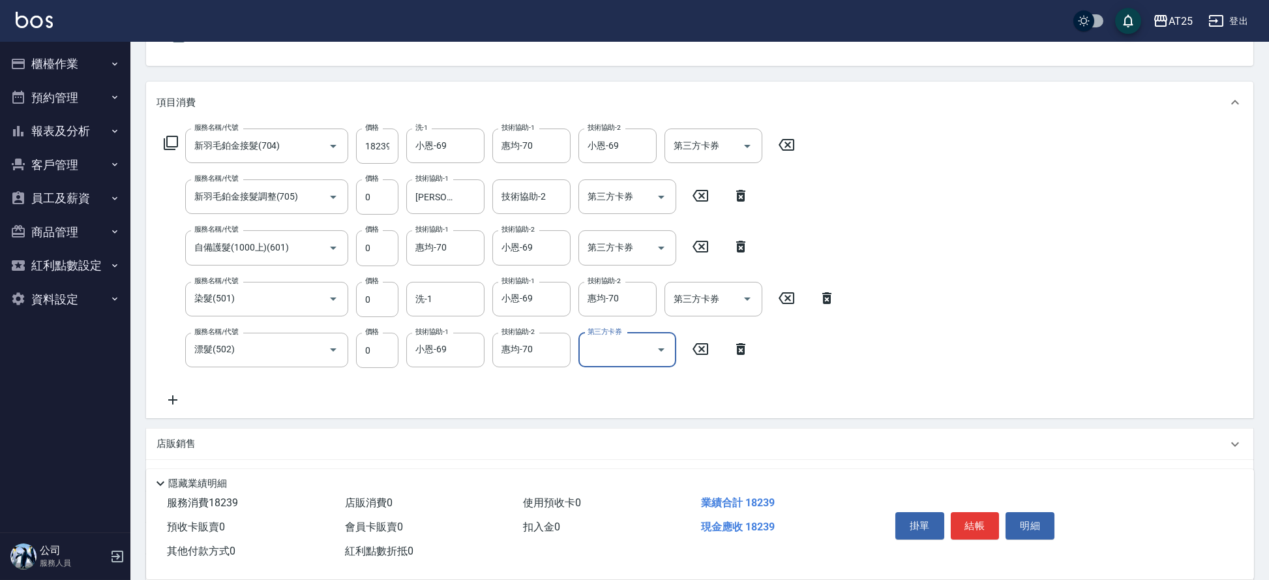
scroll to position [289, 0]
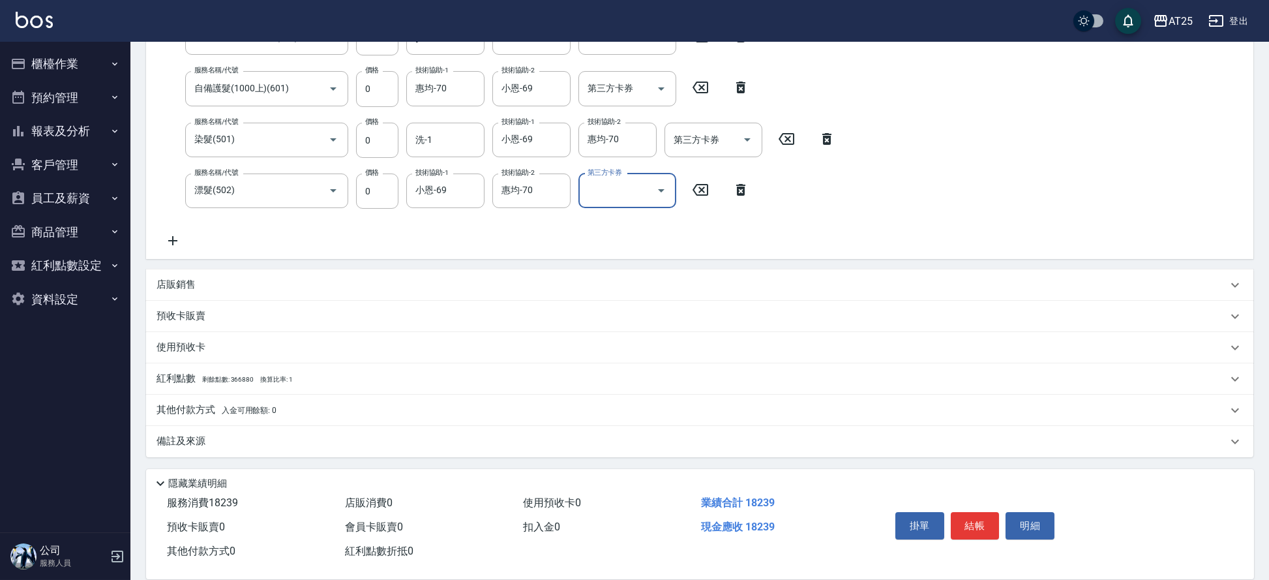
click at [265, 409] on span "入金可用餘額: 0" at bounding box center [249, 410] width 55 height 9
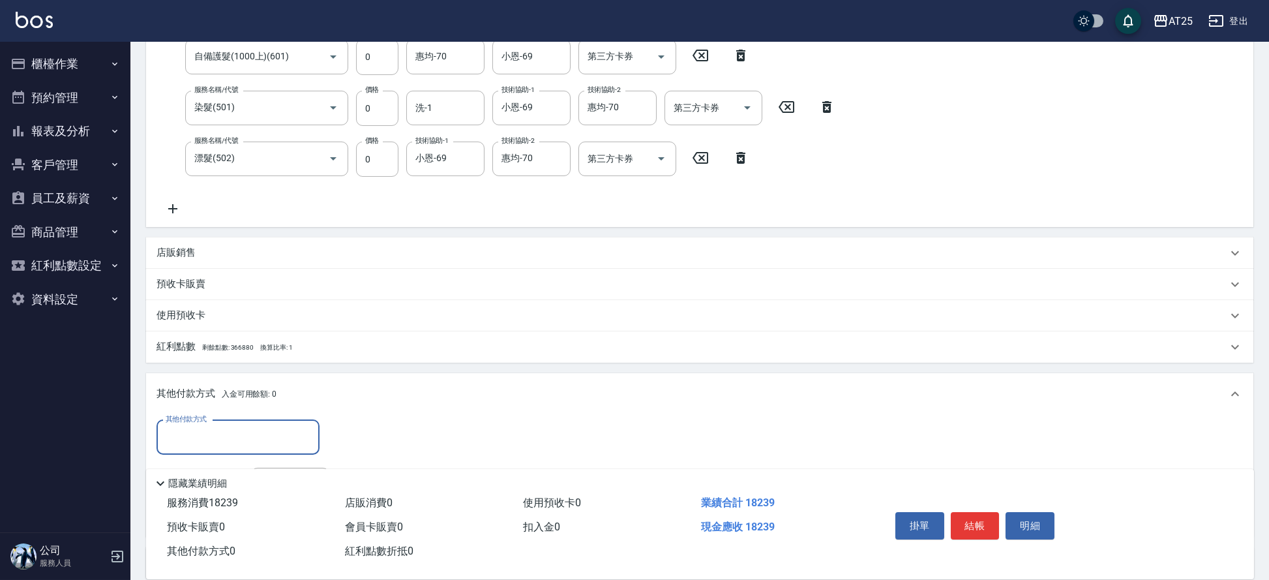
scroll to position [351, 0]
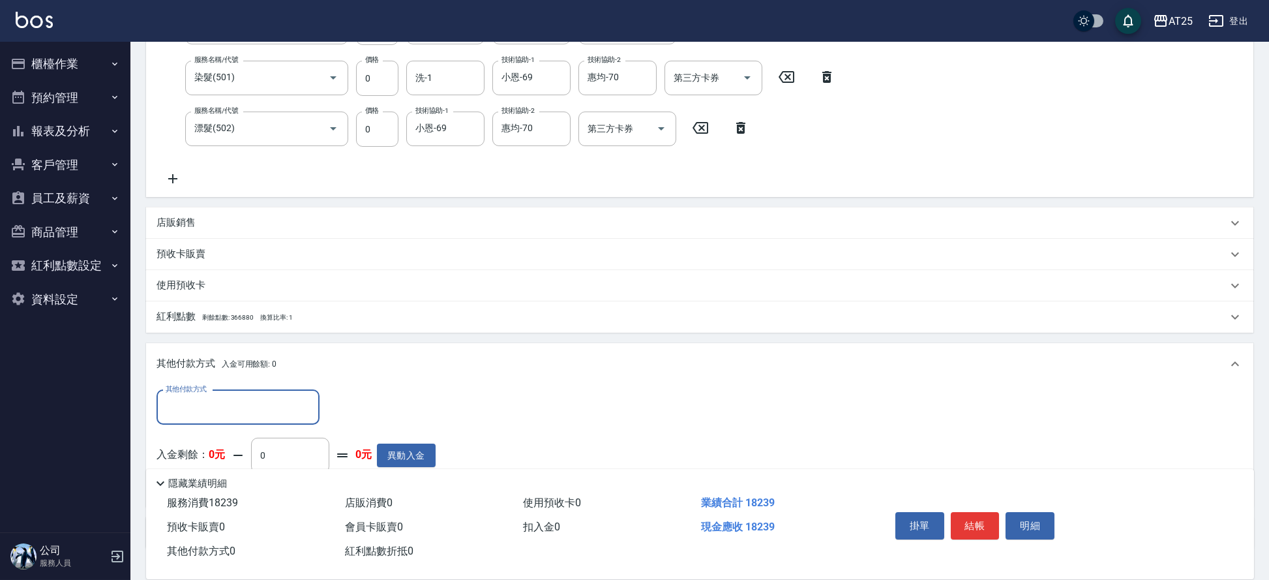
click at [220, 417] on div "其他付款方式" at bounding box center [238, 407] width 163 height 35
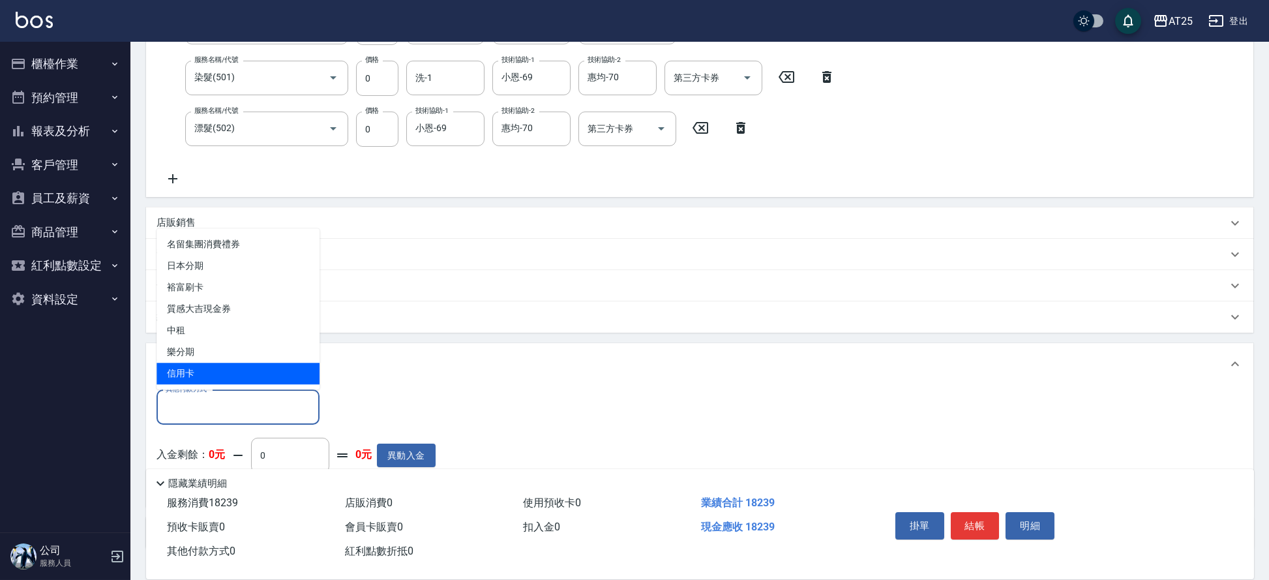
click at [210, 368] on span "信用卡" at bounding box center [238, 374] width 163 height 22
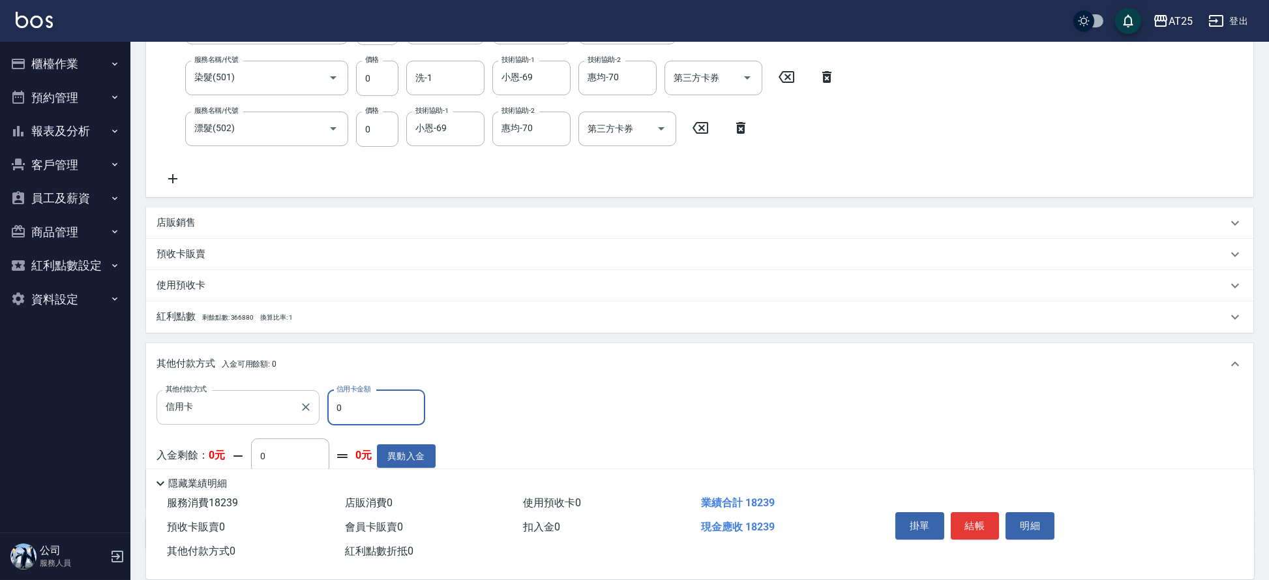
drag, startPoint x: 368, startPoint y: 402, endPoint x: 318, endPoint y: 409, distance: 50.1
click at [318, 409] on div "其他付款方式 信用卡 其他付款方式 信用卡金額 0 信用卡金額" at bounding box center [296, 407] width 279 height 35
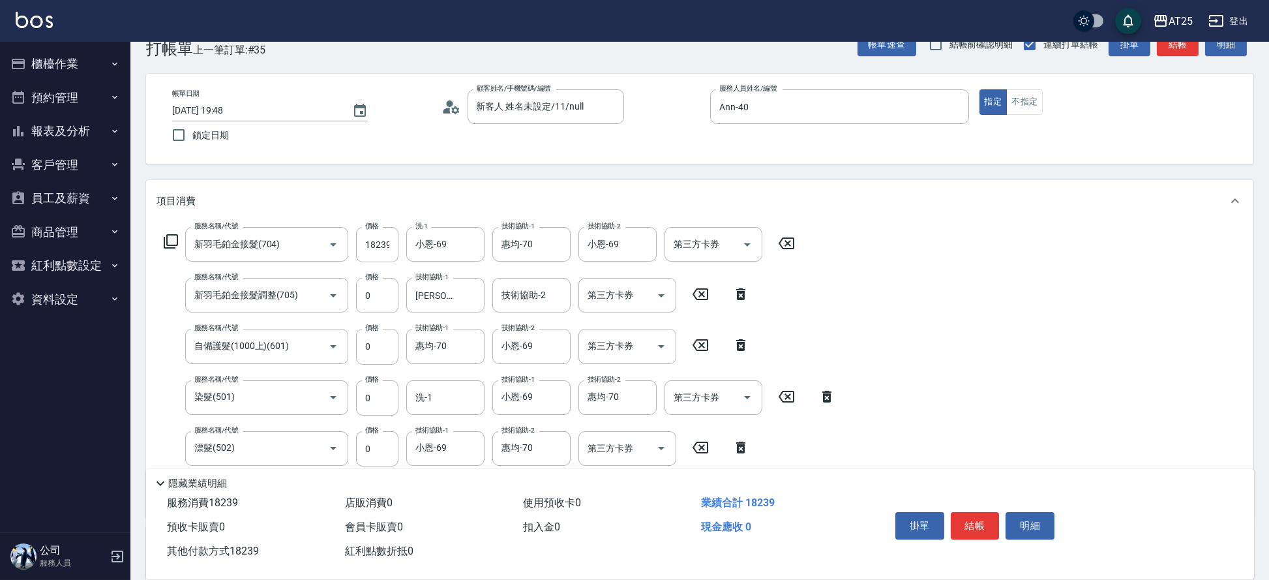
scroll to position [0, 0]
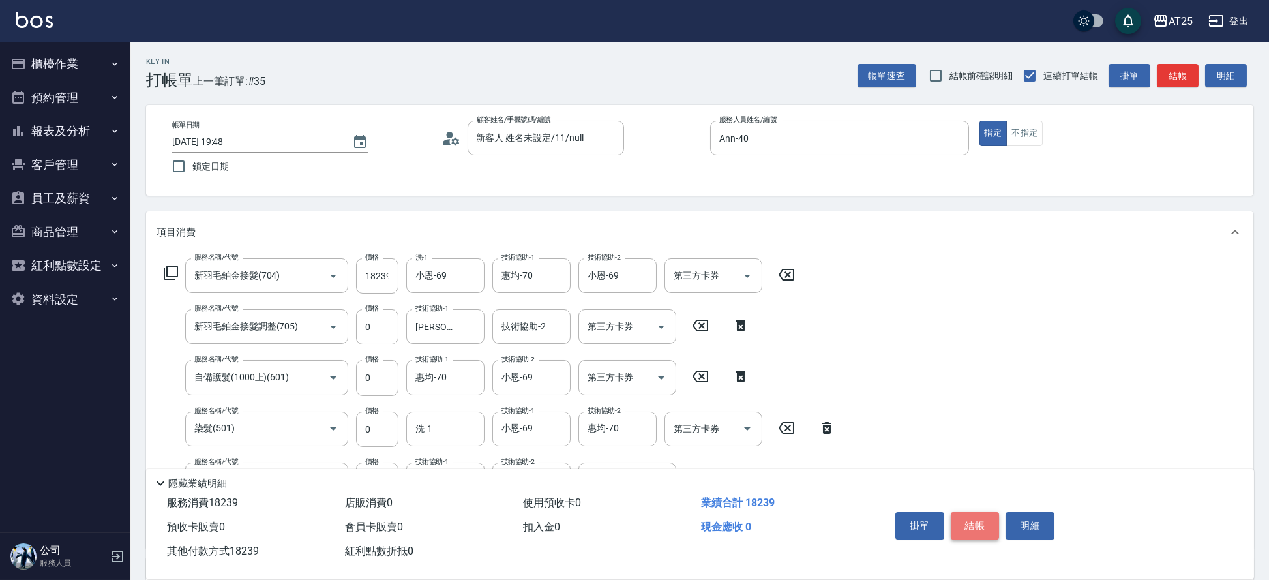
click at [965, 524] on button "結帳" at bounding box center [975, 525] width 49 height 27
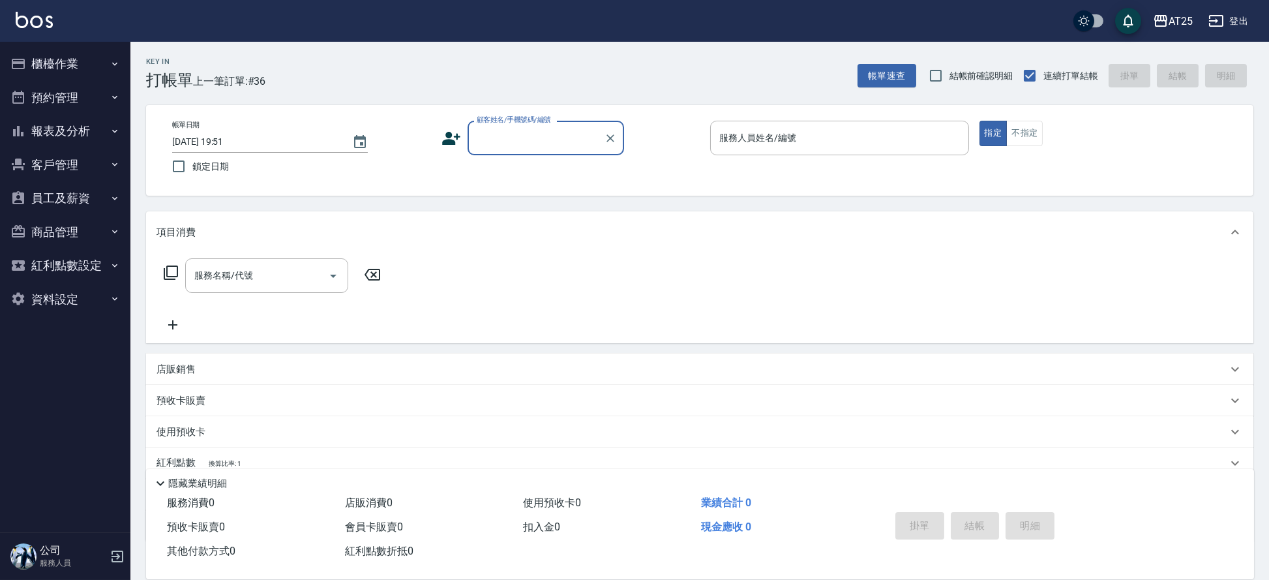
click at [496, 131] on input "顧客姓名/手機號碼/編號" at bounding box center [535, 138] width 125 height 23
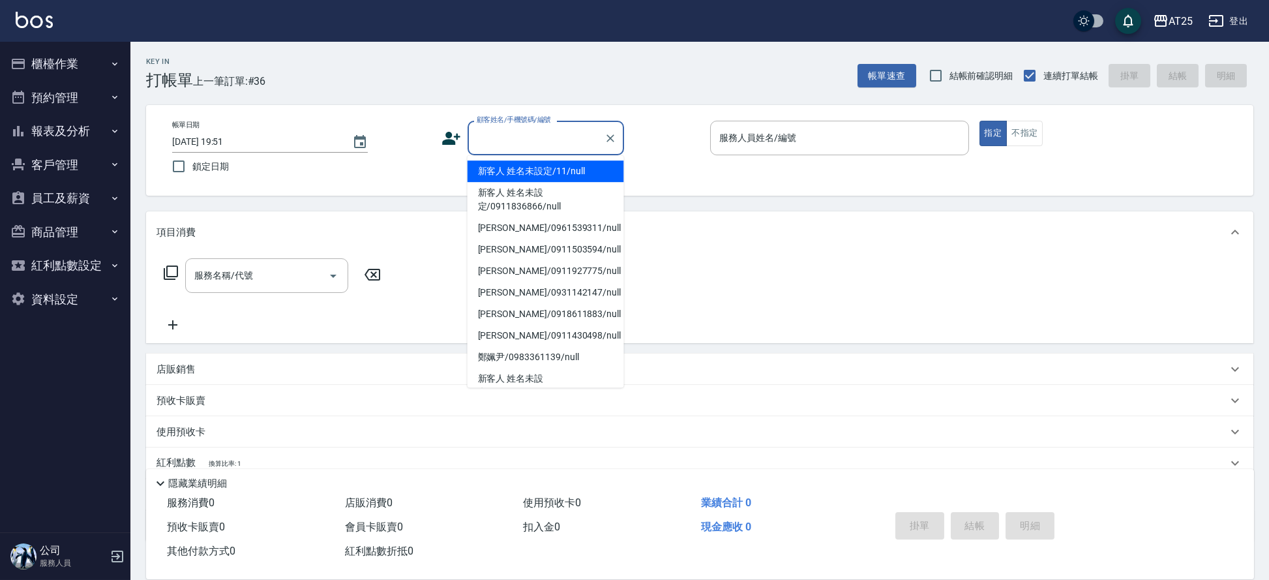
click at [538, 162] on li "新客人 姓名未設定/11/null" at bounding box center [546, 171] width 157 height 22
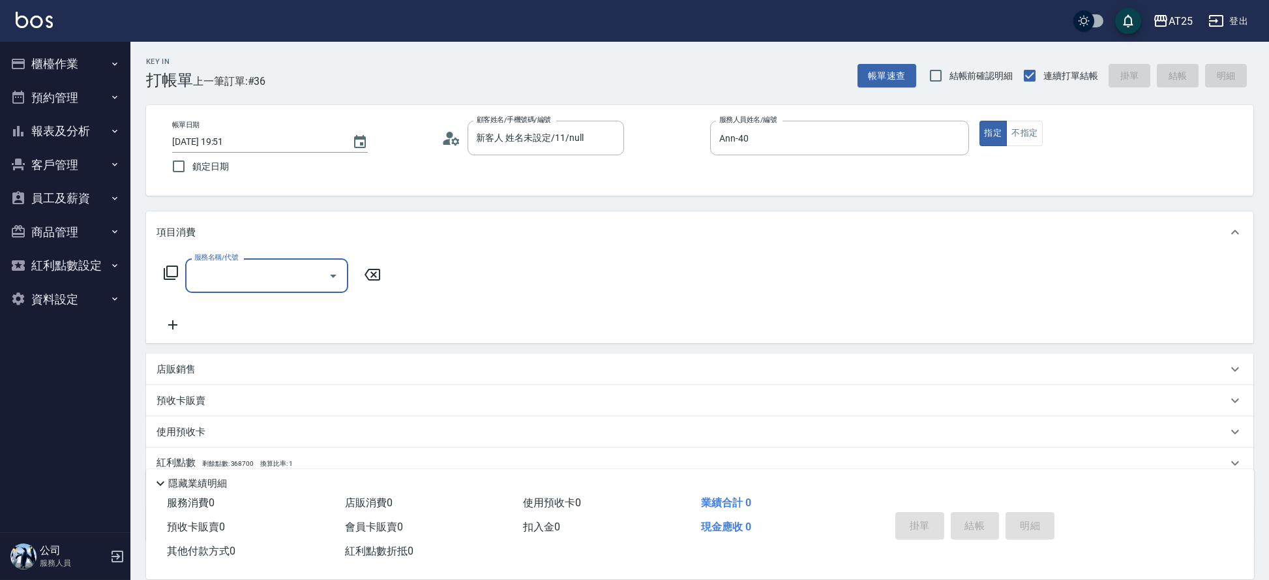
click at [292, 275] on input "服務名稱/代號" at bounding box center [257, 275] width 132 height 23
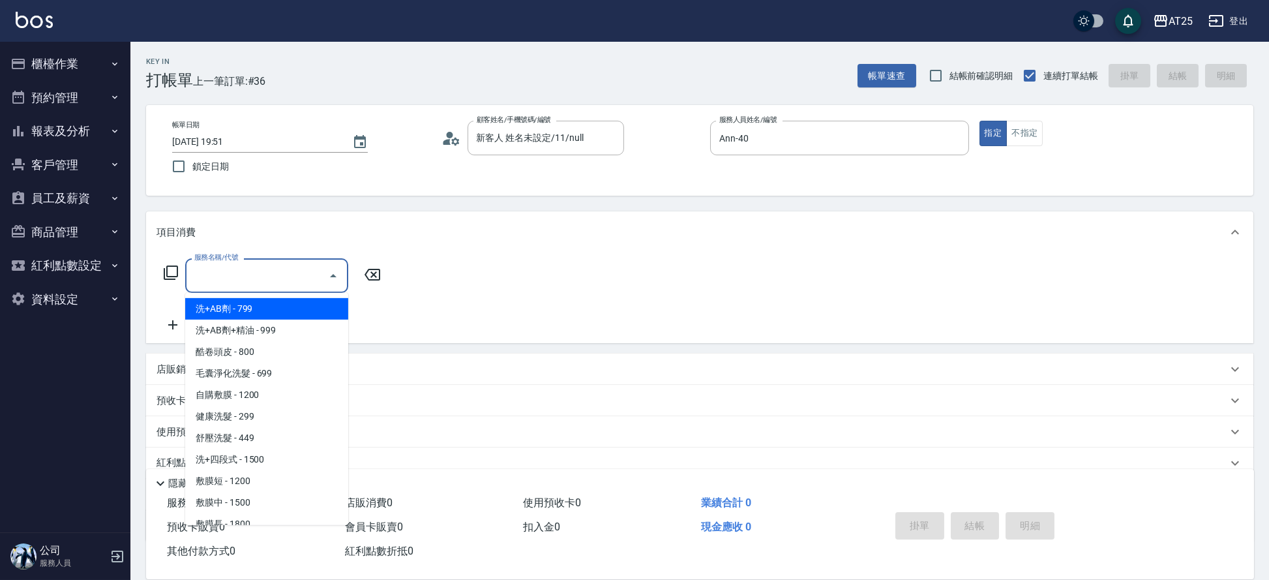
click at [301, 318] on span "洗+AB劑 - 799" at bounding box center [266, 309] width 163 height 22
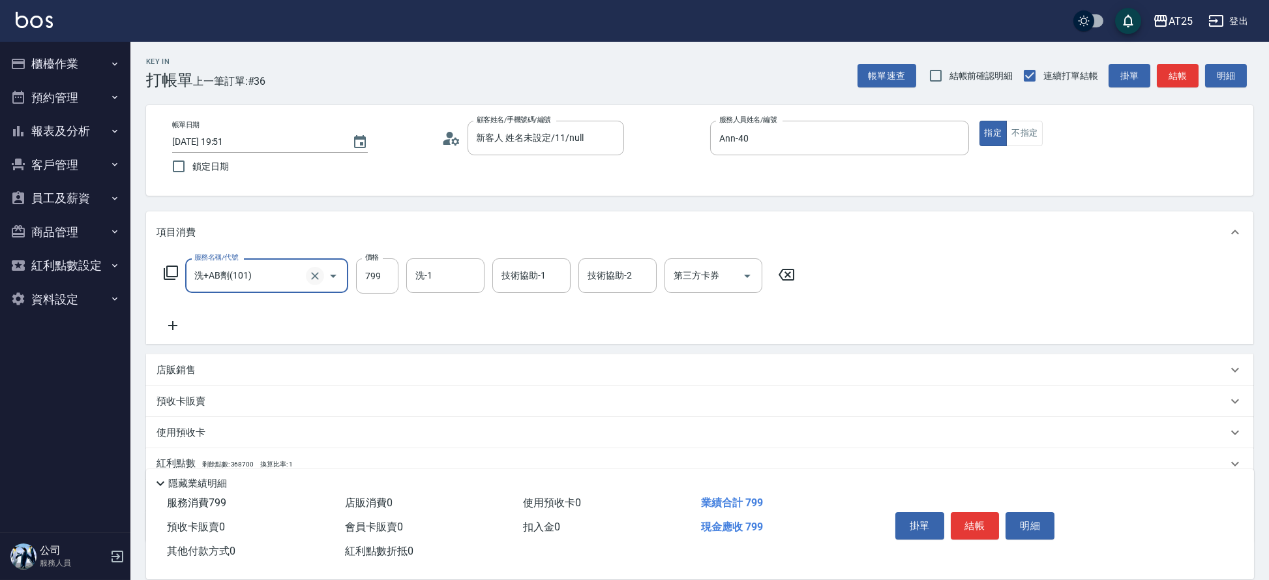
click at [321, 275] on button "Clear" at bounding box center [315, 276] width 18 height 18
click at [277, 275] on input "服務名稱/代號" at bounding box center [248, 275] width 115 height 23
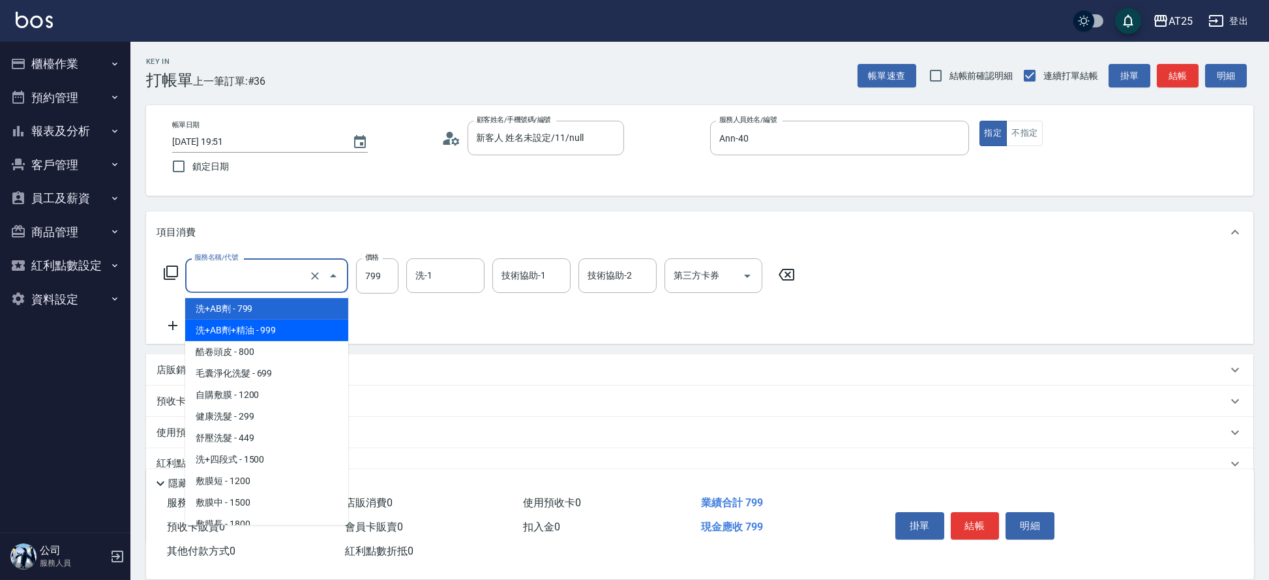
click at [285, 336] on span "洗+AB劑+精油 - 999" at bounding box center [266, 331] width 163 height 22
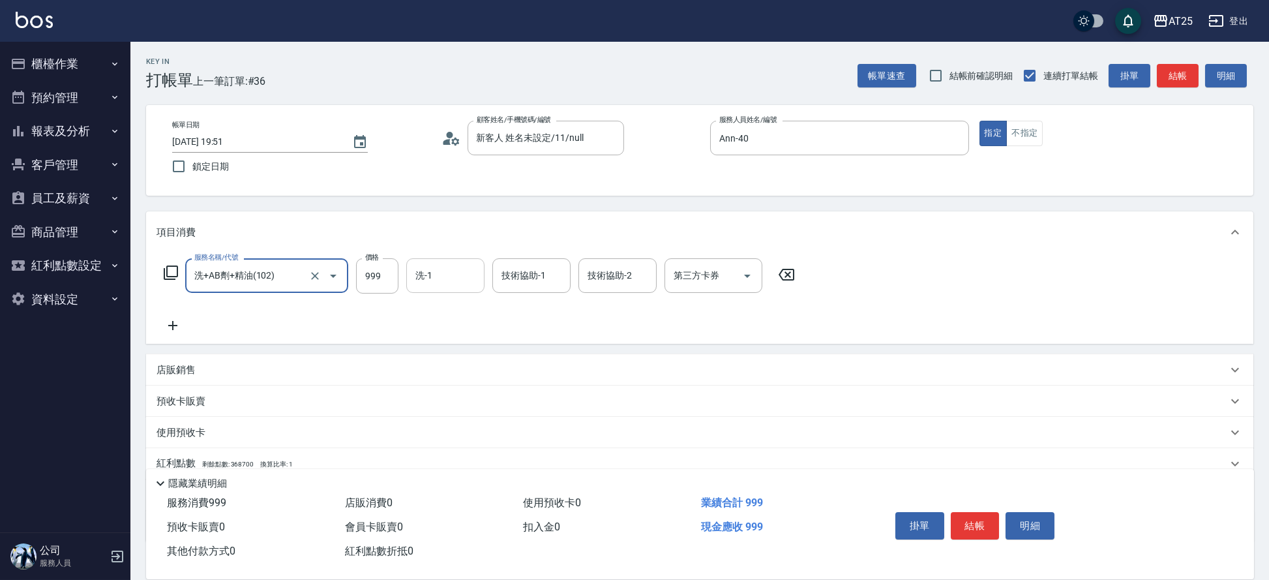
click at [441, 275] on input "洗-1" at bounding box center [445, 275] width 67 height 23
click at [556, 278] on icon "Clear" at bounding box center [556, 275] width 13 height 13
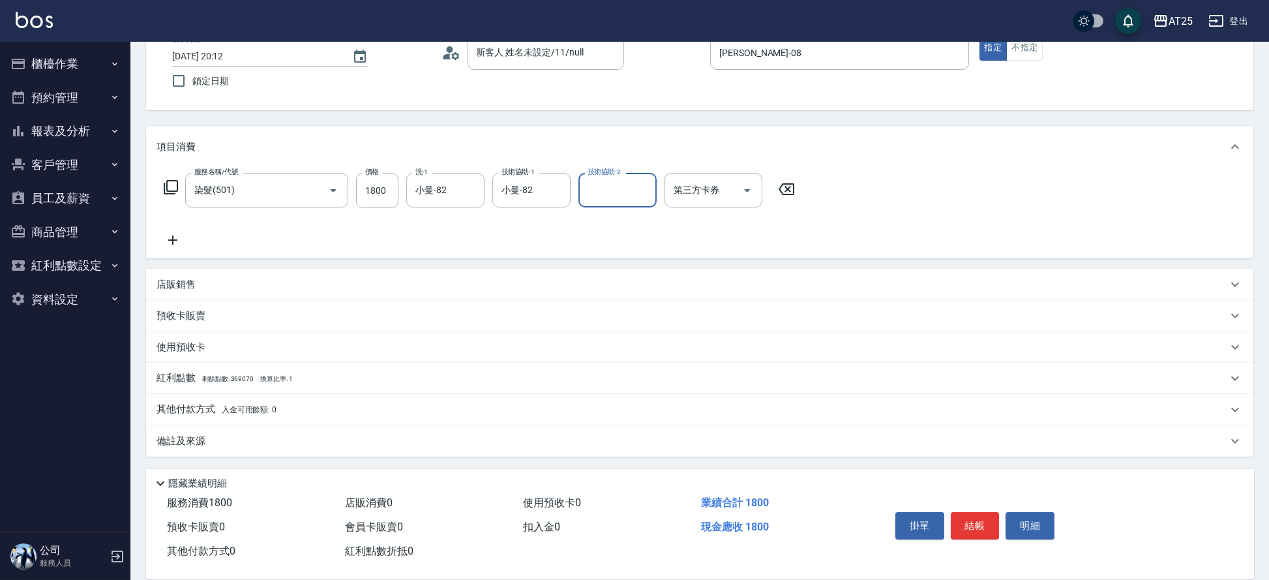
click at [213, 401] on div "其他付款方式 入金可用餘額: 0" at bounding box center [699, 409] width 1107 height 31
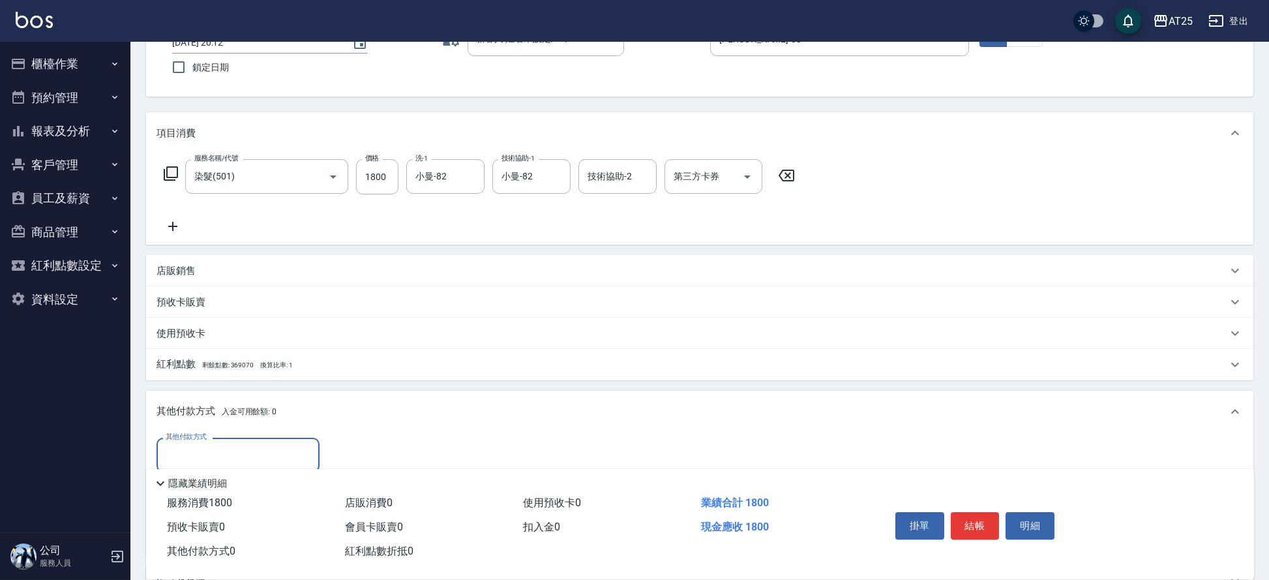
scroll to position [239, 0]
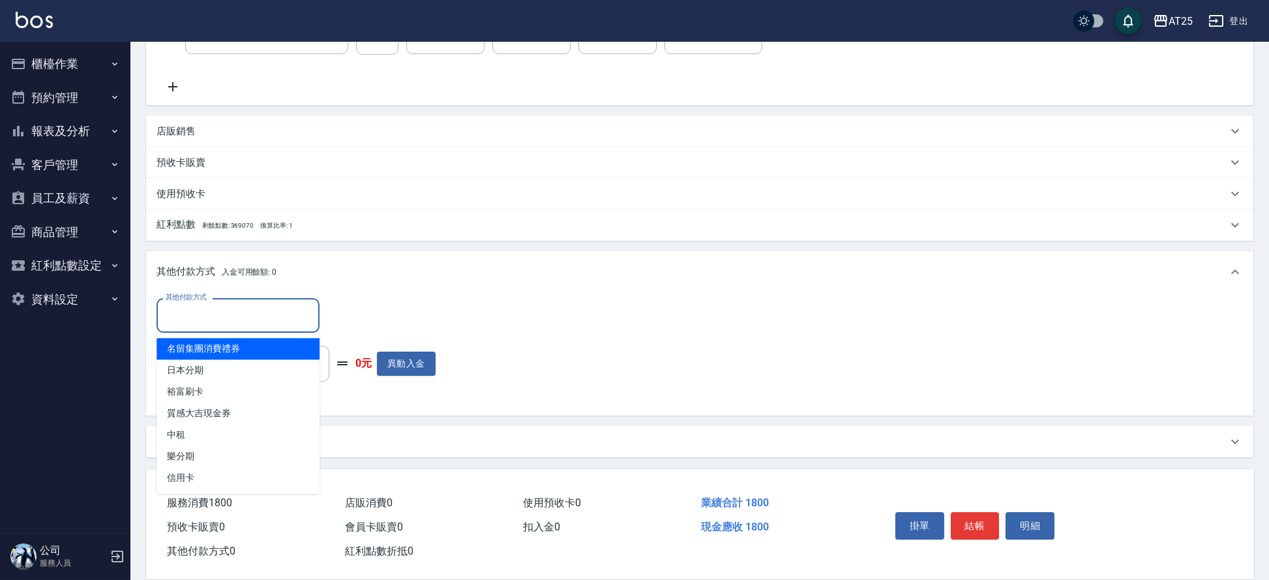
drag, startPoint x: 250, startPoint y: 320, endPoint x: 243, endPoint y: 350, distance: 30.2
click at [250, 319] on input "其他付款方式" at bounding box center [237, 315] width 151 height 23
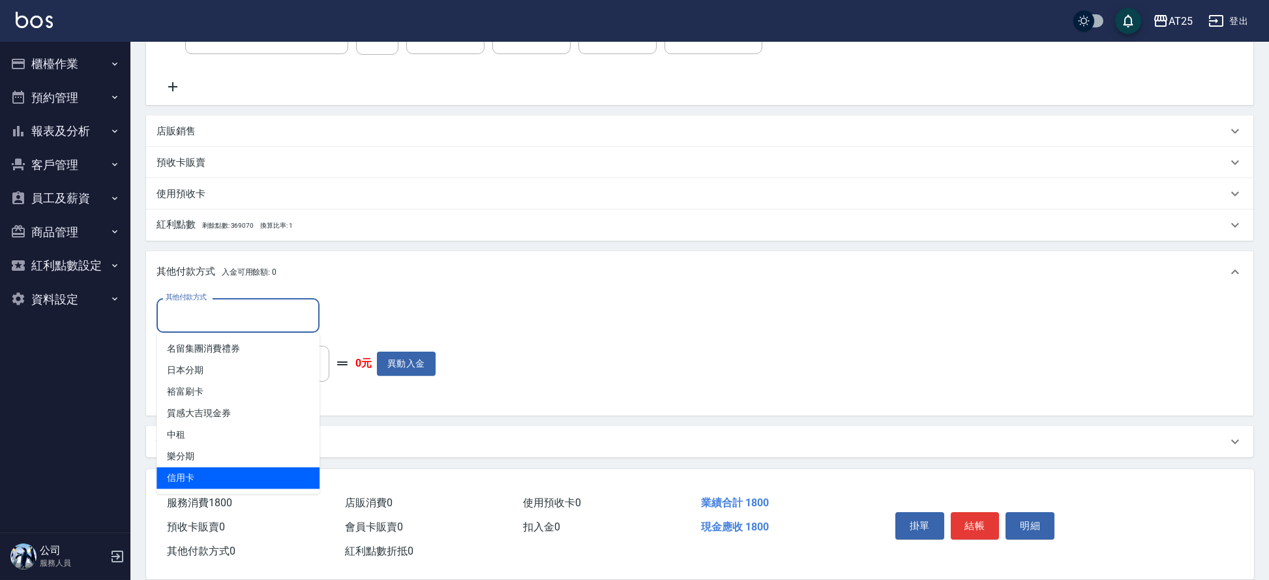
click at [203, 475] on span "信用卡" at bounding box center [238, 478] width 163 height 22
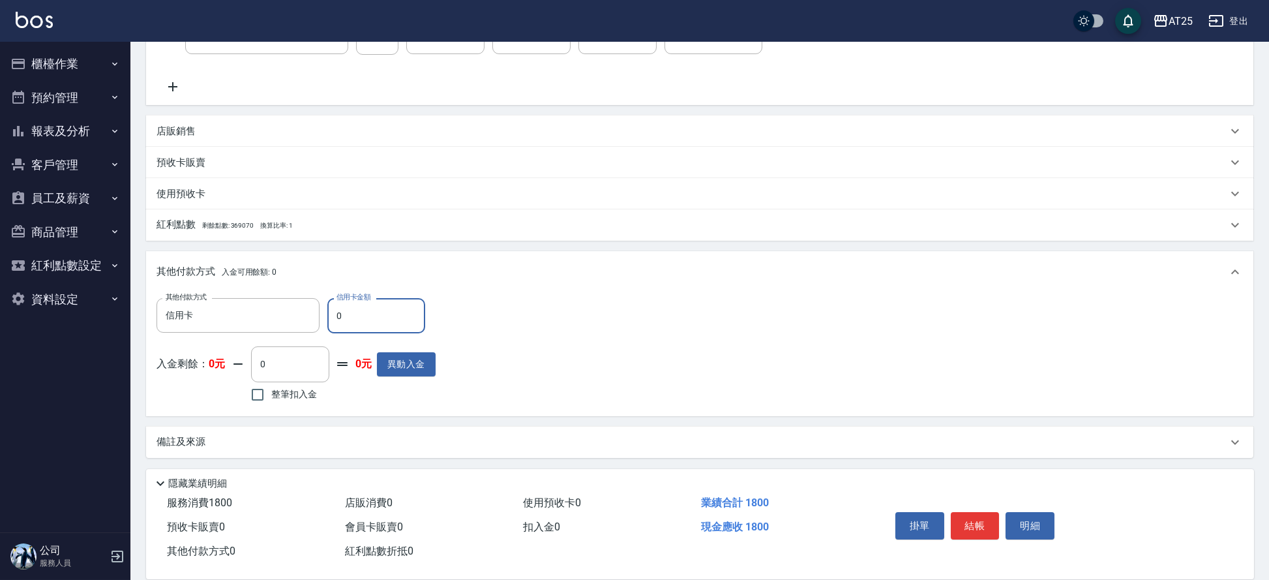
drag, startPoint x: 360, startPoint y: 318, endPoint x: 320, endPoint y: 321, distance: 40.6
click at [320, 321] on div "其他付款方式 信用卡 其他付款方式 信用卡金額 0 信用卡金額" at bounding box center [296, 315] width 279 height 35
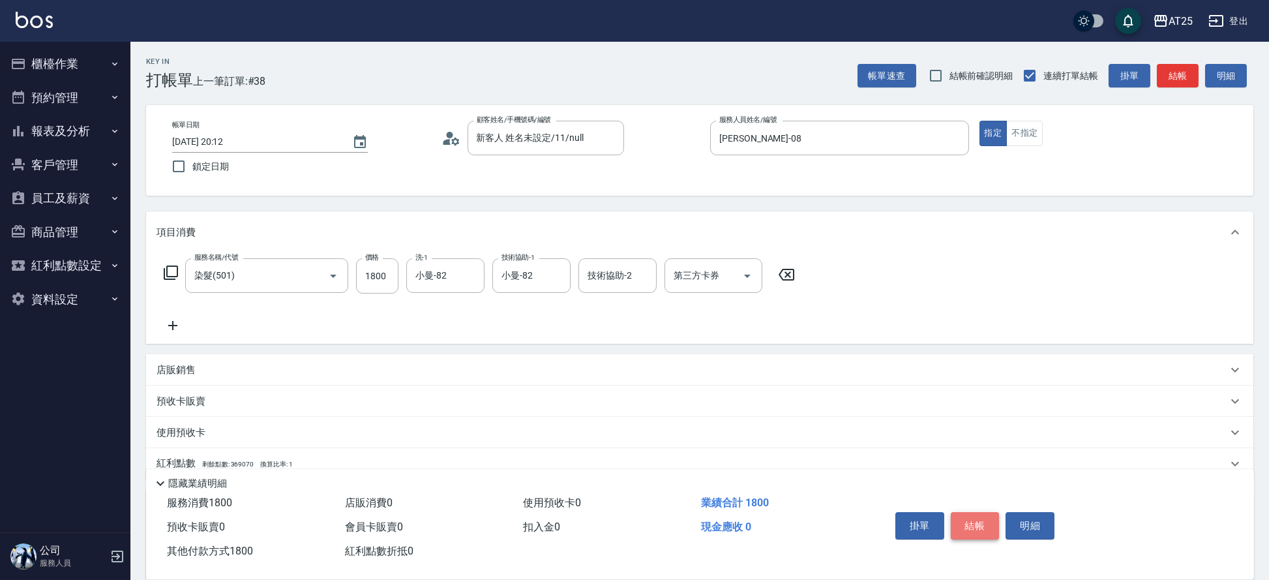
click at [972, 526] on button "結帳" at bounding box center [975, 525] width 49 height 27
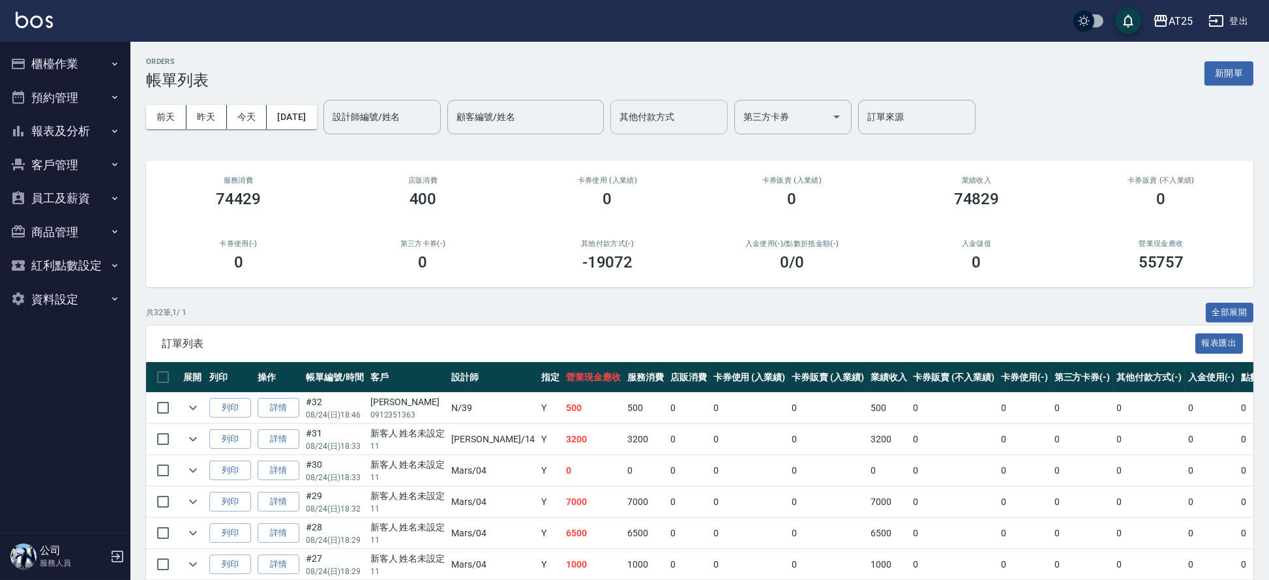
click at [681, 133] on div "其他付款方式" at bounding box center [668, 117] width 117 height 35
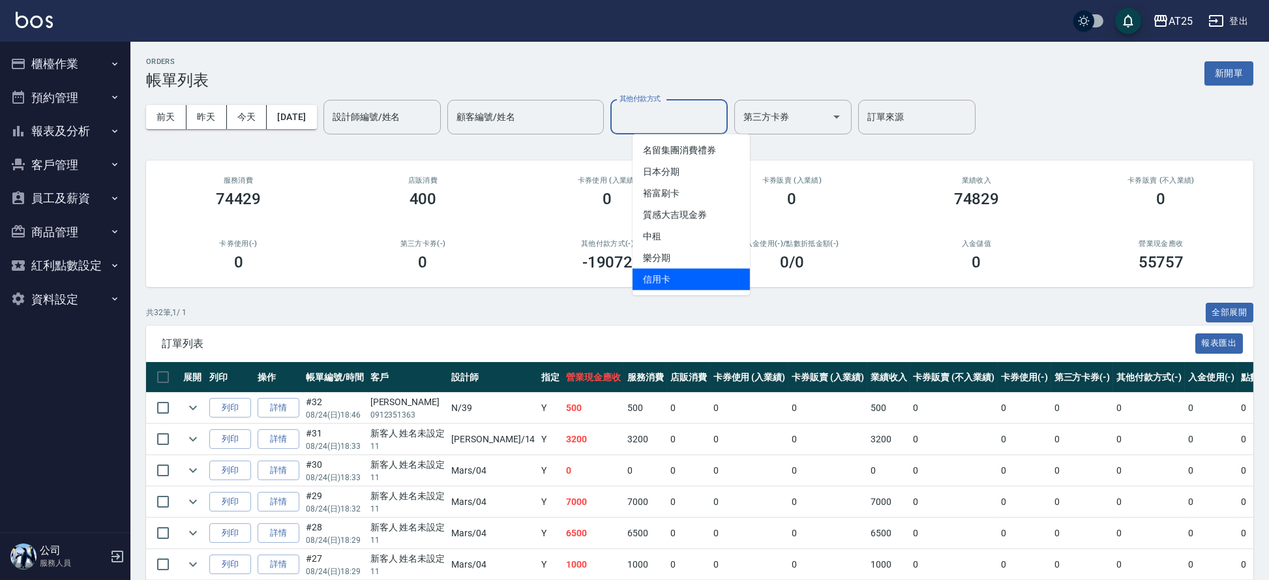
click at [669, 272] on span "信用卡" at bounding box center [691, 280] width 117 height 22
type input "信用卡"
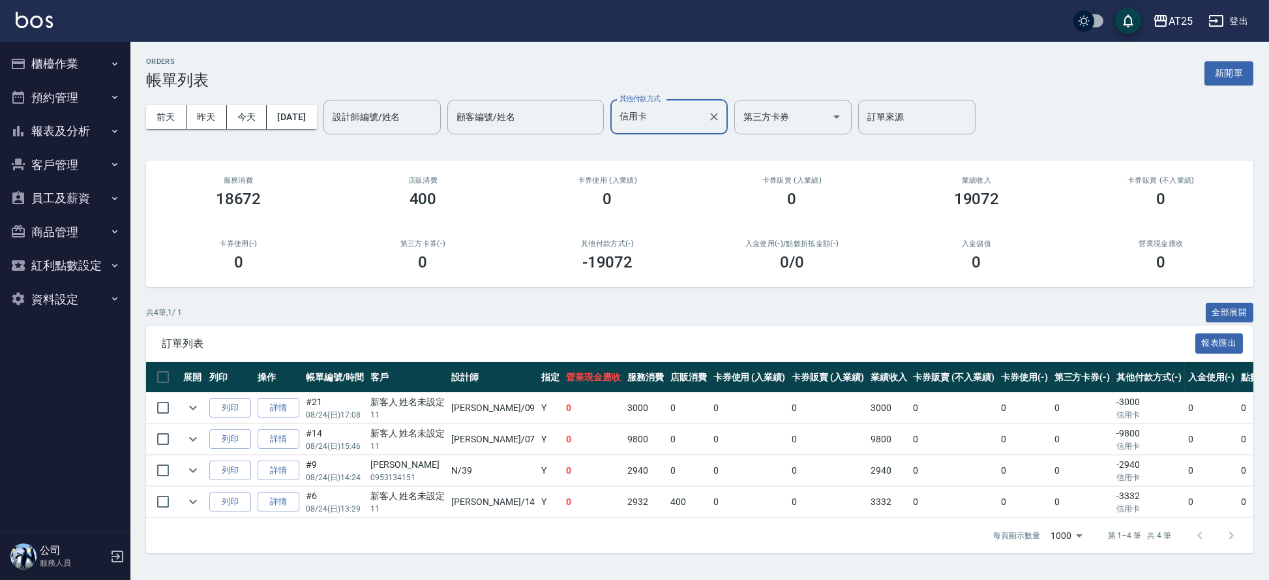
scroll to position [2, 0]
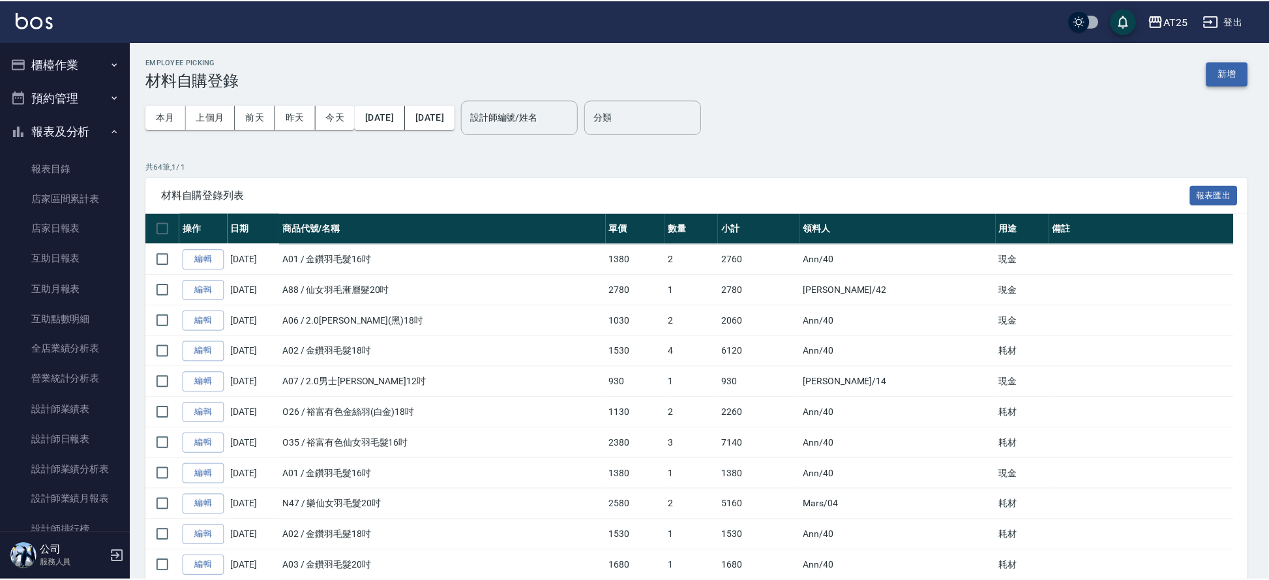
scroll to position [226, 0]
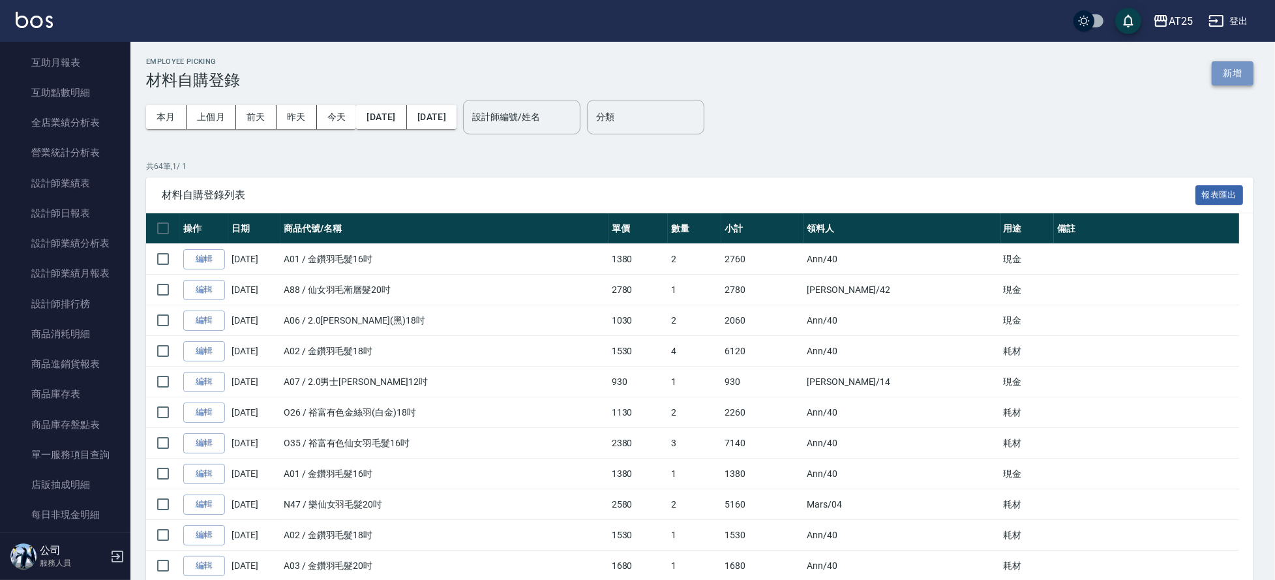
click at [1232, 79] on button "新增" at bounding box center [1233, 73] width 42 height 24
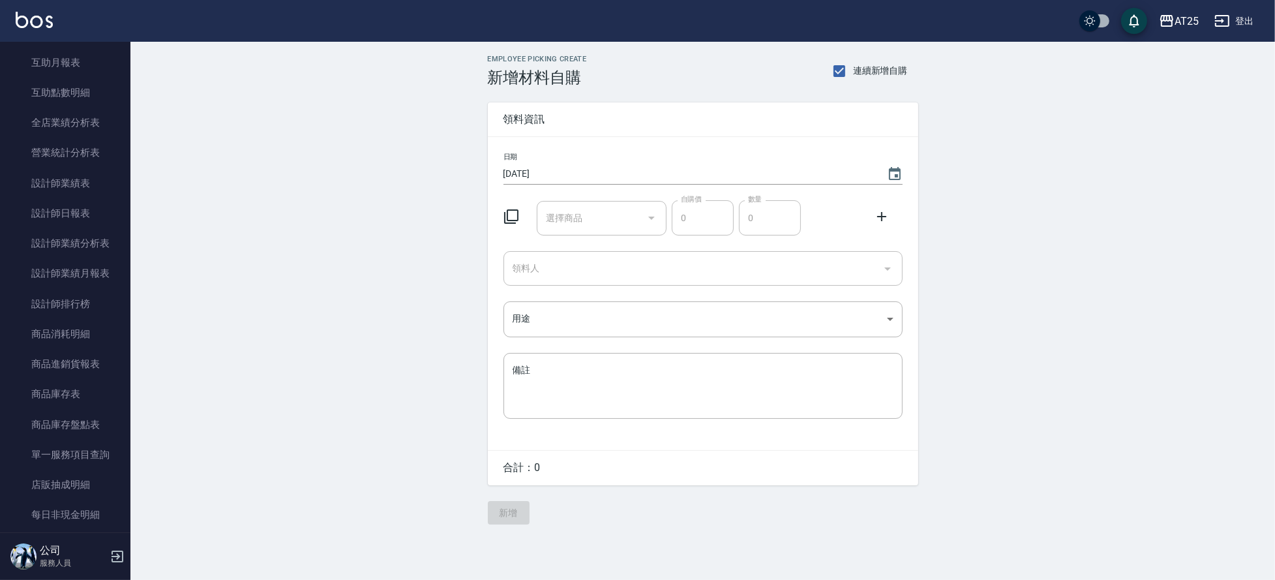
click at [586, 220] on input "選擇商品" at bounding box center [592, 218] width 98 height 23
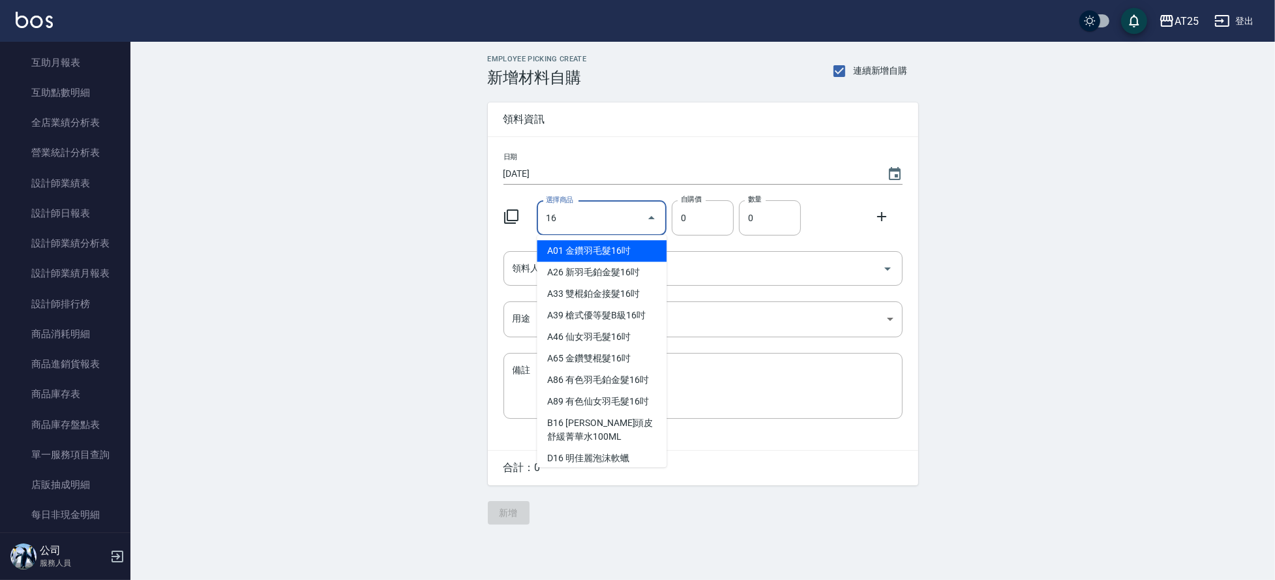
click at [605, 240] on li "A01 金鑽羽毛髮16吋" at bounding box center [602, 251] width 130 height 22
type input "金鑽羽毛髮16吋"
type input "1380"
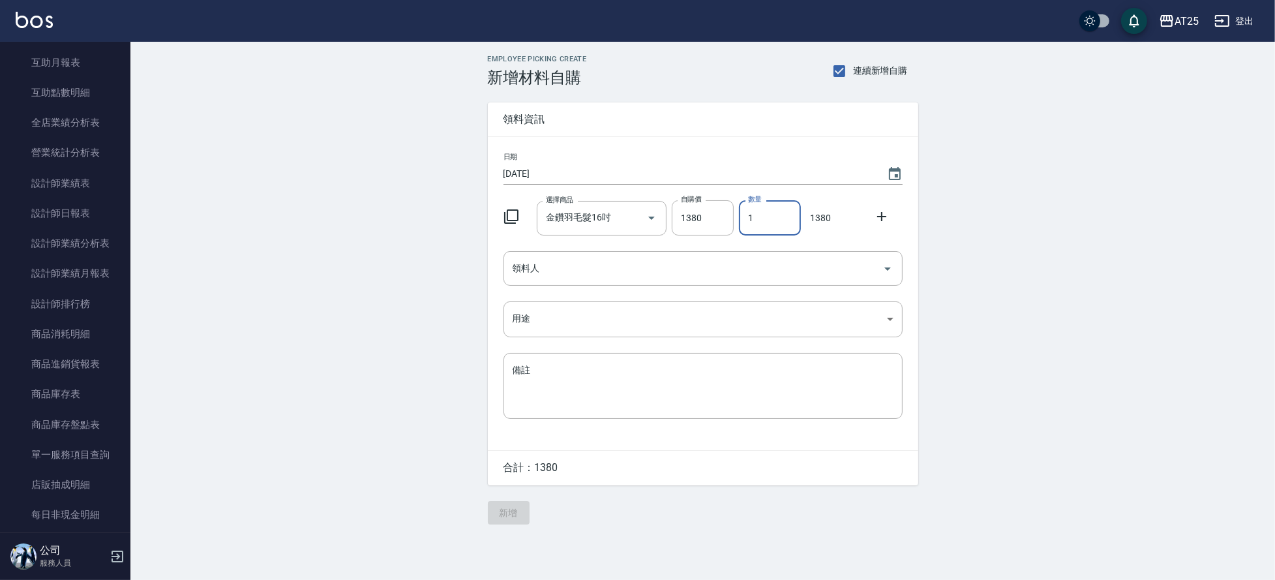
drag, startPoint x: 776, startPoint y: 224, endPoint x: 745, endPoint y: 224, distance: 30.7
click at [745, 224] on input "1" at bounding box center [770, 217] width 62 height 35
type input "2"
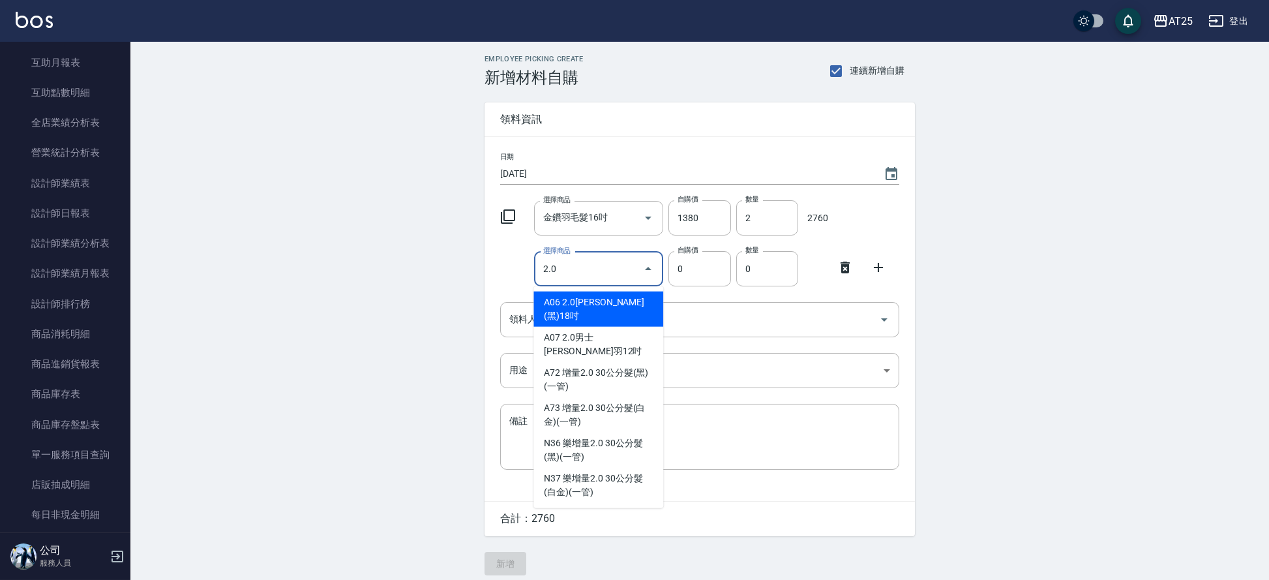
type input "2.0金絲羽(黑)18吋"
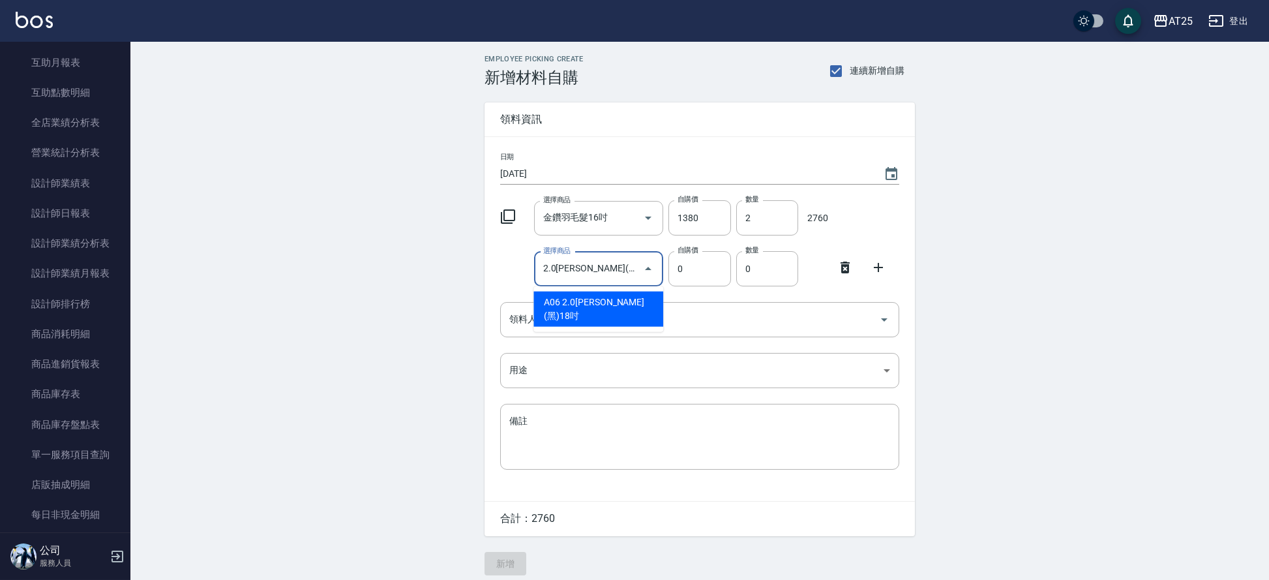
click at [609, 297] on li "A06 2.0金絲羽(黑)18吋" at bounding box center [598, 308] width 130 height 35
type input "1030"
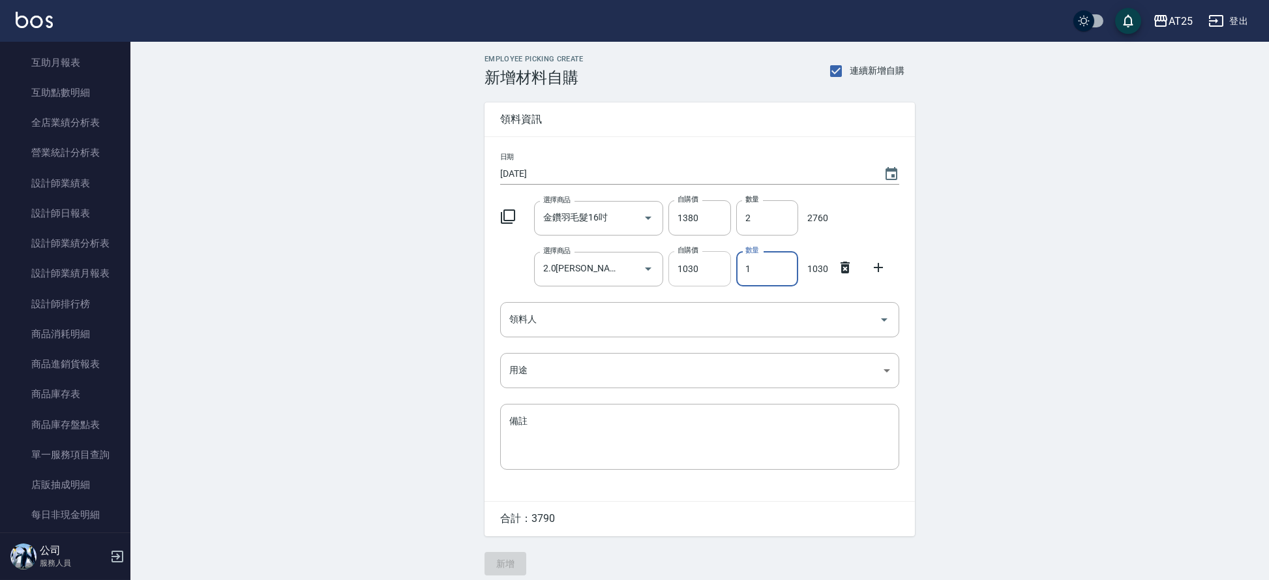
drag, startPoint x: 776, startPoint y: 270, endPoint x: 719, endPoint y: 270, distance: 56.7
click at [719, 270] on div "選擇商品 2.0金絲羽(黑)18吋 選擇商品 自購價 1030 自購價 數量 1 數量 1030" at bounding box center [697, 266] width 404 height 40
type input "3"
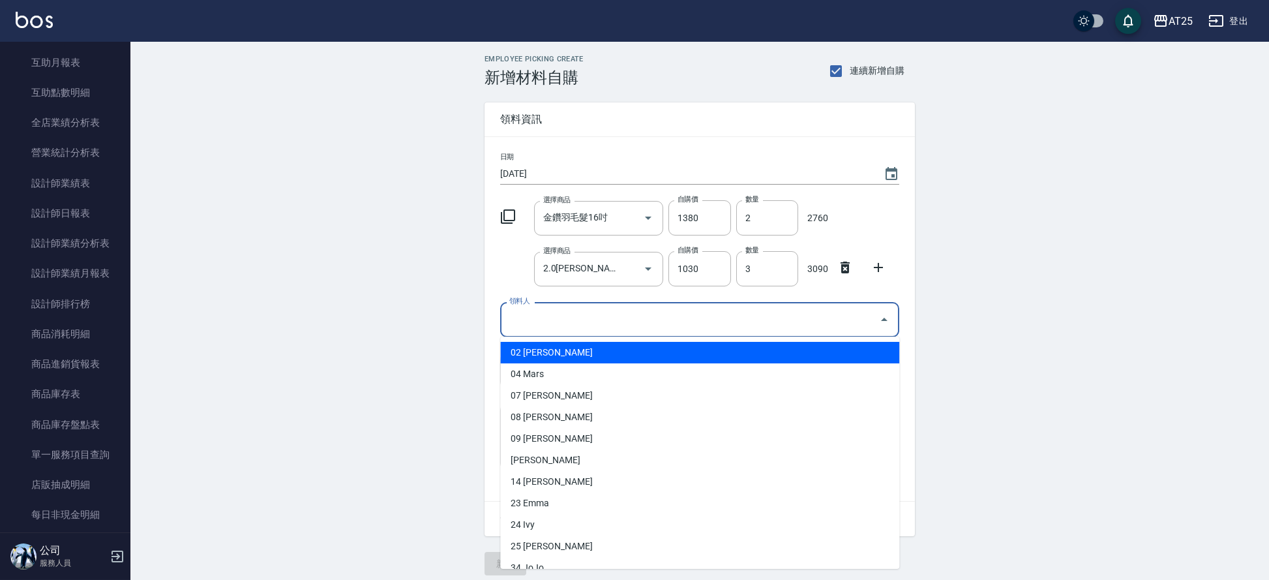
click at [567, 326] on input "領料人" at bounding box center [690, 319] width 368 height 23
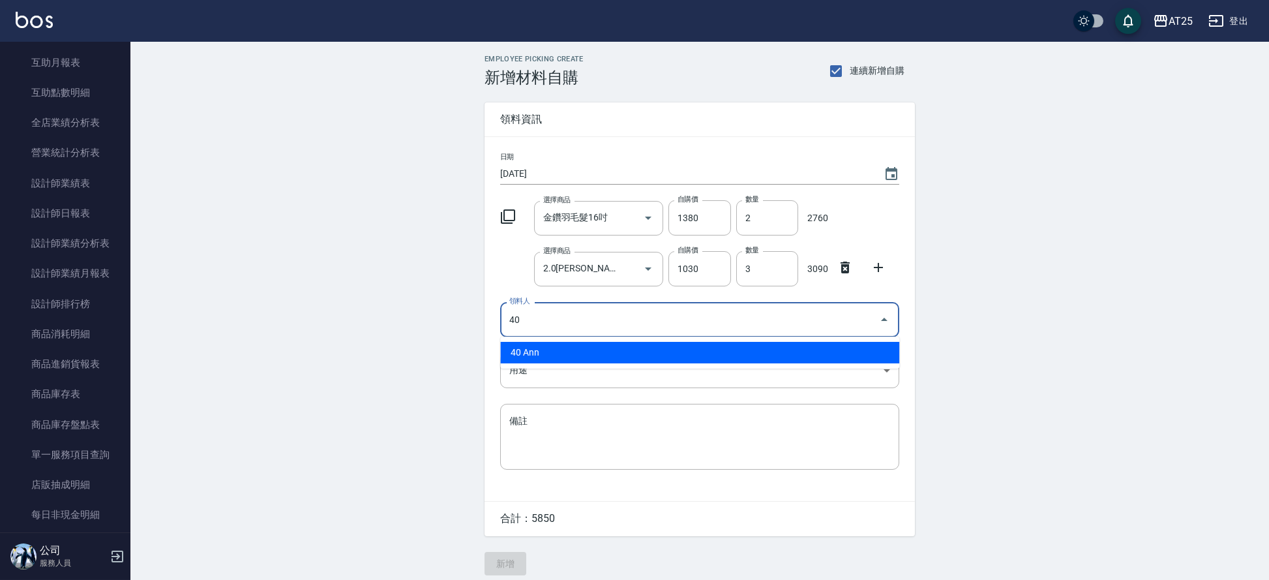
type input "40 Ann"
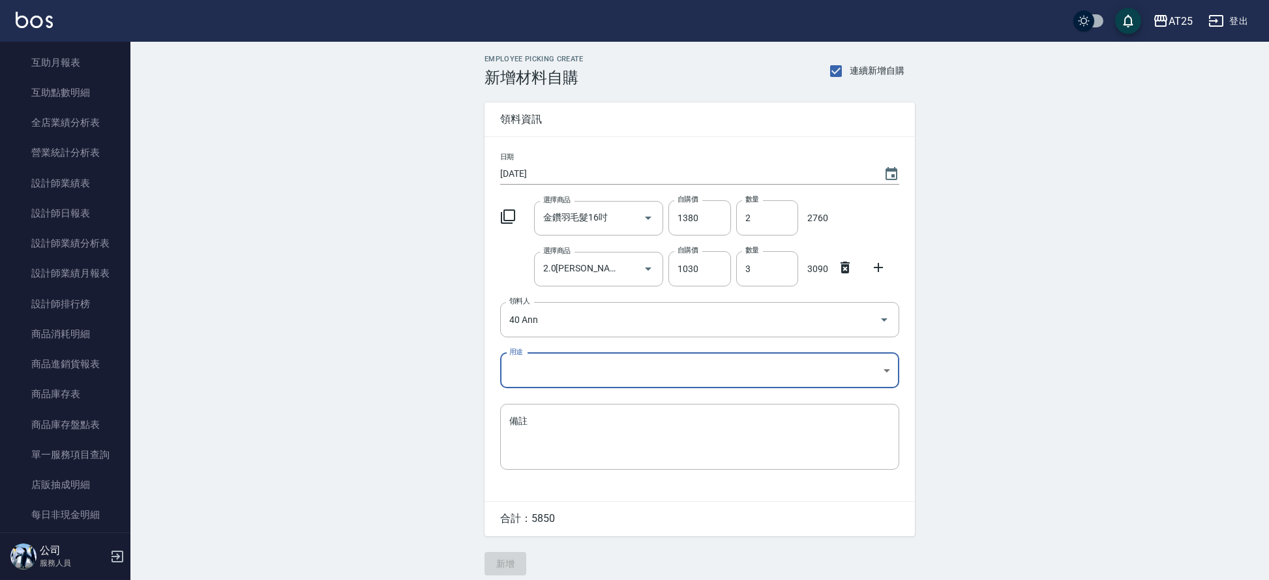
click at [549, 365] on body "AT25 登出 櫃檯作業 打帳單 帳單列表 掛單列表 現金收支登錄 高階收支登錄 材料自購登錄 每日結帳 排班表 現場電腦打卡 預約管理 預約管理 單日預約紀…" at bounding box center [634, 294] width 1269 height 588
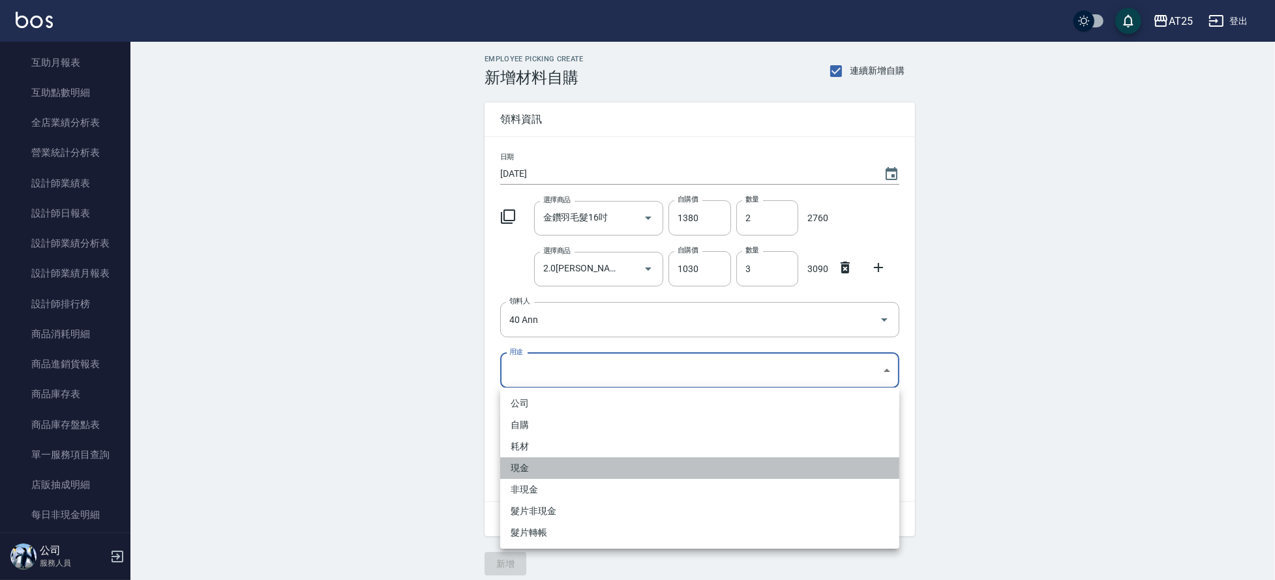
click at [523, 464] on li "現金" at bounding box center [699, 468] width 399 height 22
type input "現金"
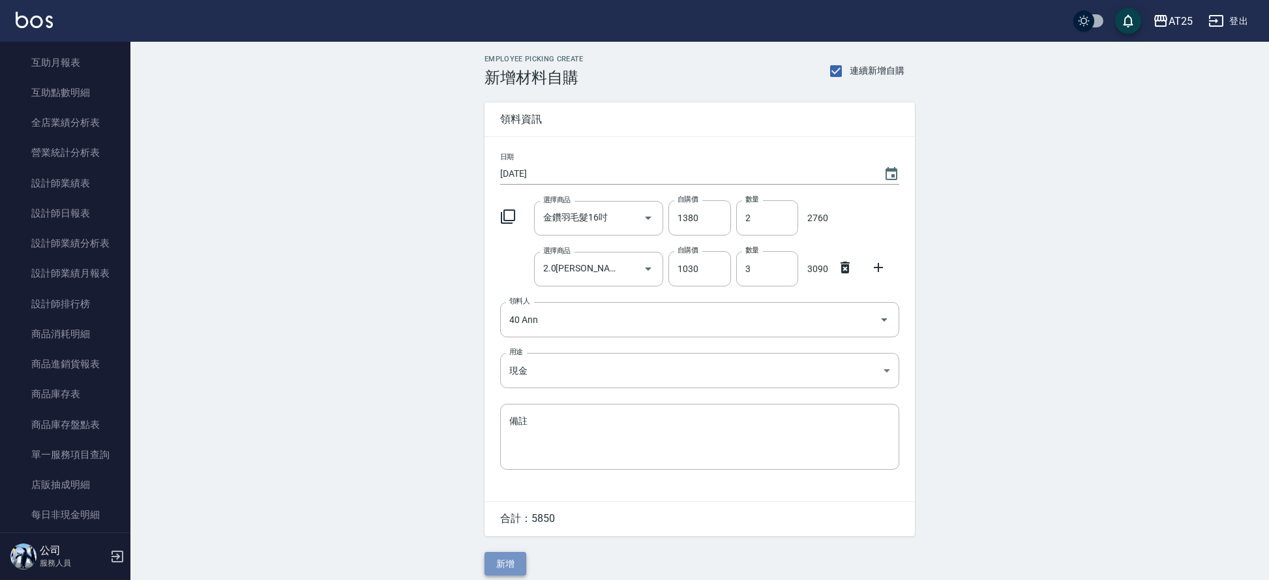
click at [506, 566] on button "新增" at bounding box center [506, 564] width 42 height 24
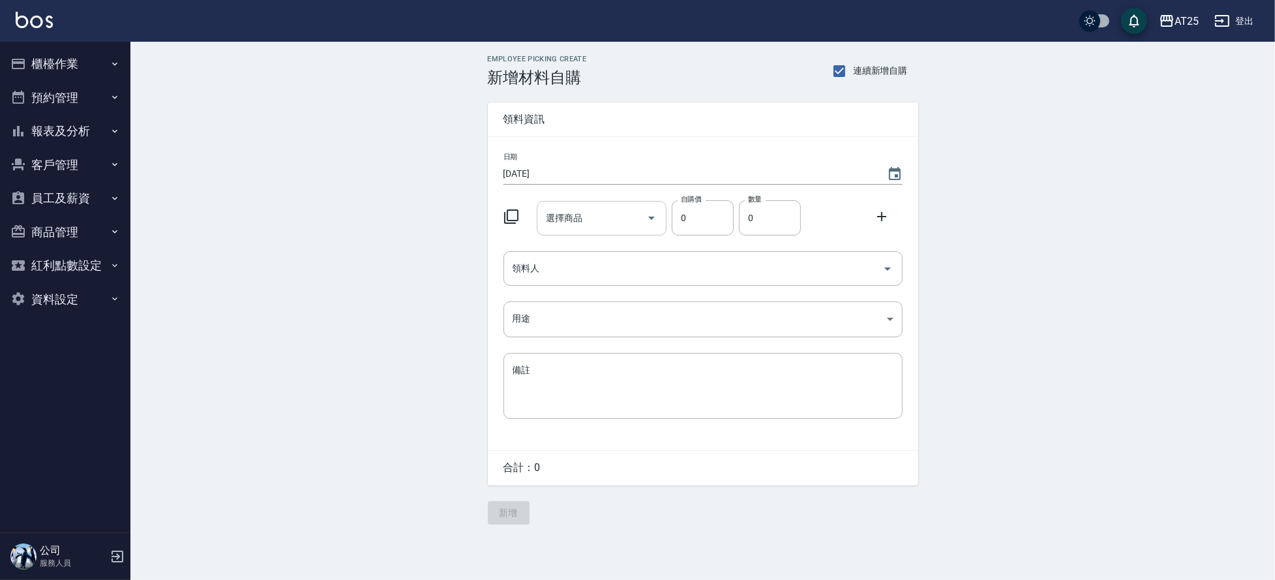
click at [563, 219] on div "選擇商品 選擇商品" at bounding box center [602, 218] width 130 height 35
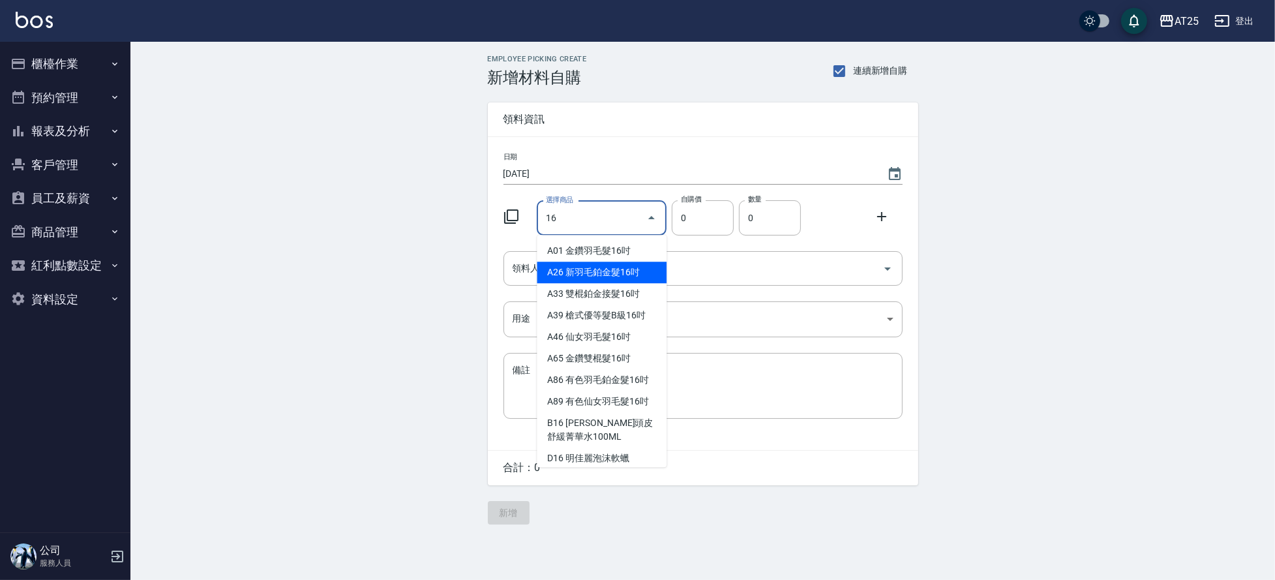
click at [610, 271] on li "A26 新羽毛鉑金髮16吋" at bounding box center [602, 272] width 130 height 22
type input "新羽毛鉑金髮16吋"
type input "1780"
type input "1"
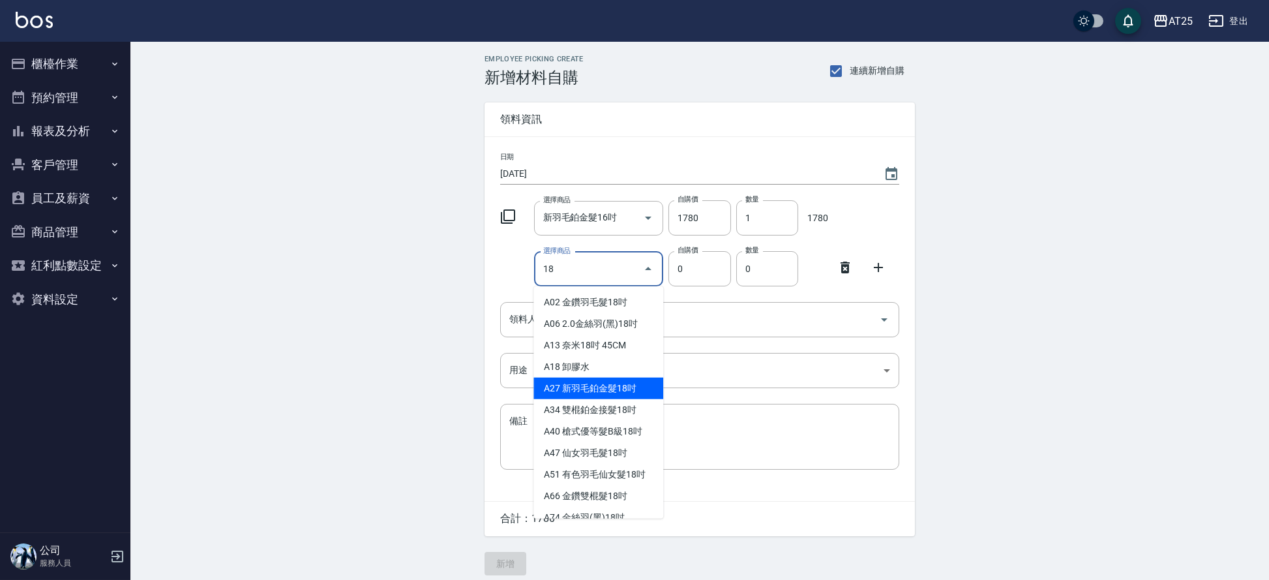
click at [624, 392] on li "A27 新羽毛鉑金髮18吋" at bounding box center [598, 389] width 130 height 22
type input "新羽毛鉑金髮18吋"
type input "1980"
type input "1"
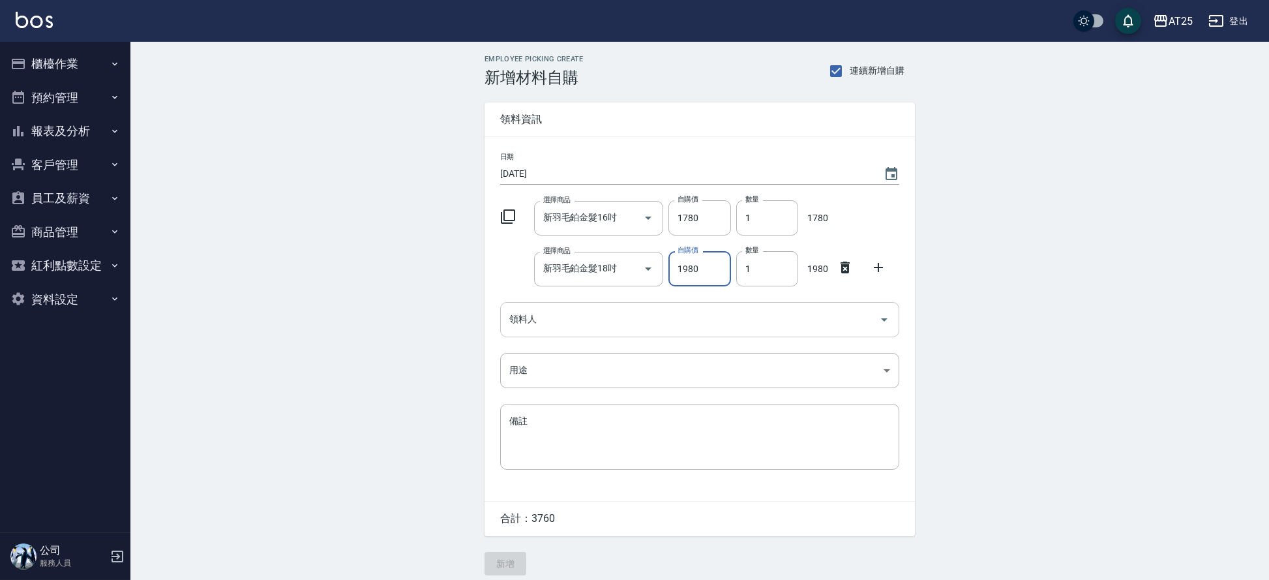
click at [625, 320] on input "領料人" at bounding box center [690, 319] width 368 height 23
type input "40 Ann"
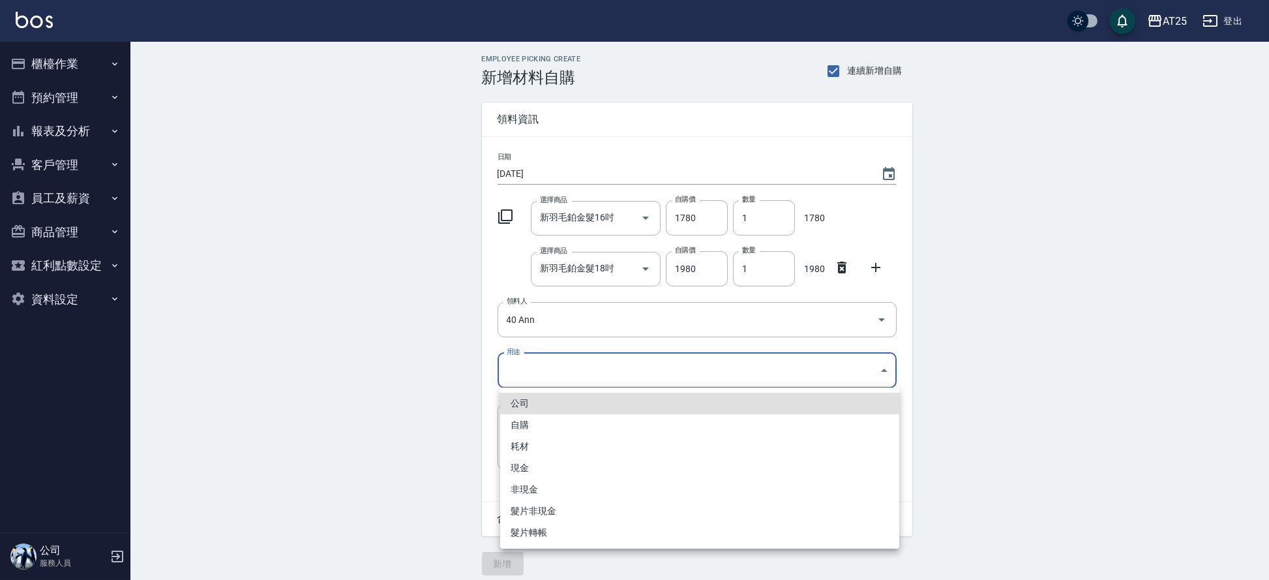
click at [584, 355] on body "AT25 登出 櫃檯作業 打帳單 帳單列表 掛單列表 現金收支登錄 高階收支登錄 材料自購登錄 每日結帳 排班表 現場電腦打卡 預約管理 預約管理 單日預約紀…" at bounding box center [634, 294] width 1269 height 588
click at [538, 438] on li "耗材" at bounding box center [699, 447] width 399 height 22
type input "耗材"
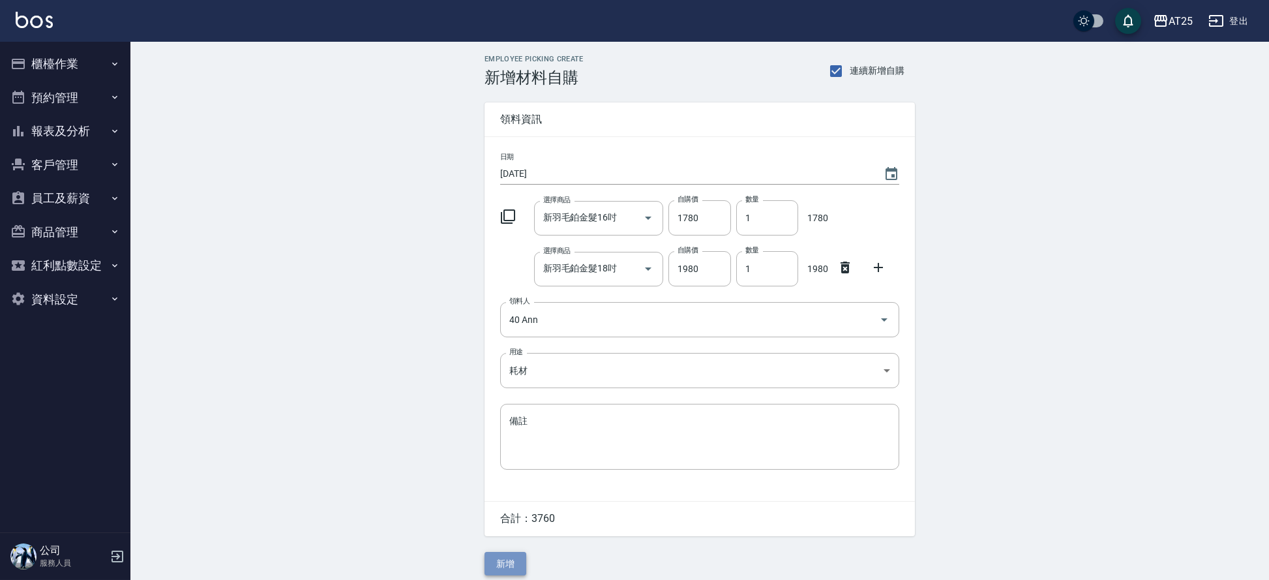
click at [511, 565] on button "新增" at bounding box center [506, 564] width 42 height 24
